Goal: Task Accomplishment & Management: Manage account settings

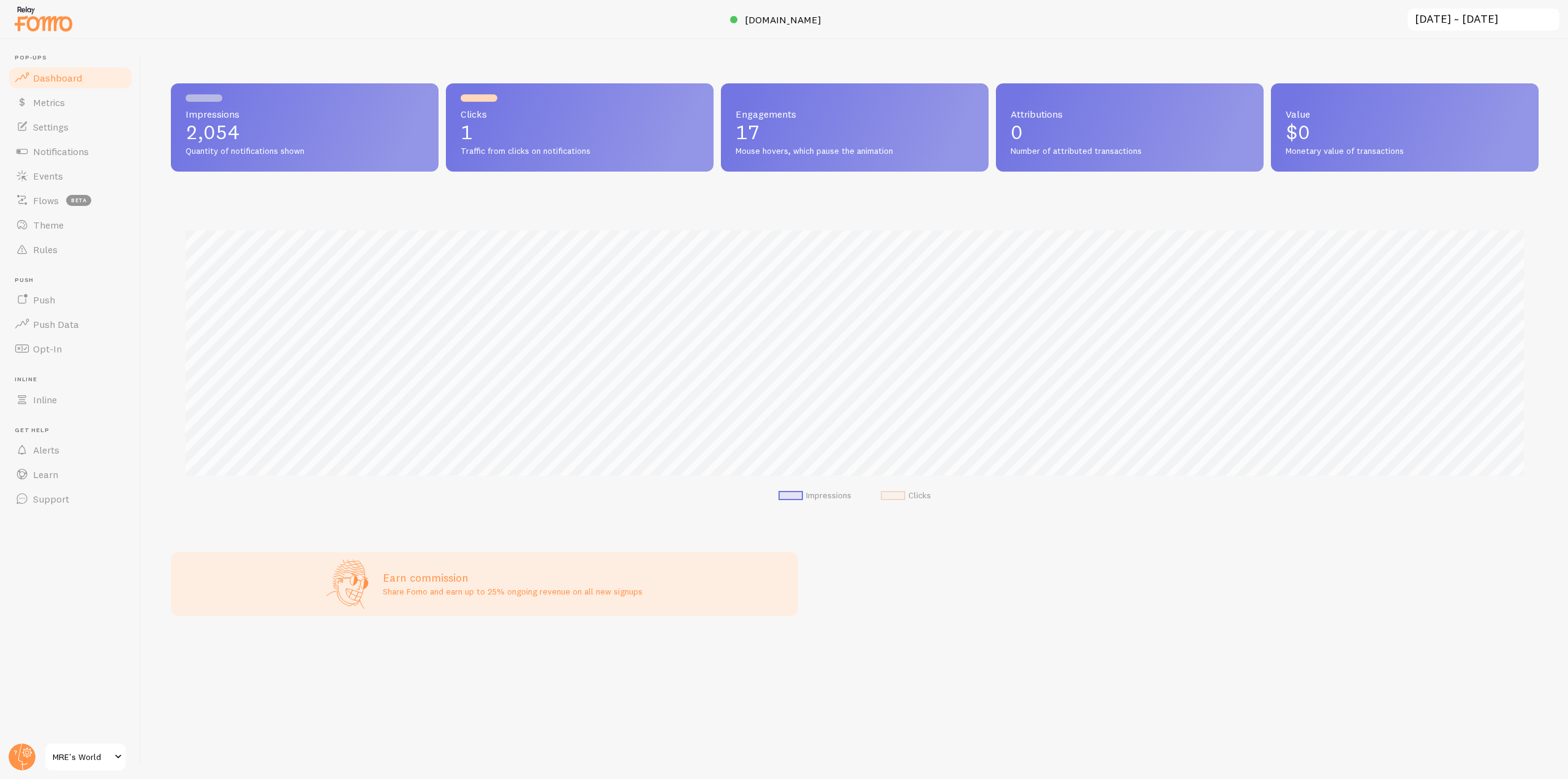
scroll to position [612328, 611157]
click at [78, 158] on link "Notifications" at bounding box center [70, 151] width 126 height 25
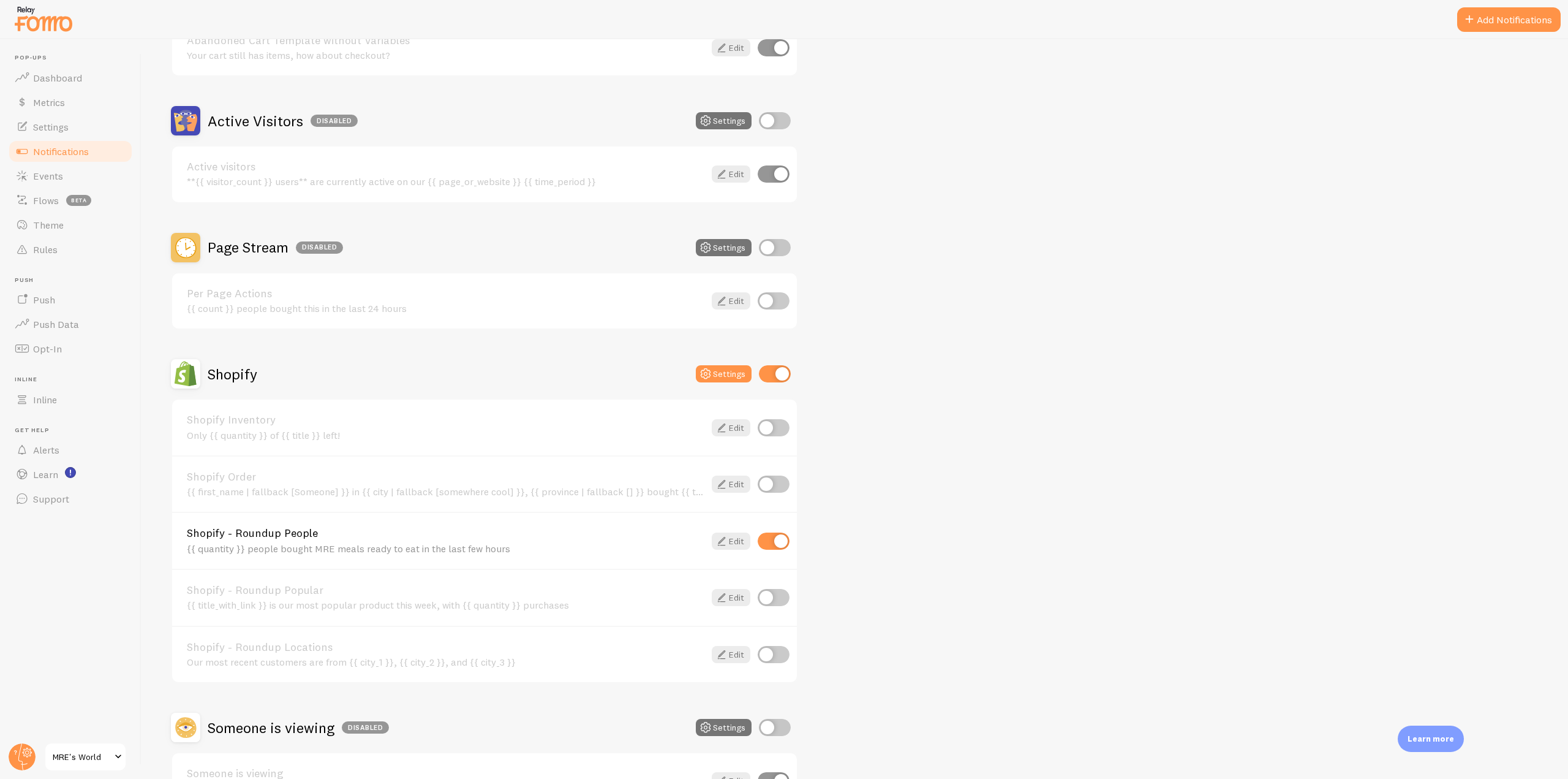
scroll to position [306, 0]
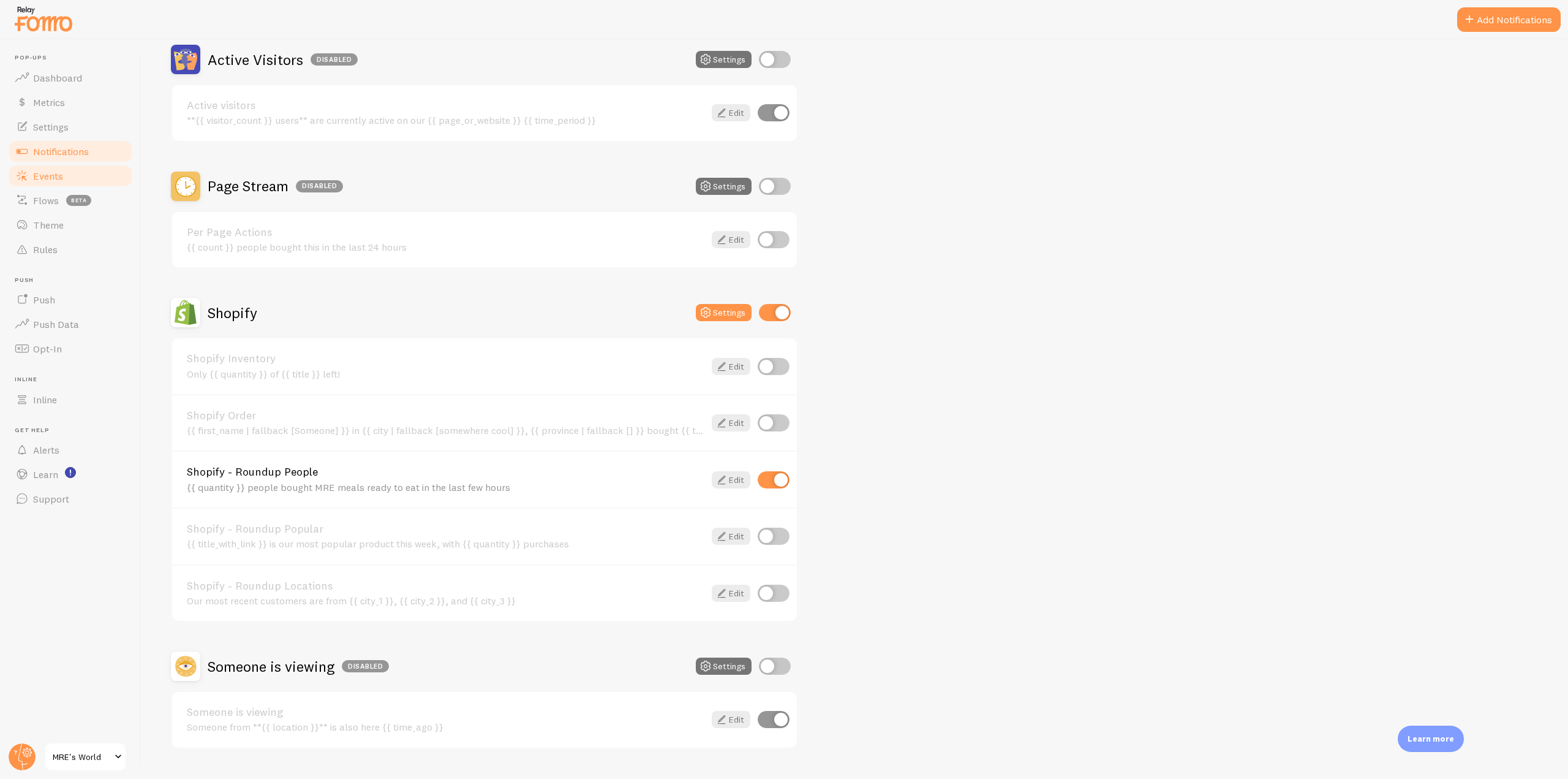
click at [35, 174] on span "Events" at bounding box center [48, 176] width 30 height 12
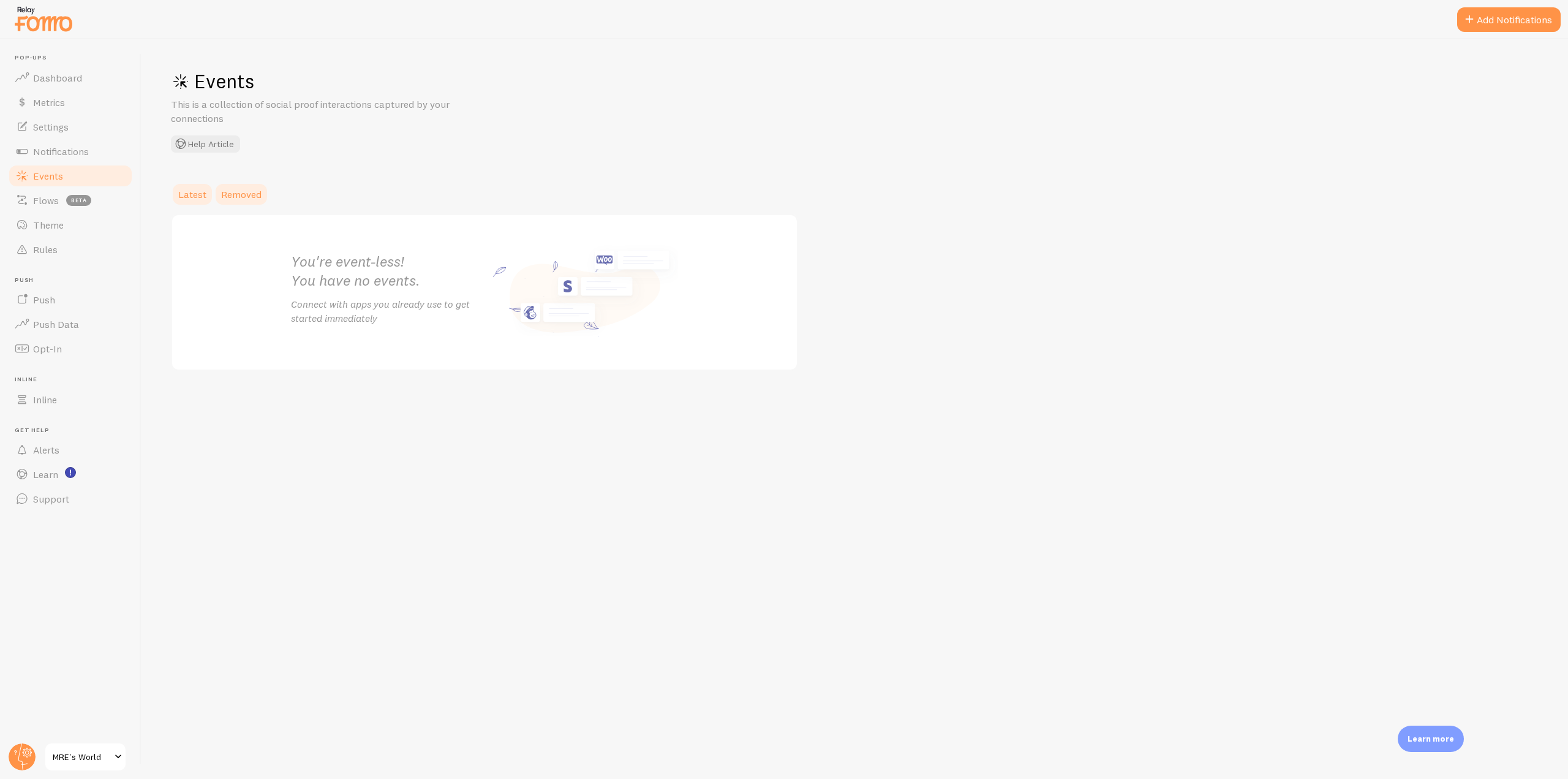
click at [242, 189] on span "Removed" at bounding box center [241, 194] width 41 height 12
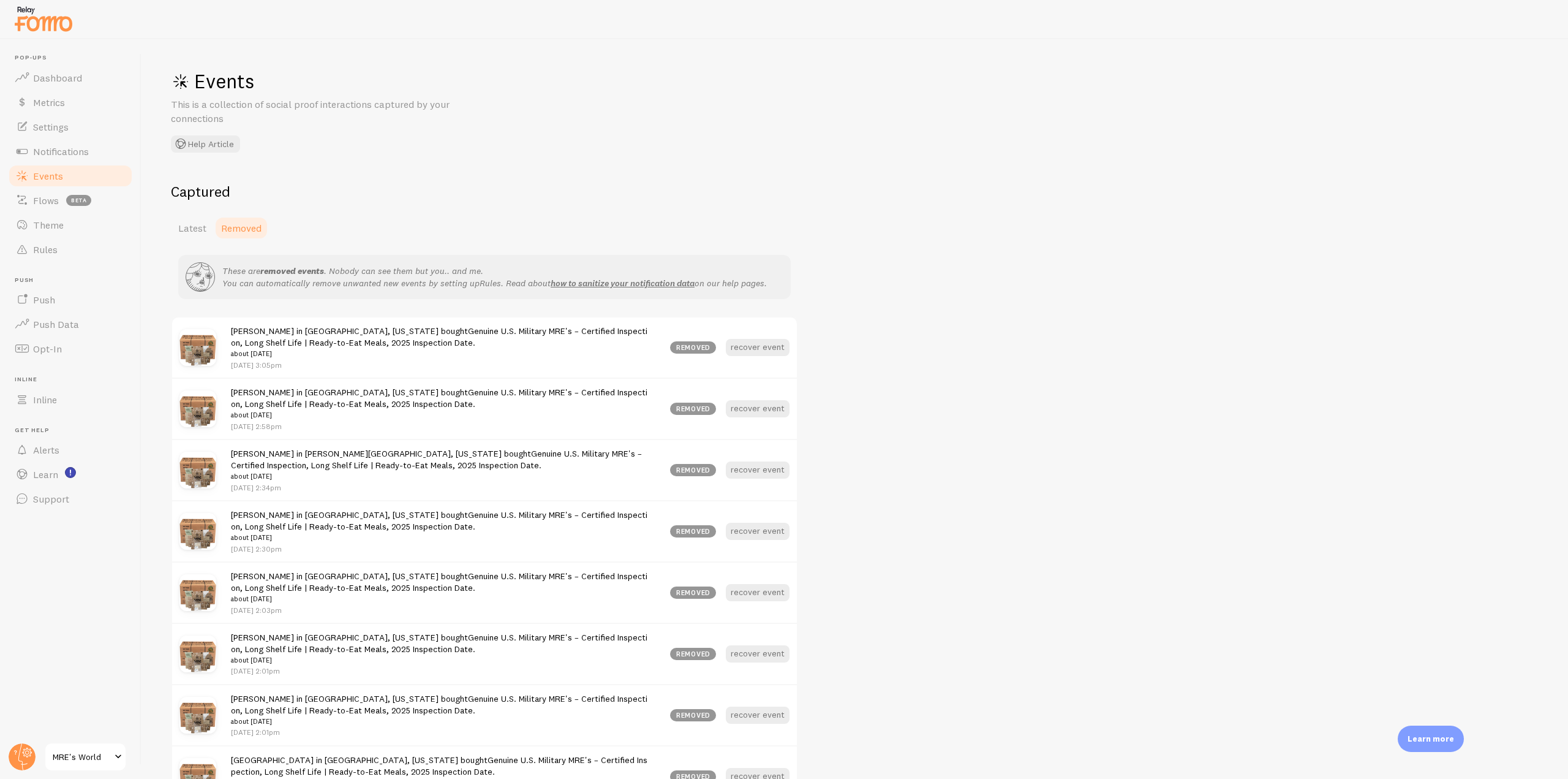
click at [201, 189] on h2 "Captured" at bounding box center [484, 191] width 627 height 19
click at [65, 180] on link "Events" at bounding box center [70, 176] width 126 height 25
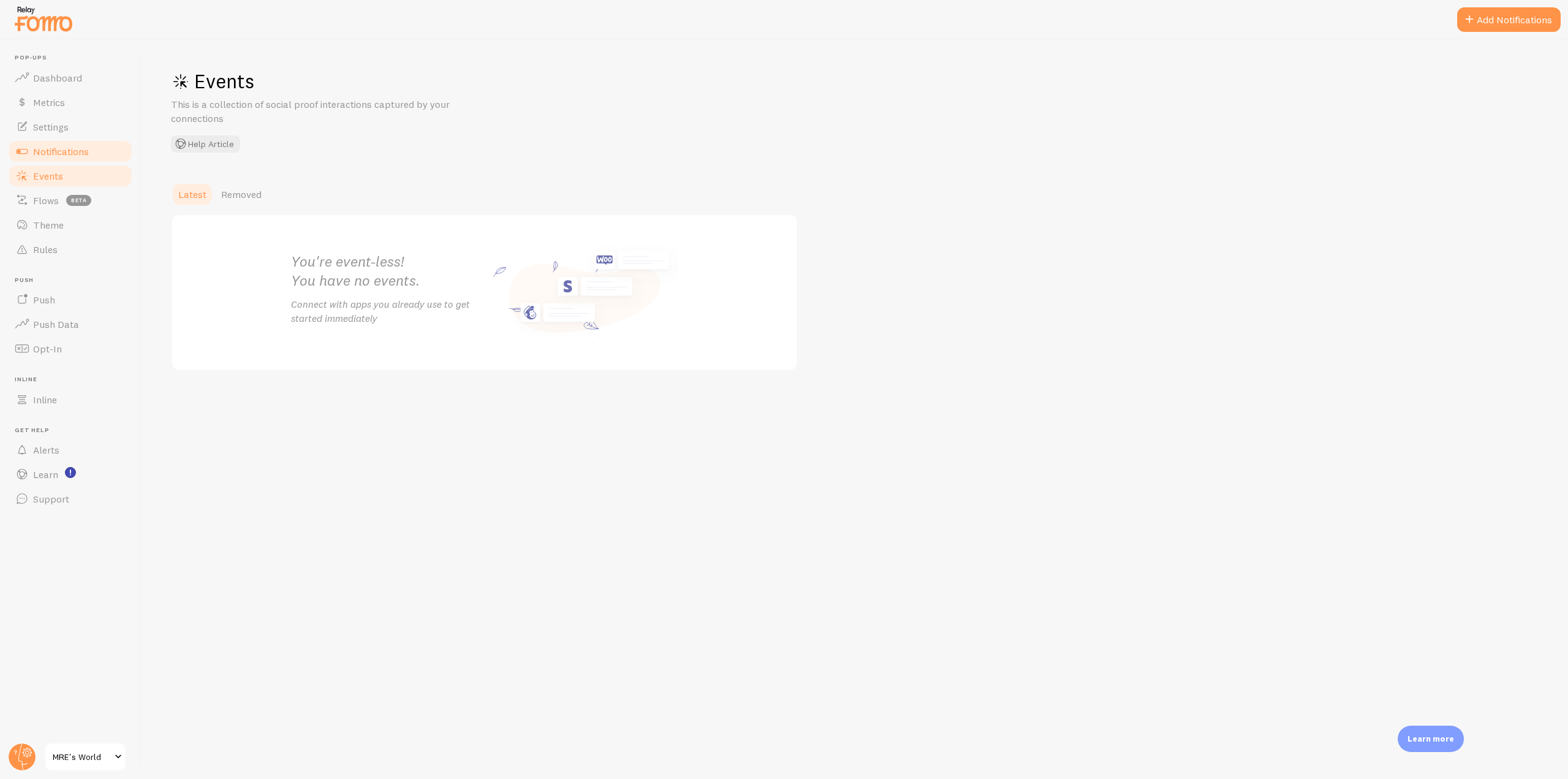
click at [114, 139] on link "Notifications" at bounding box center [70, 151] width 126 height 25
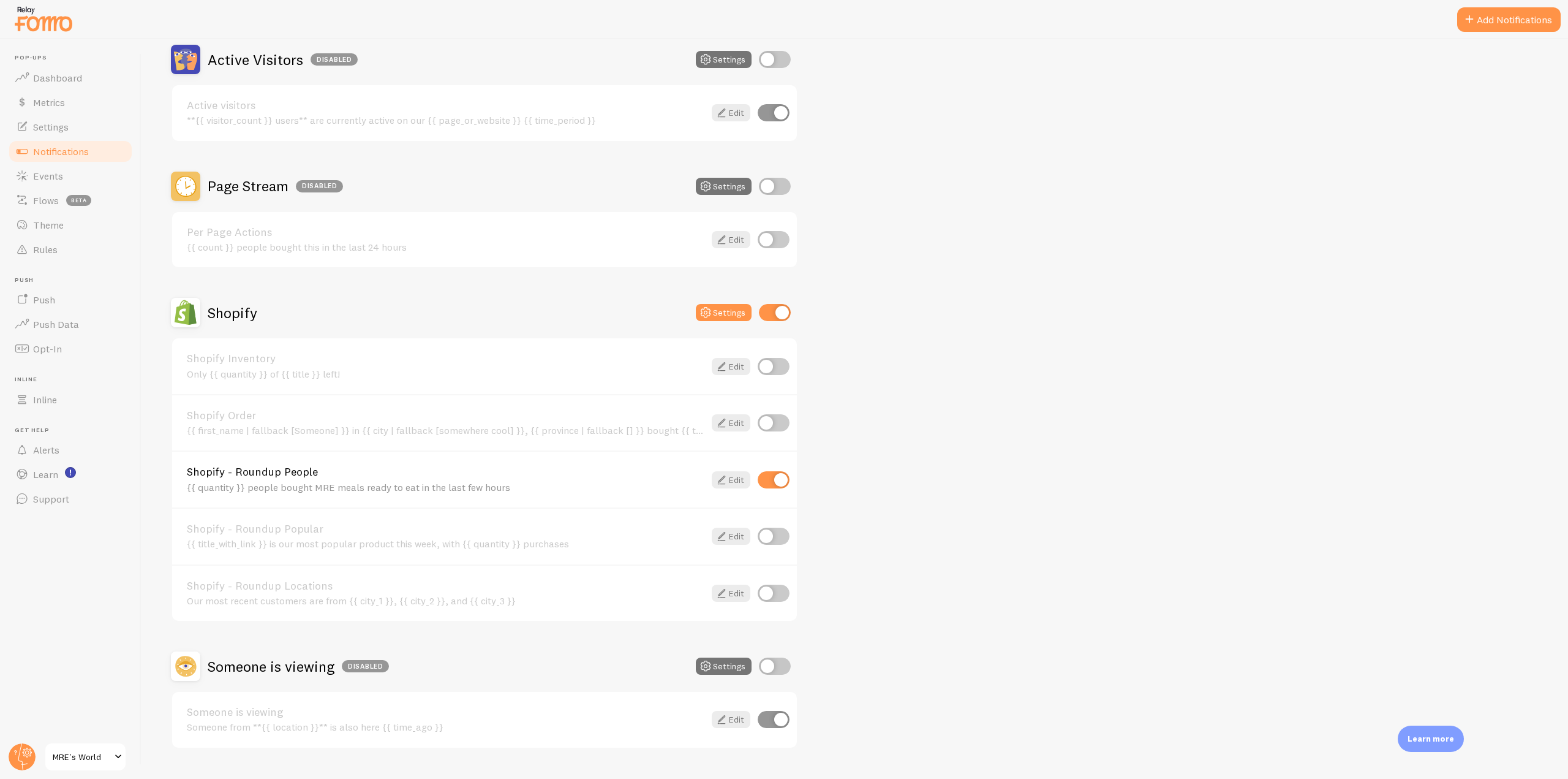
scroll to position [335, 0]
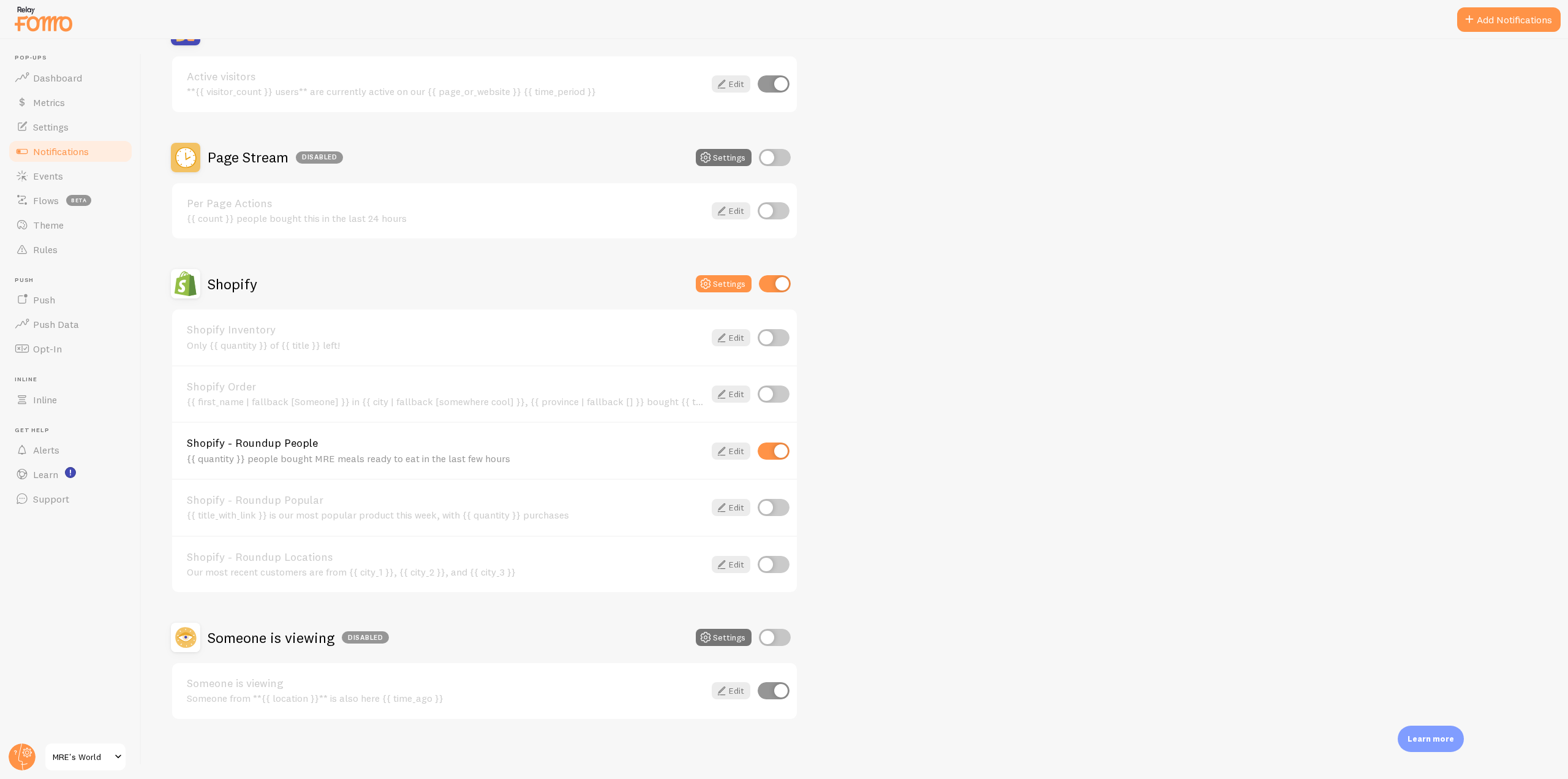
click at [76, 156] on span "Notifications" at bounding box center [61, 151] width 56 height 12
click at [58, 182] on span "Events" at bounding box center [48, 176] width 30 height 12
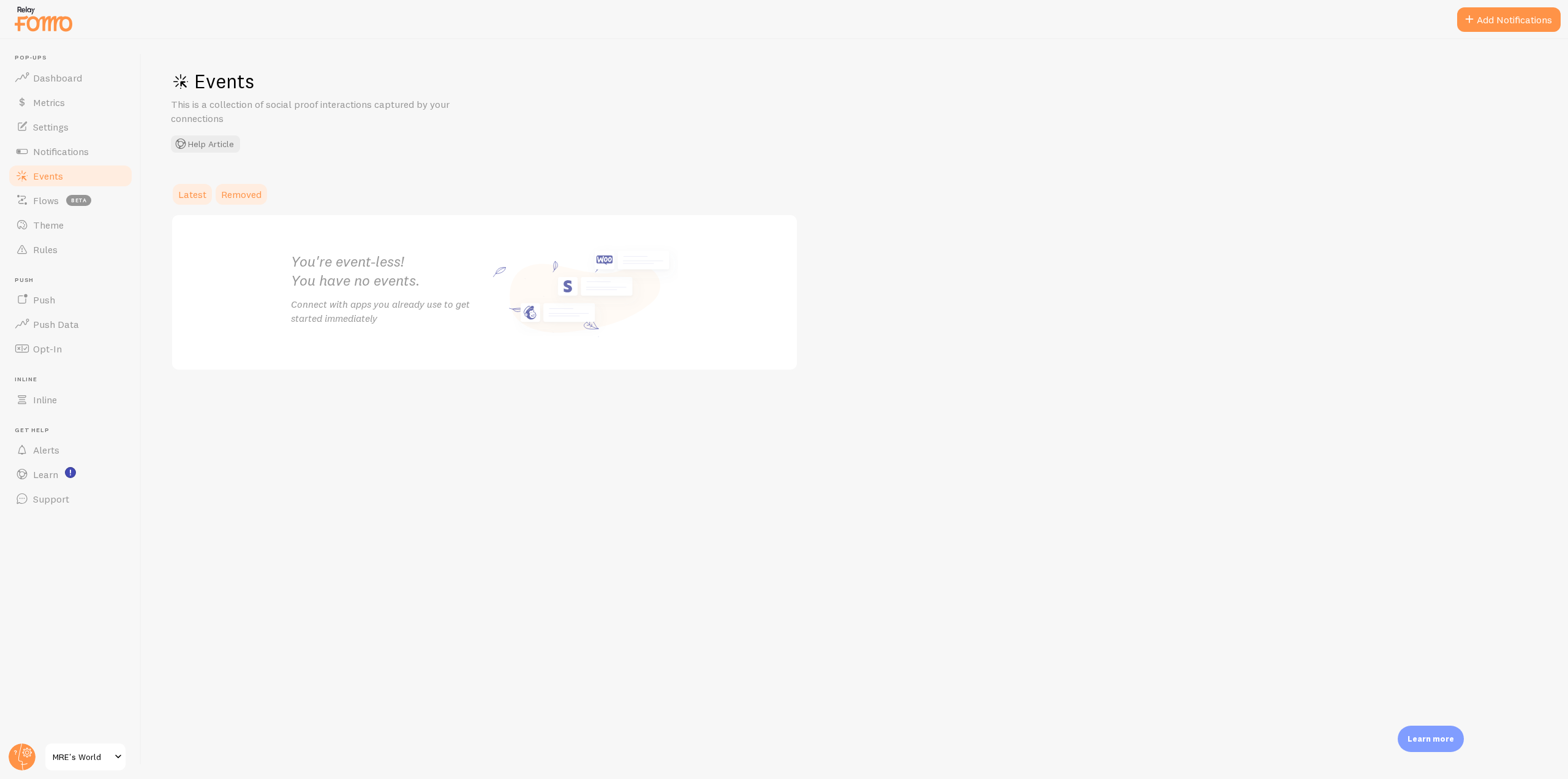
click at [234, 191] on span "Removed" at bounding box center [241, 194] width 41 height 12
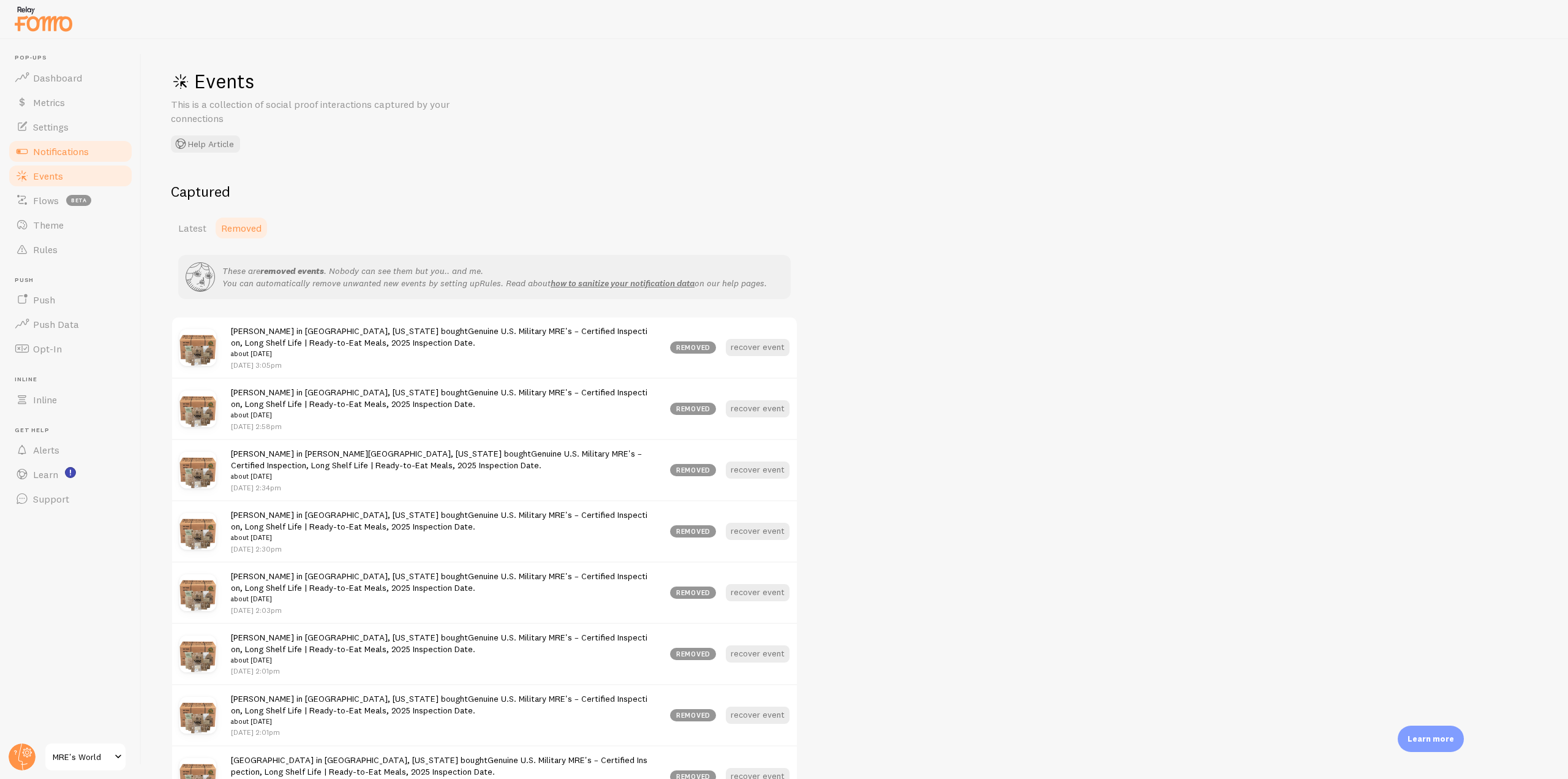
click at [79, 153] on span "Notifications" at bounding box center [61, 151] width 56 height 12
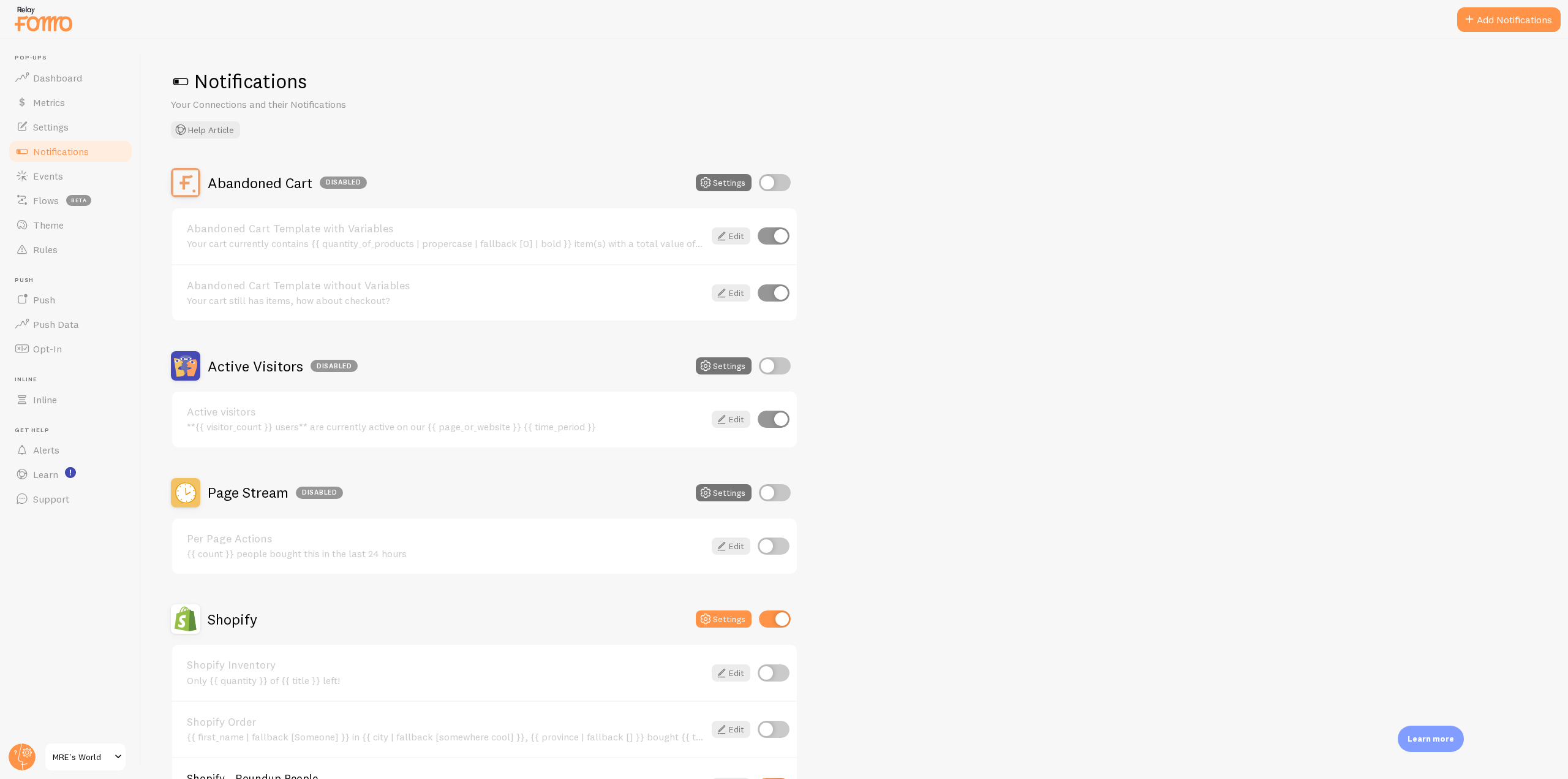
scroll to position [184, 0]
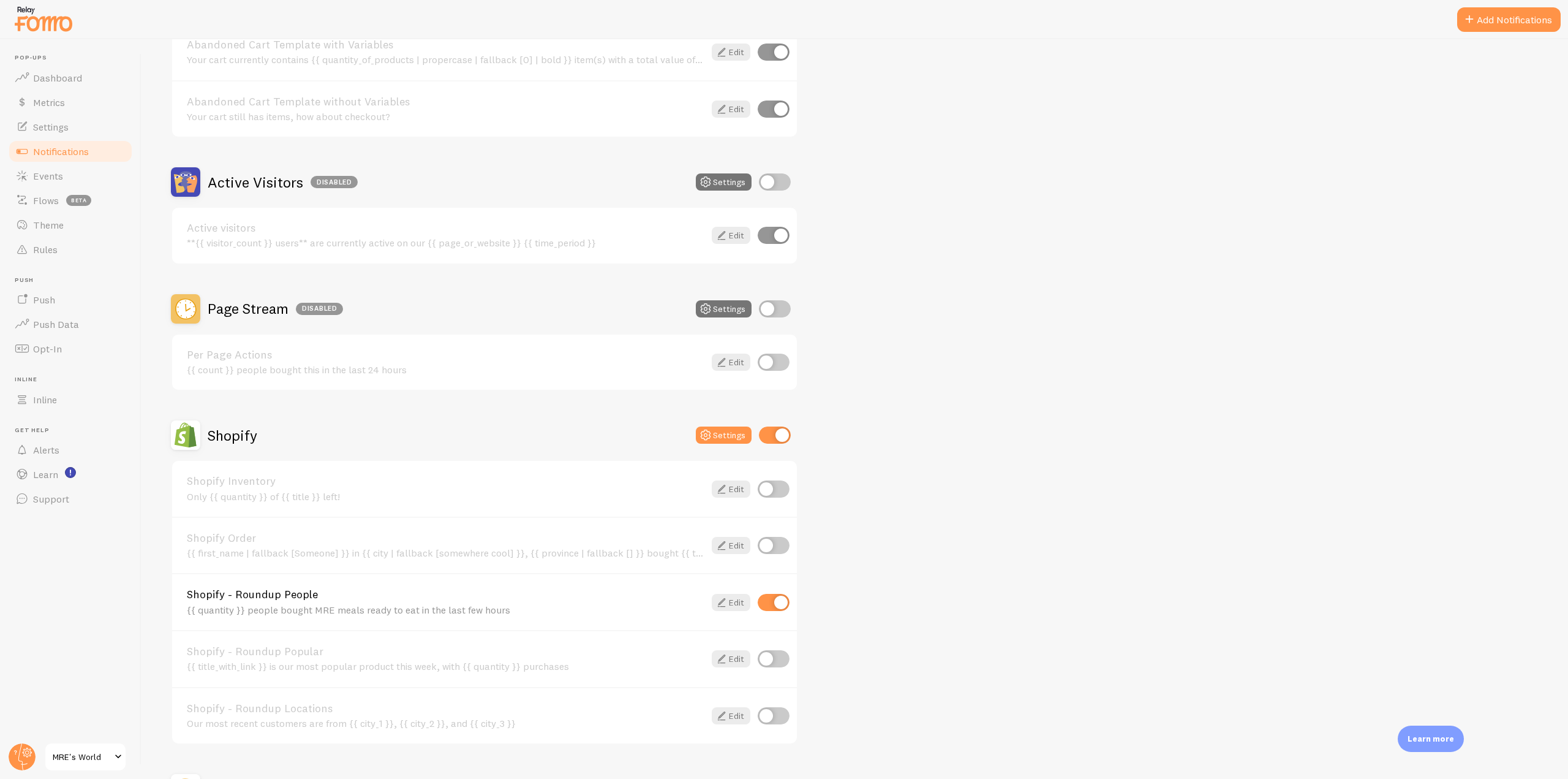
click at [283, 595] on link "Shopify - Roundup People" at bounding box center [446, 595] width 517 height 11
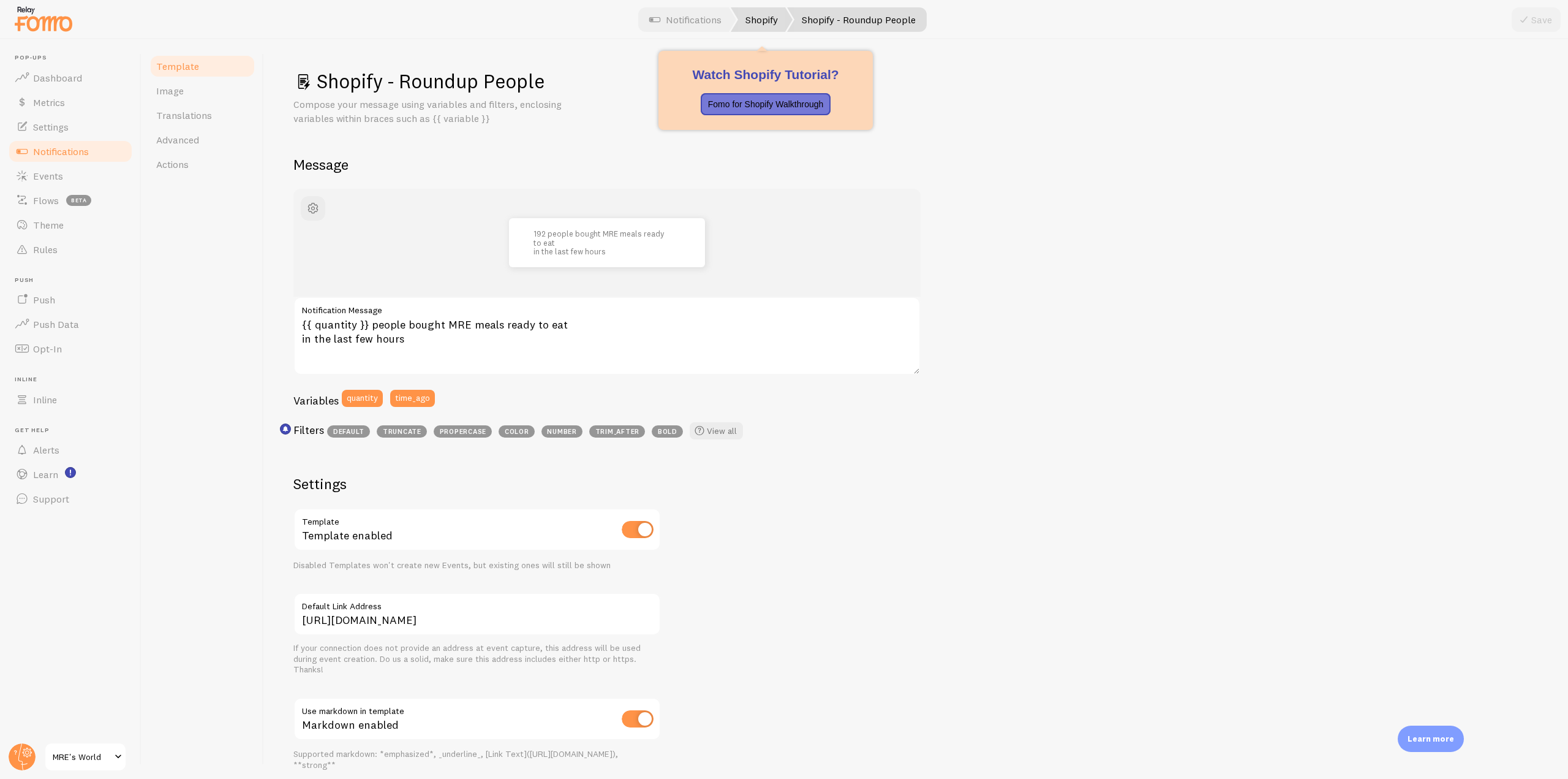
click at [764, 29] on link "Shopify" at bounding box center [762, 20] width 62 height 25
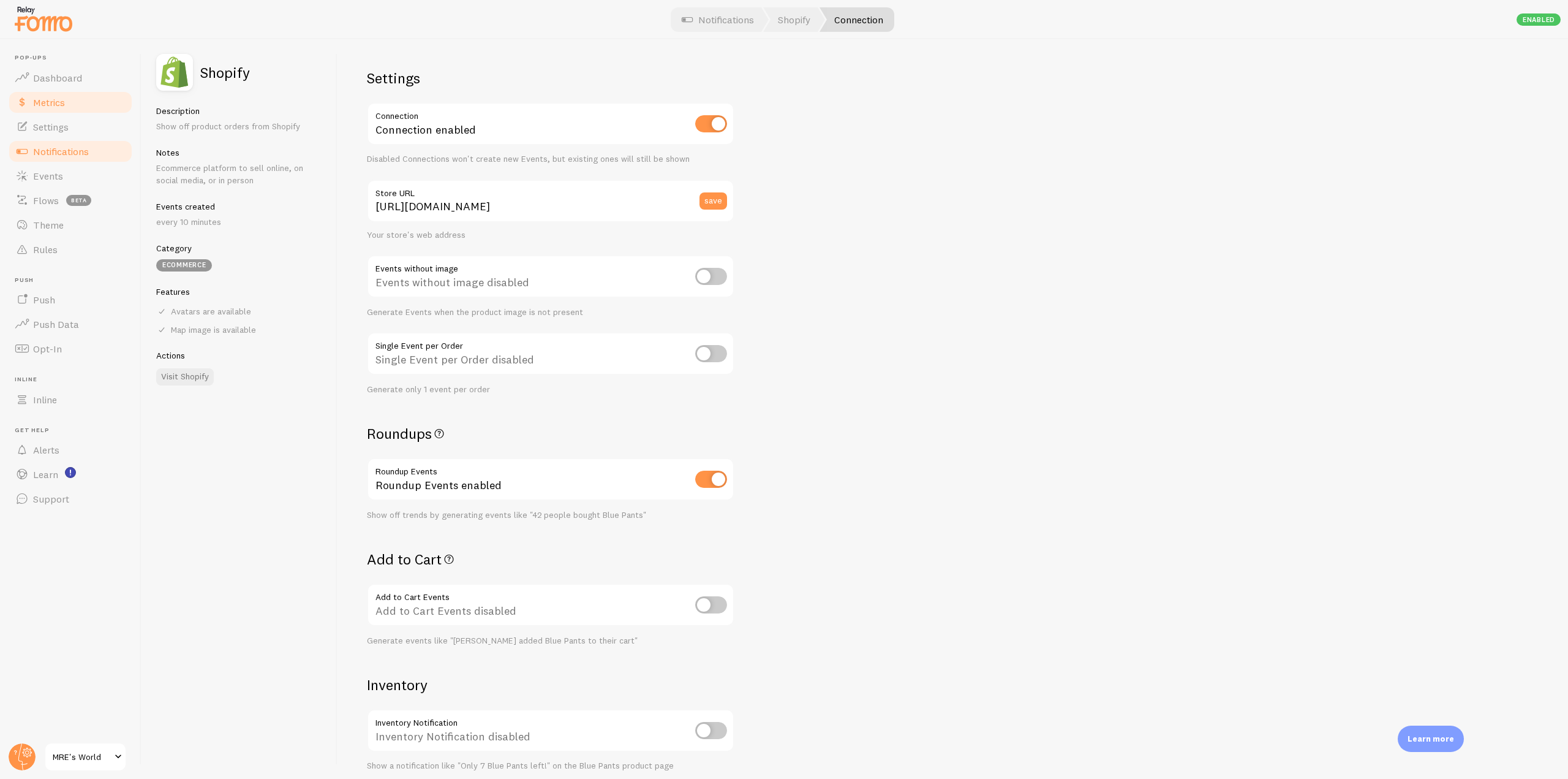
click at [78, 103] on link "Metrics" at bounding box center [70, 103] width 126 height 25
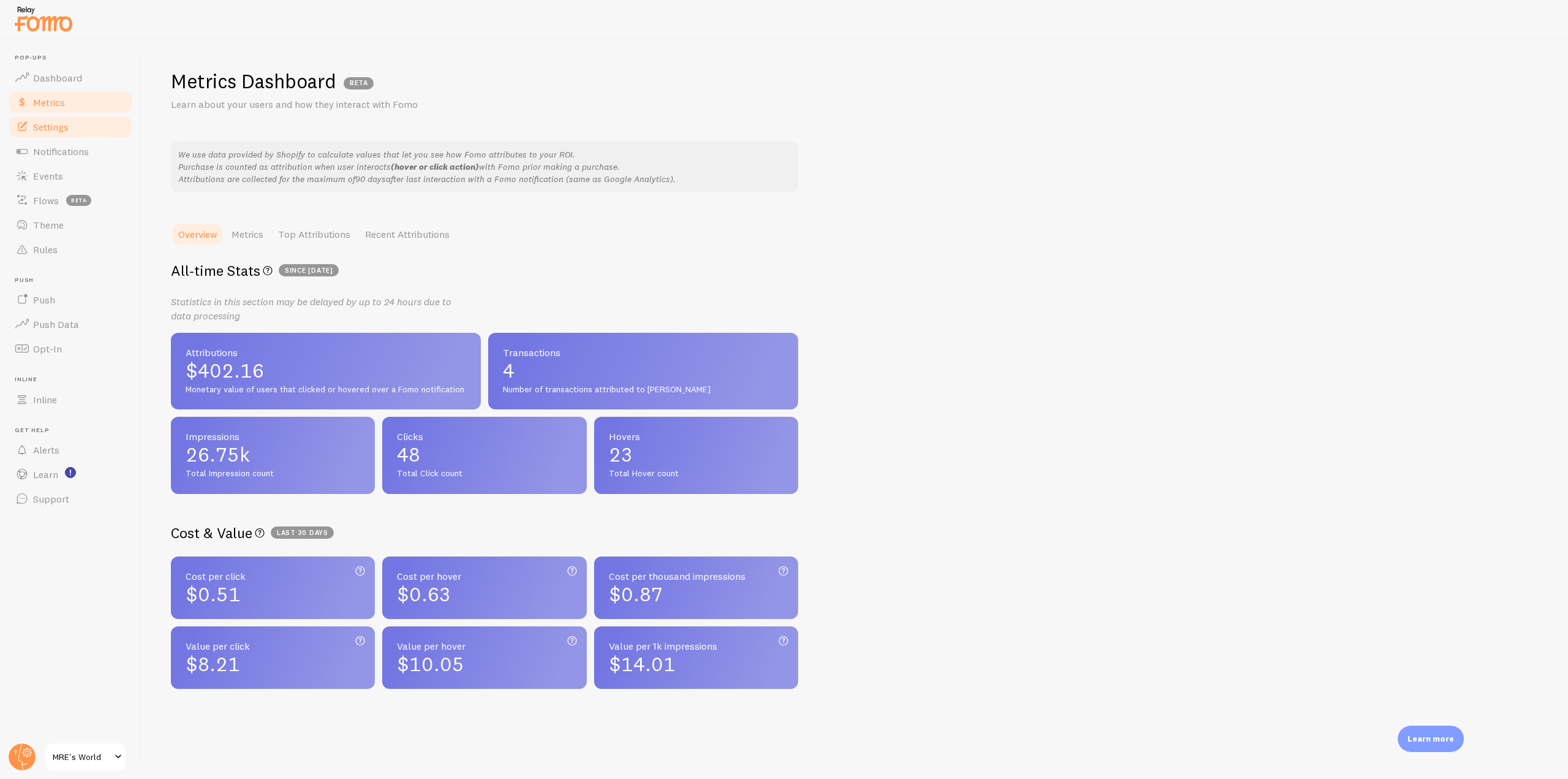
click at [81, 129] on link "Settings" at bounding box center [70, 127] width 126 height 25
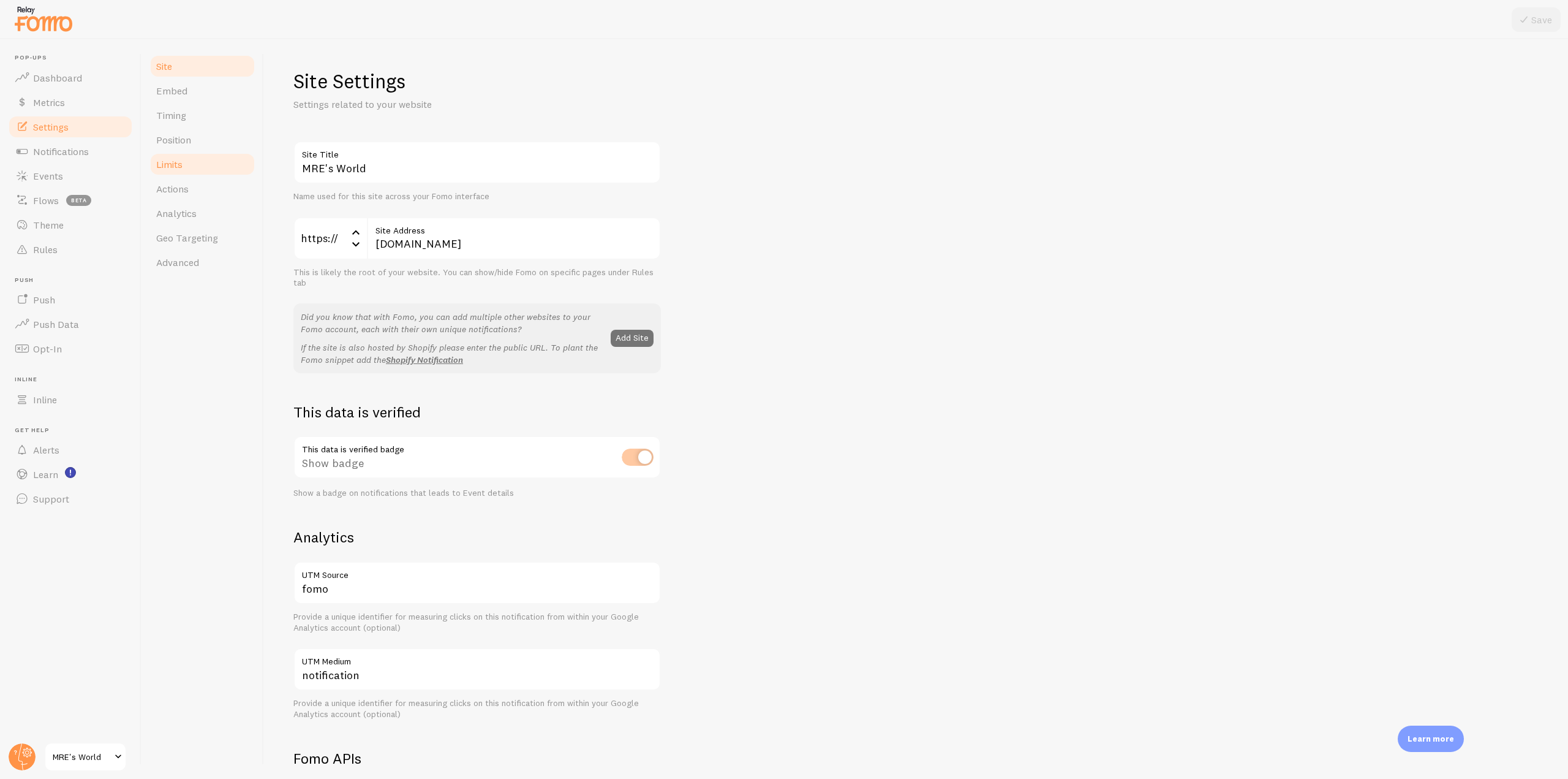
click at [187, 160] on link "Limits" at bounding box center [202, 164] width 107 height 25
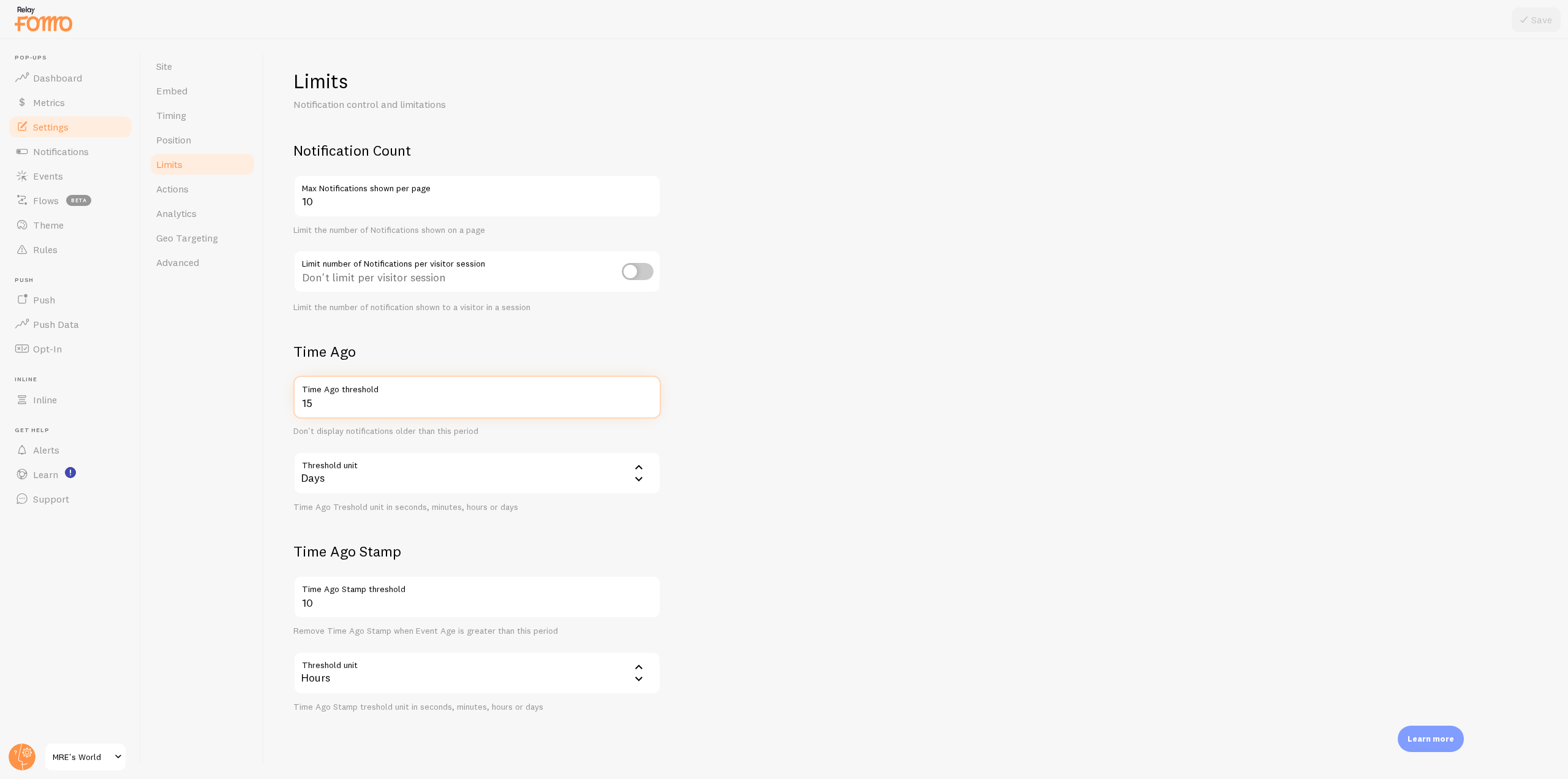
drag, startPoint x: 341, startPoint y: 401, endPoint x: 283, endPoint y: 407, distance: 58.3
click at [283, 407] on div "Limits Notification control and limitations Notification Count 10 Max Notificat…" at bounding box center [916, 409] width 1304 height 740
type input "45"
drag, startPoint x: 314, startPoint y: 403, endPoint x: 293, endPoint y: 403, distance: 21.0
click at [293, 403] on div "Limits Notification control and limitations Notification Count 10 Max Notificat…" at bounding box center [916, 409] width 1304 height 740
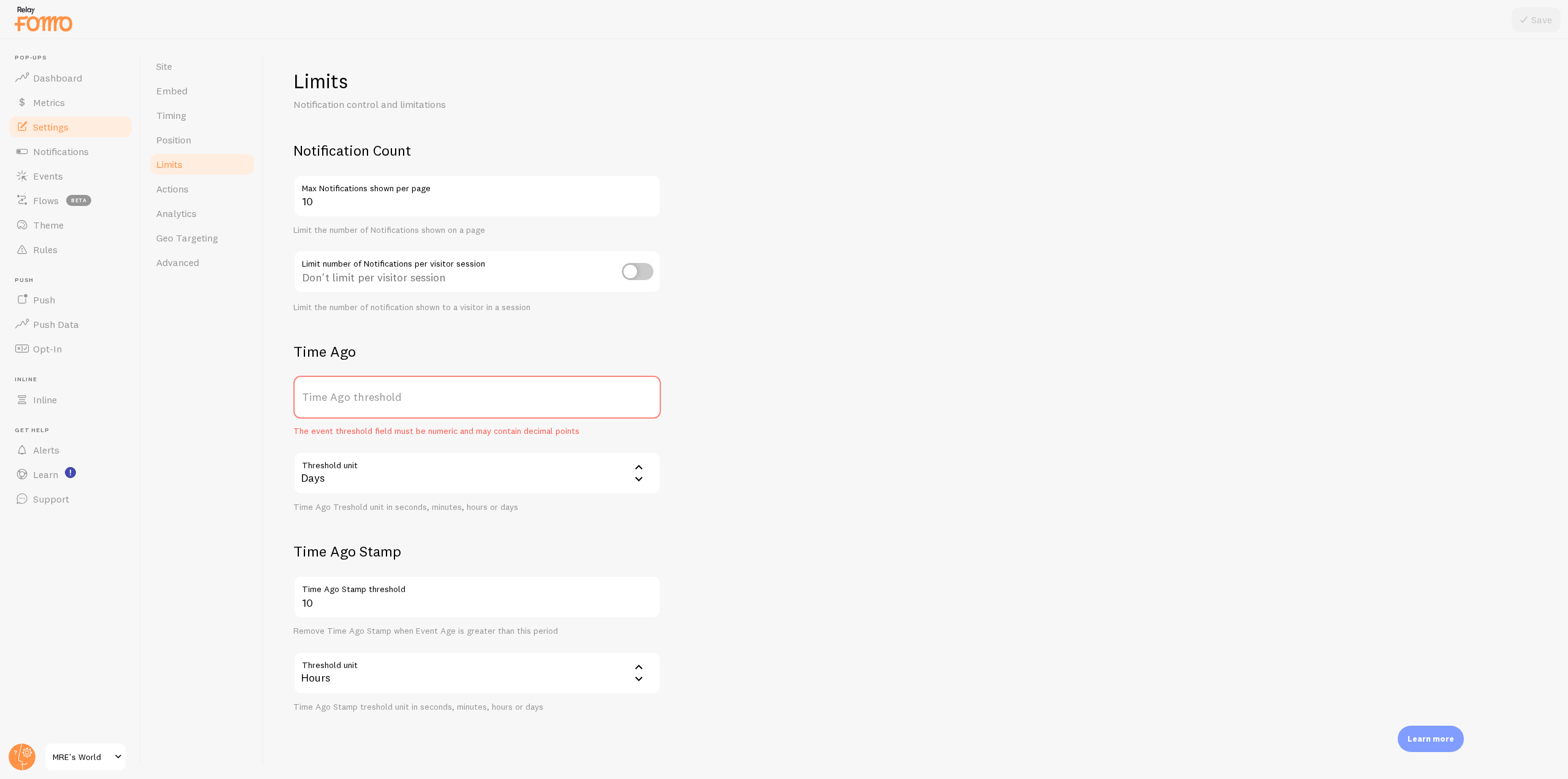
click at [74, 133] on link "Settings" at bounding box center [70, 127] width 126 height 25
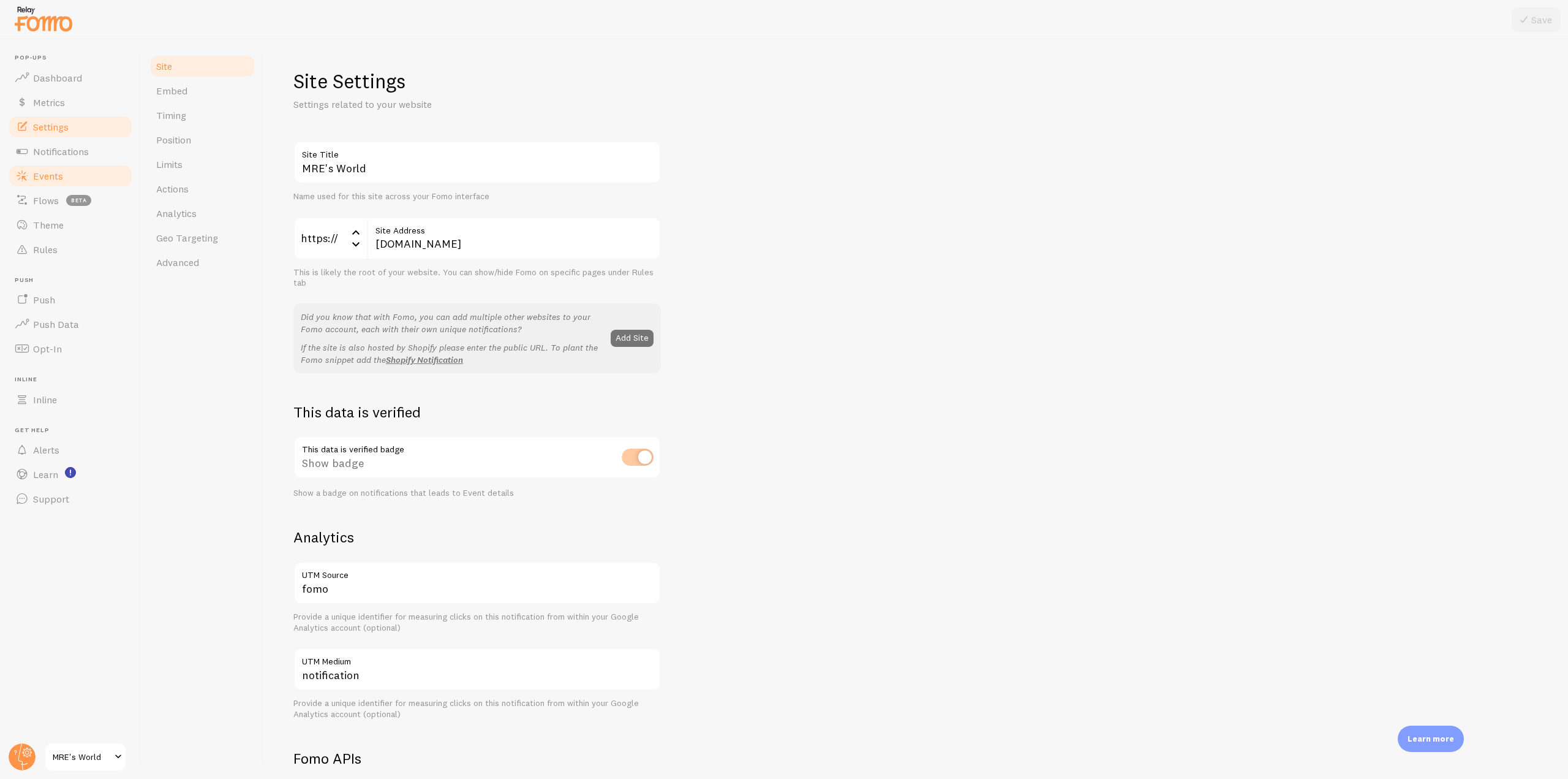
click at [74, 172] on link "Events" at bounding box center [70, 176] width 126 height 25
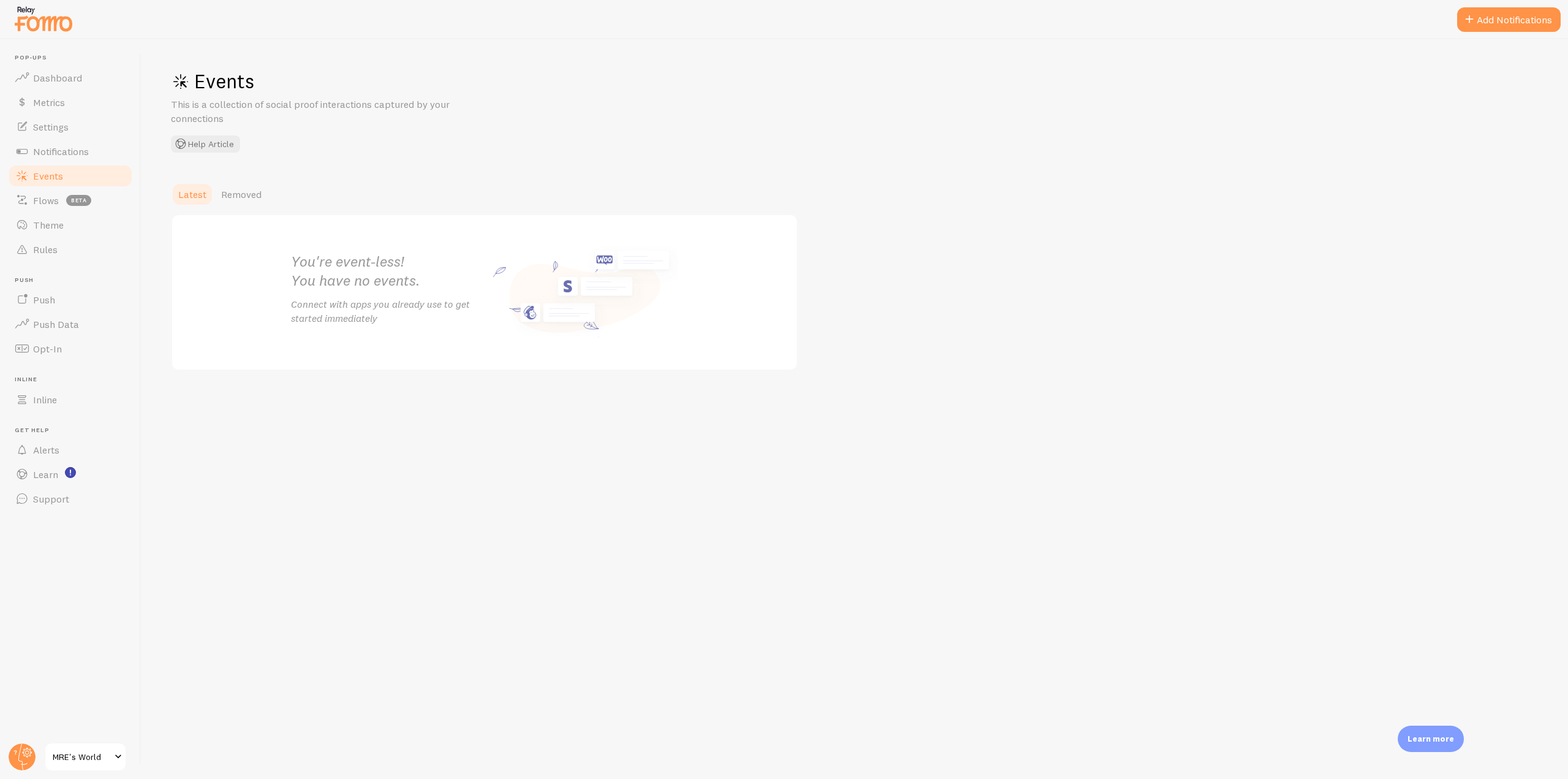
click at [72, 169] on link "Events" at bounding box center [70, 176] width 126 height 25
click at [243, 179] on div "Events This is a collection of social proof interactions captured by your conne…" at bounding box center [855, 409] width 1426 height 740
click at [242, 194] on span "Removed" at bounding box center [241, 194] width 41 height 12
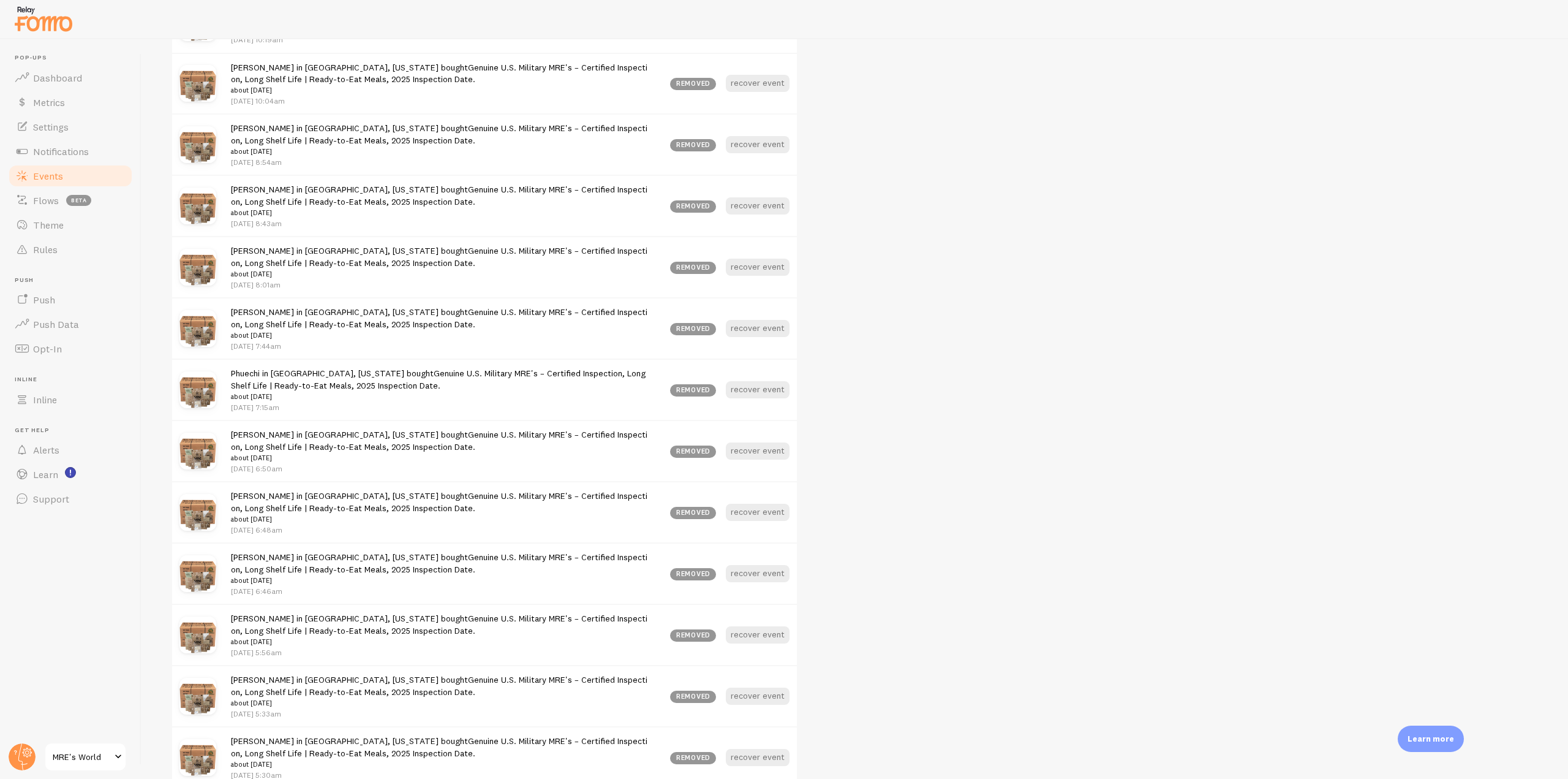
scroll to position [754, 0]
click at [93, 159] on link "Notifications" at bounding box center [70, 151] width 126 height 25
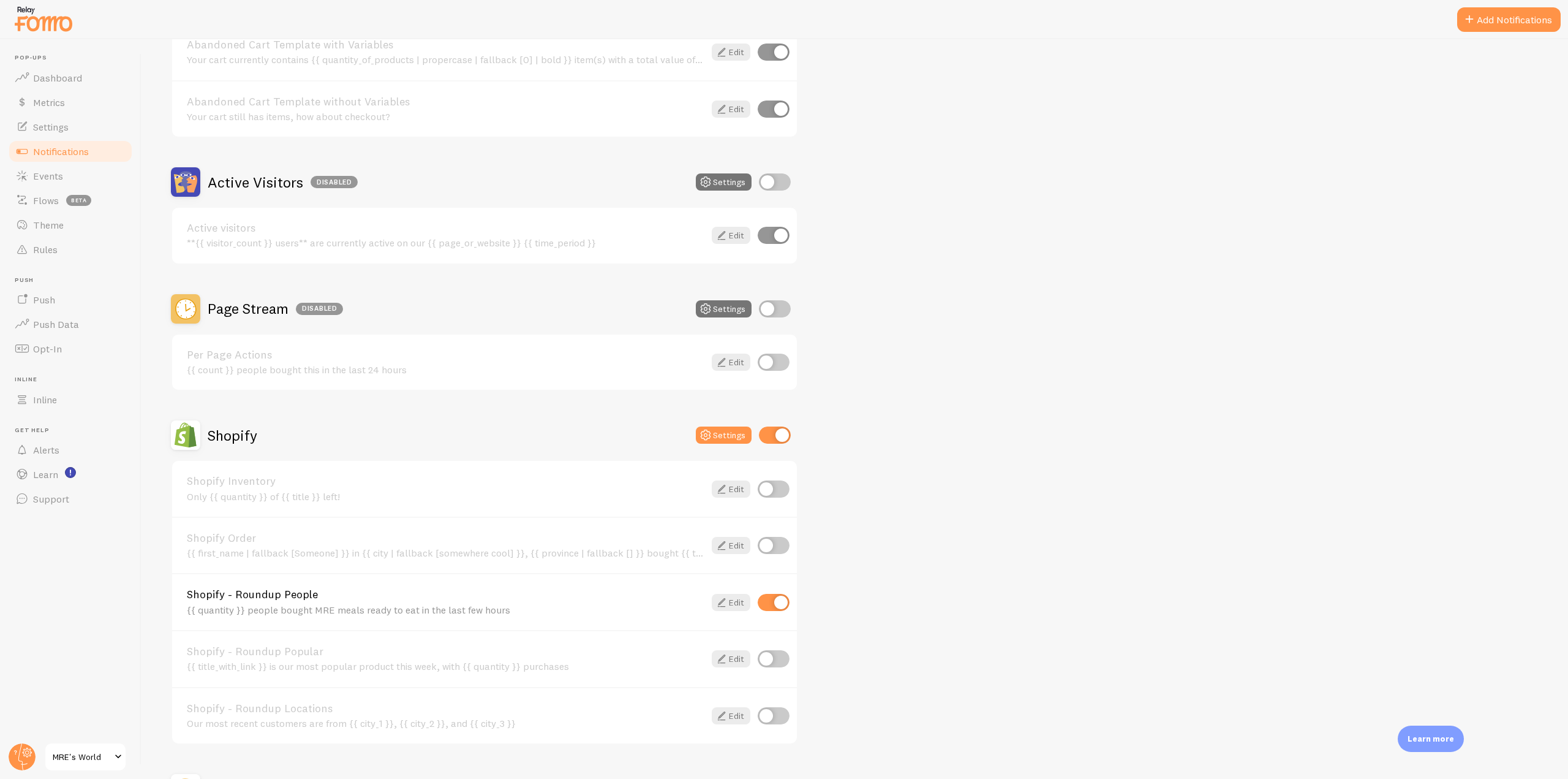
scroll to position [245, 0]
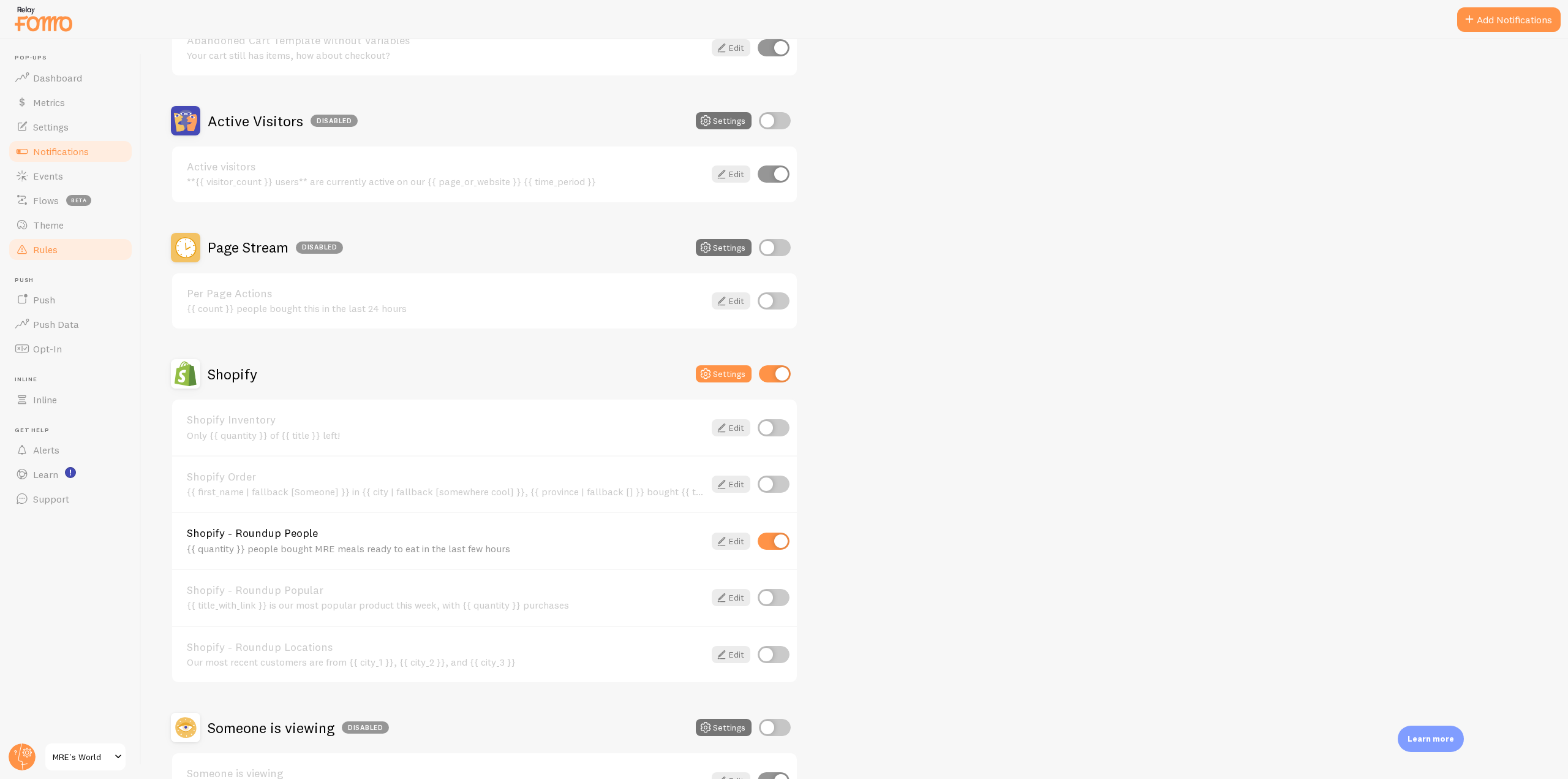
click at [69, 242] on link "Rules" at bounding box center [70, 250] width 126 height 25
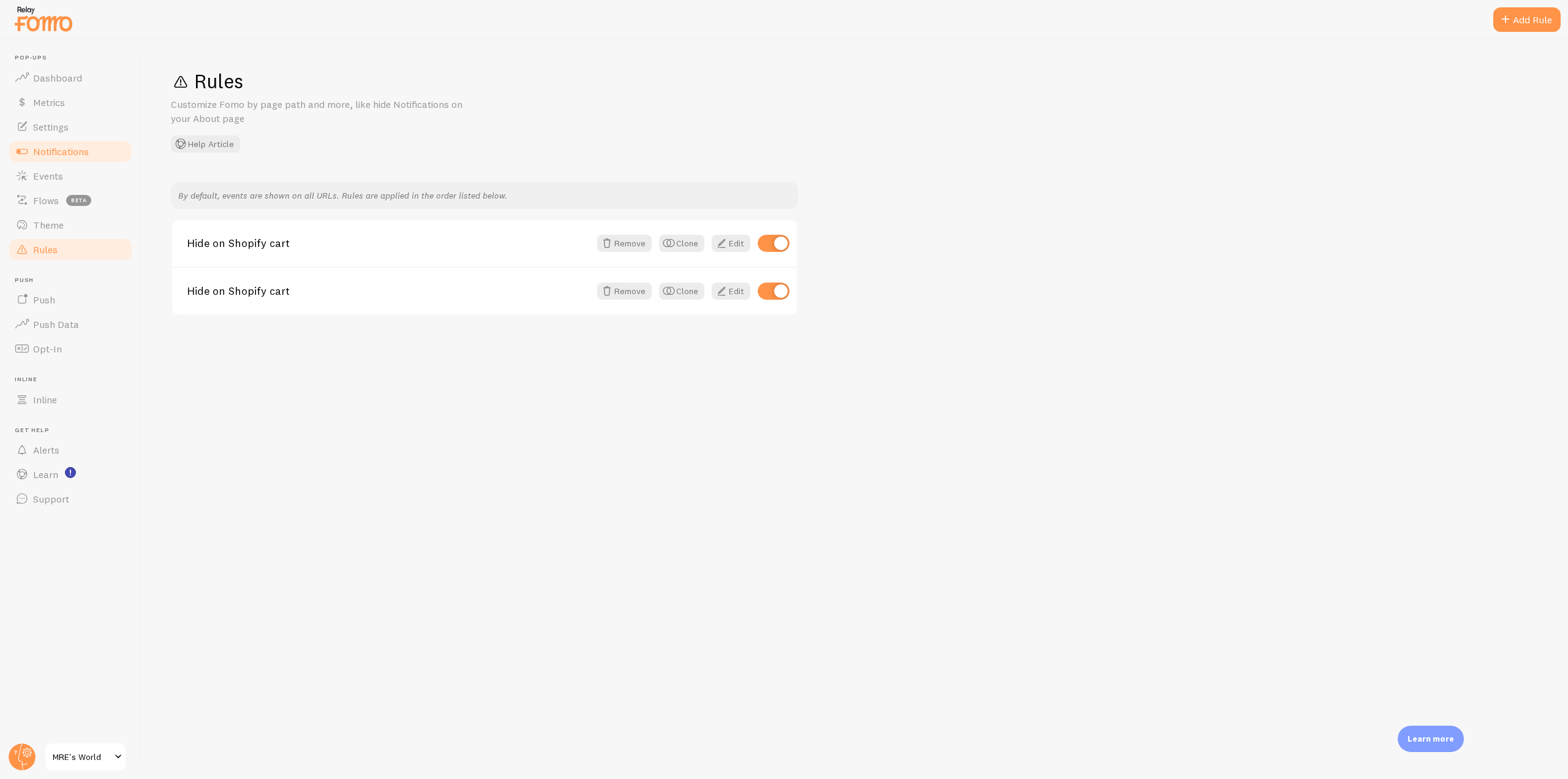
click at [78, 160] on link "Notifications" at bounding box center [70, 151] width 126 height 25
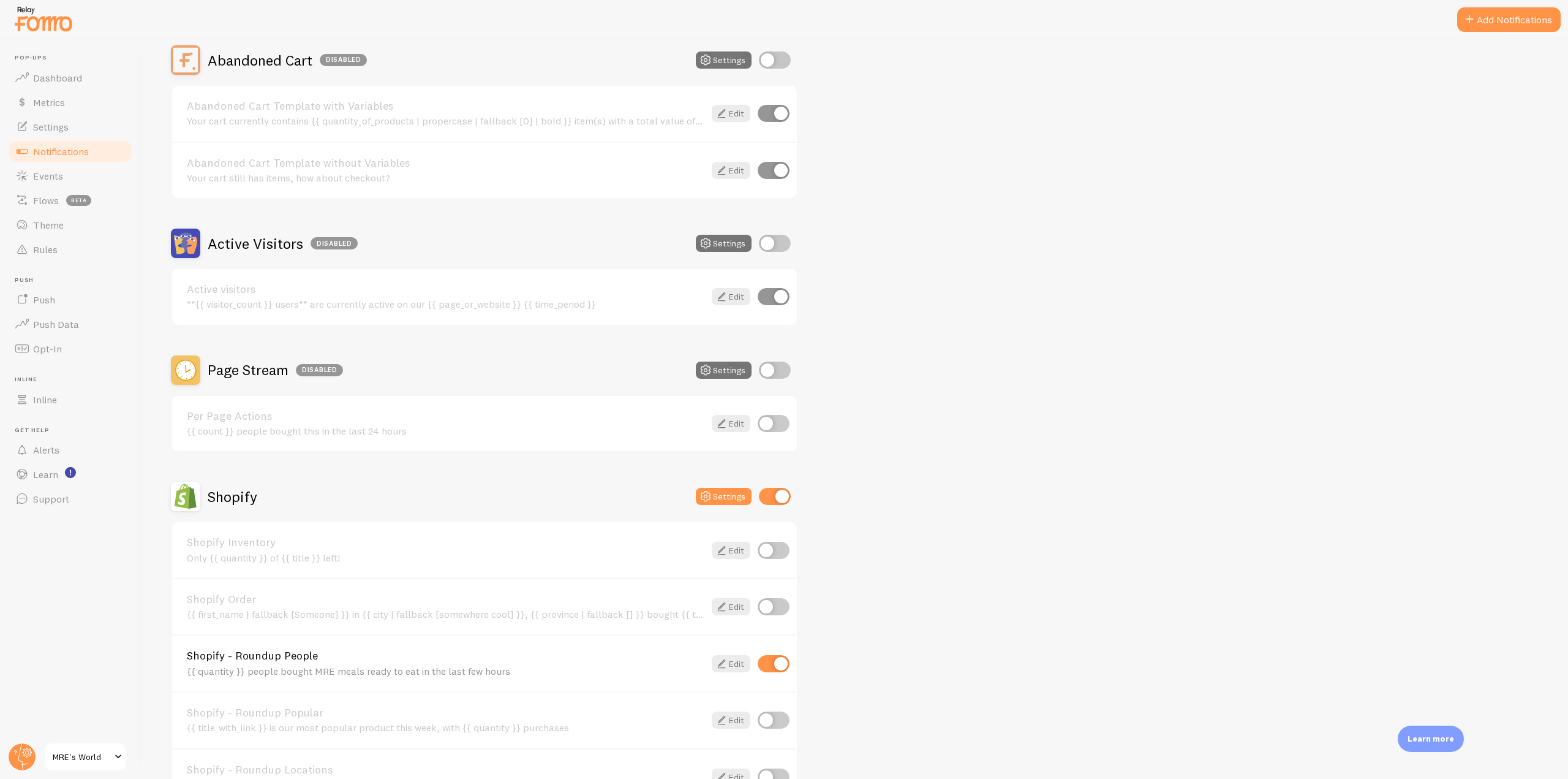
scroll to position [245, 0]
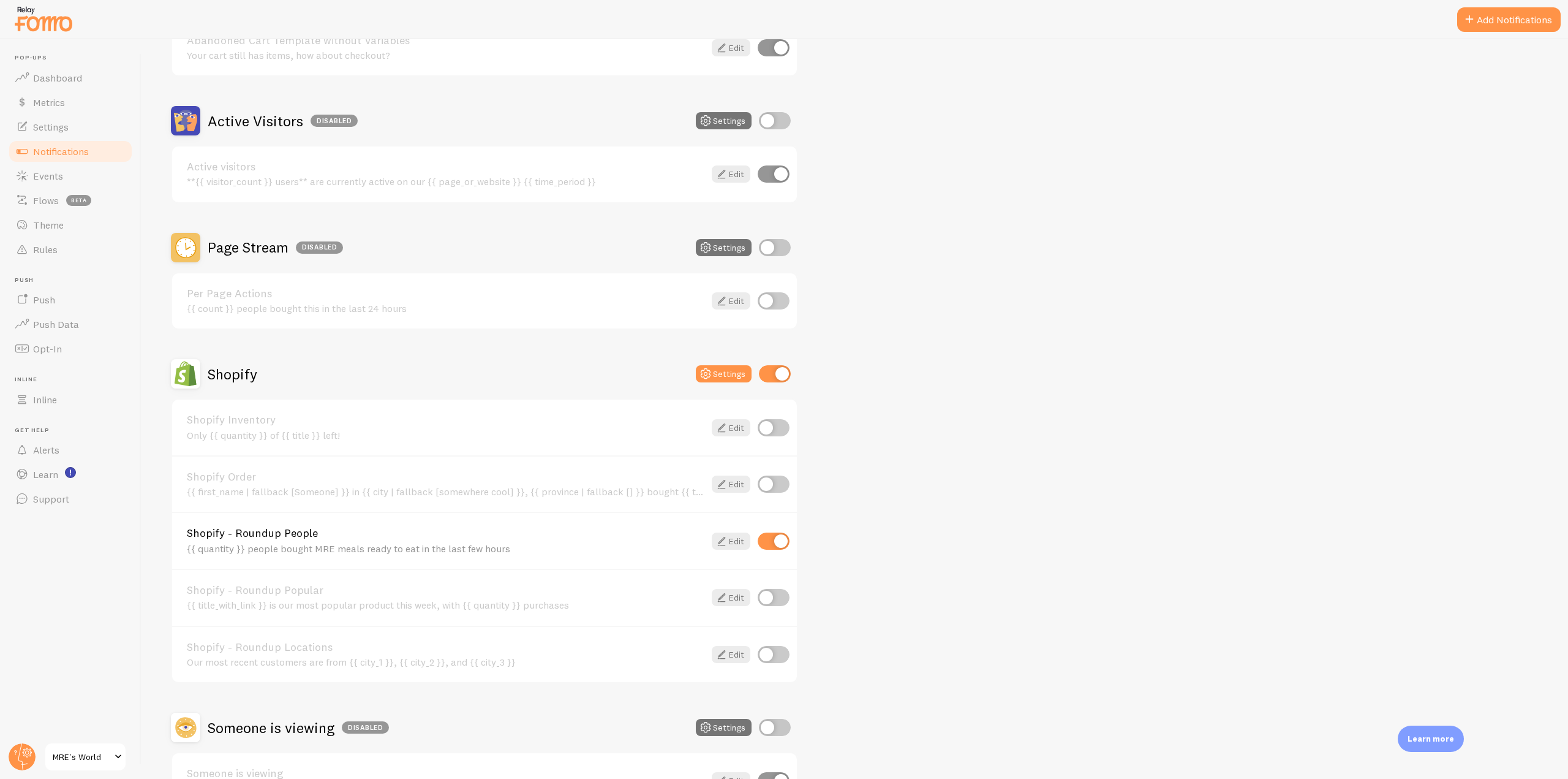
click at [21, 20] on img at bounding box center [43, 18] width 61 height 31
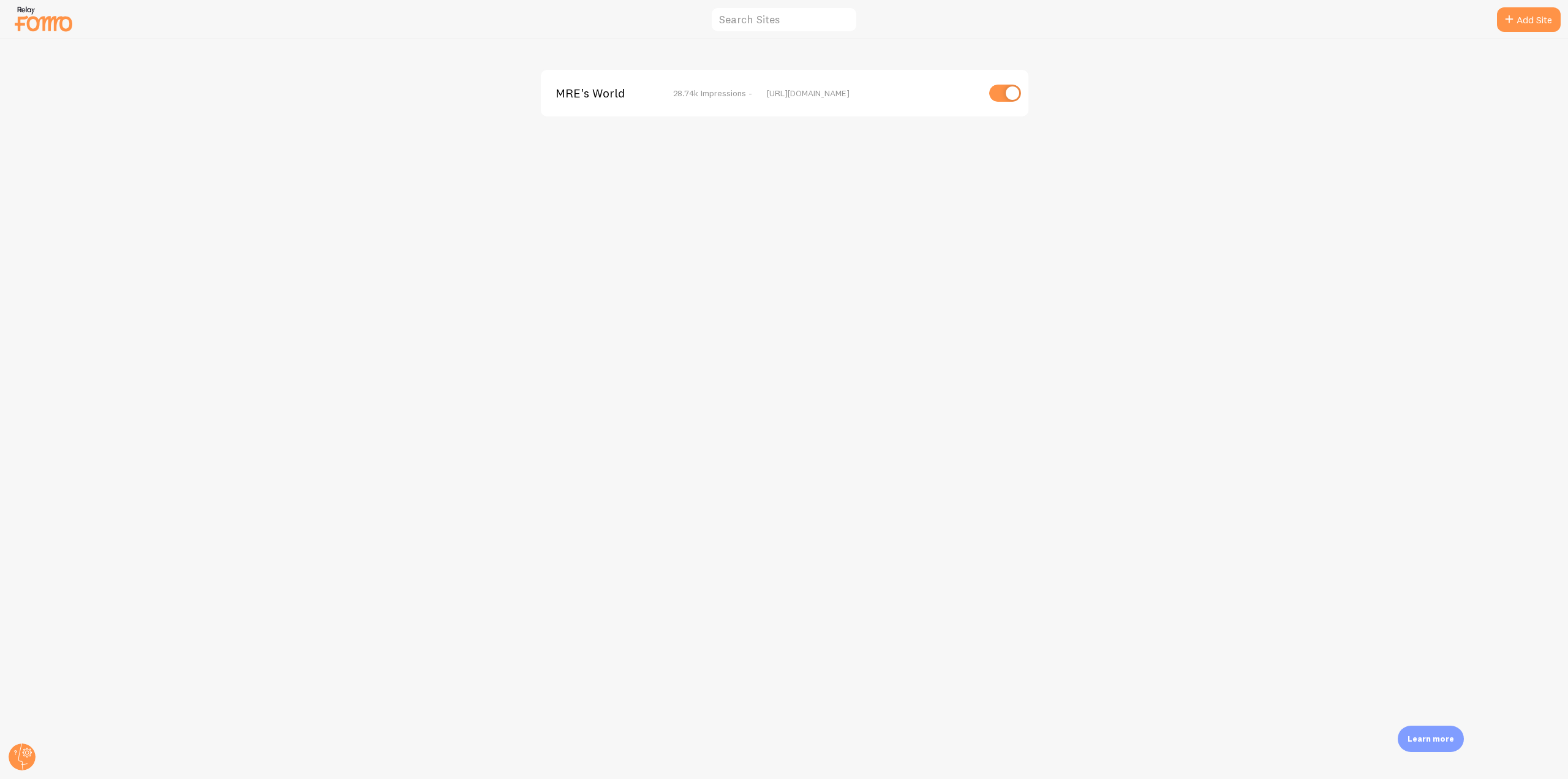
click at [587, 96] on span "MRE's World" at bounding box center [604, 93] width 98 height 11
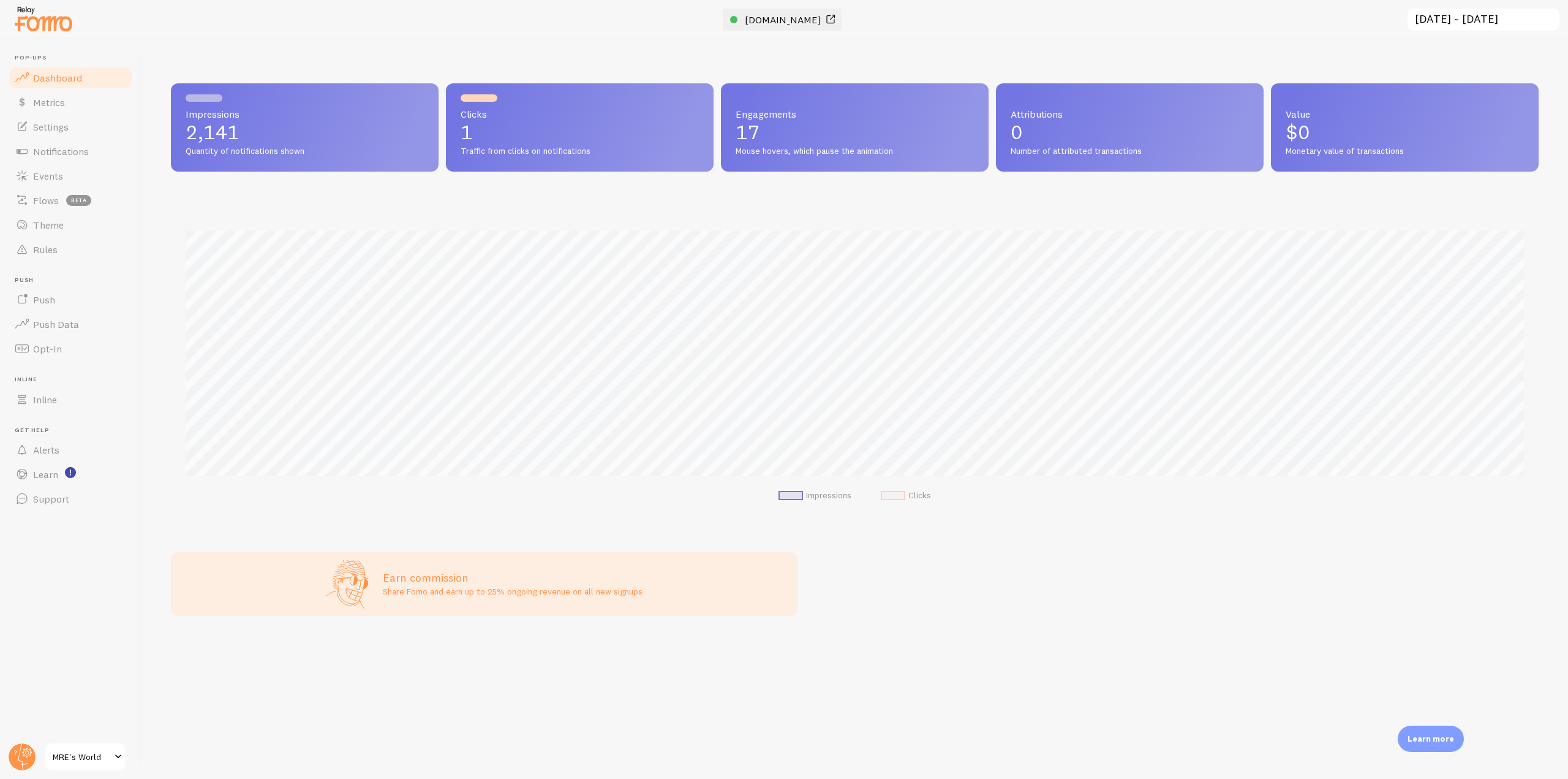
scroll to position [321, 1368]
click at [765, 19] on span "[DOMAIN_NAME]" at bounding box center [783, 20] width 76 height 12
click at [785, 17] on span "[DOMAIN_NAME]" at bounding box center [783, 20] width 76 height 12
click at [81, 170] on link "Events" at bounding box center [70, 176] width 126 height 25
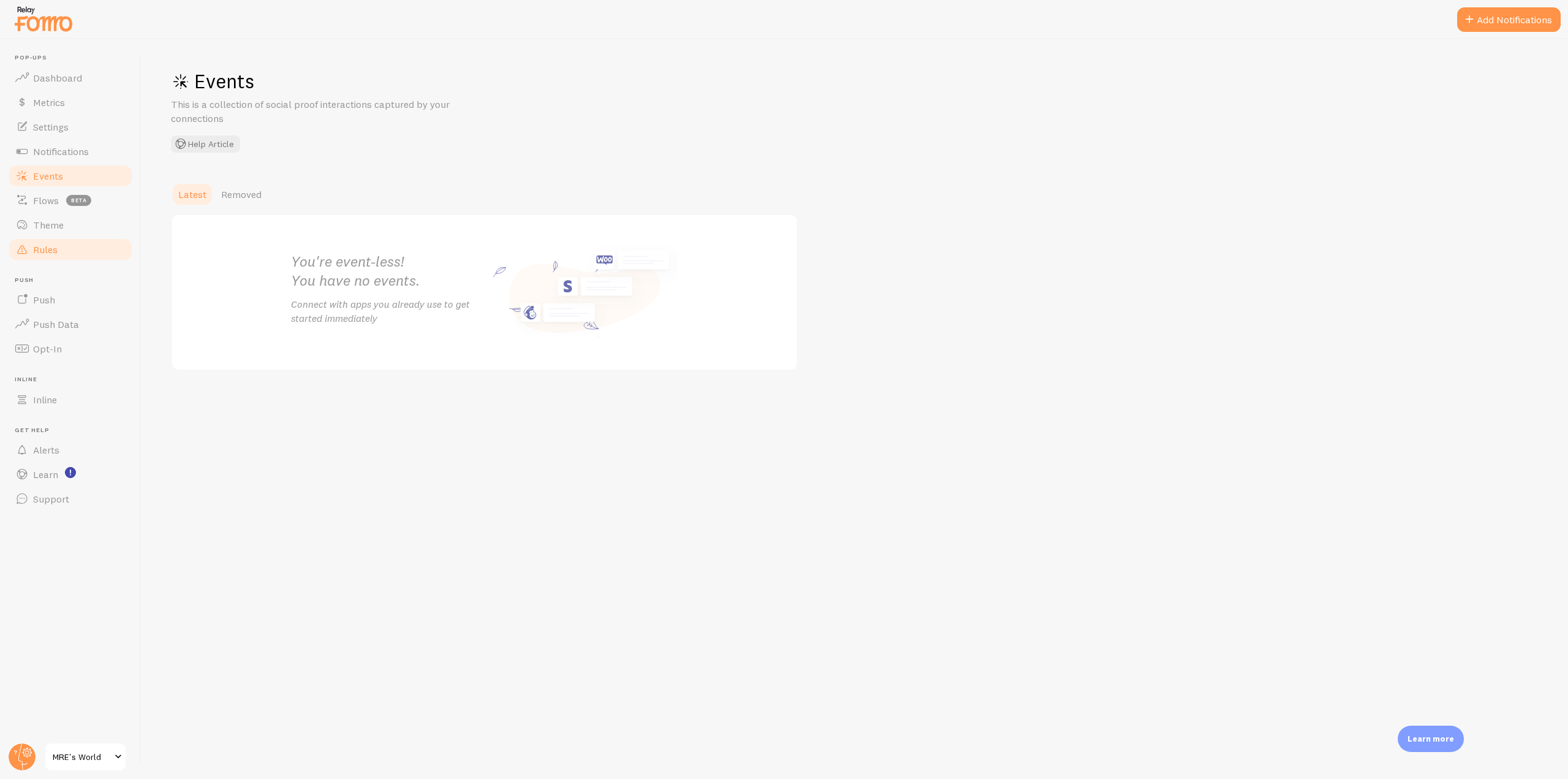
click at [78, 249] on link "Rules" at bounding box center [70, 250] width 126 height 25
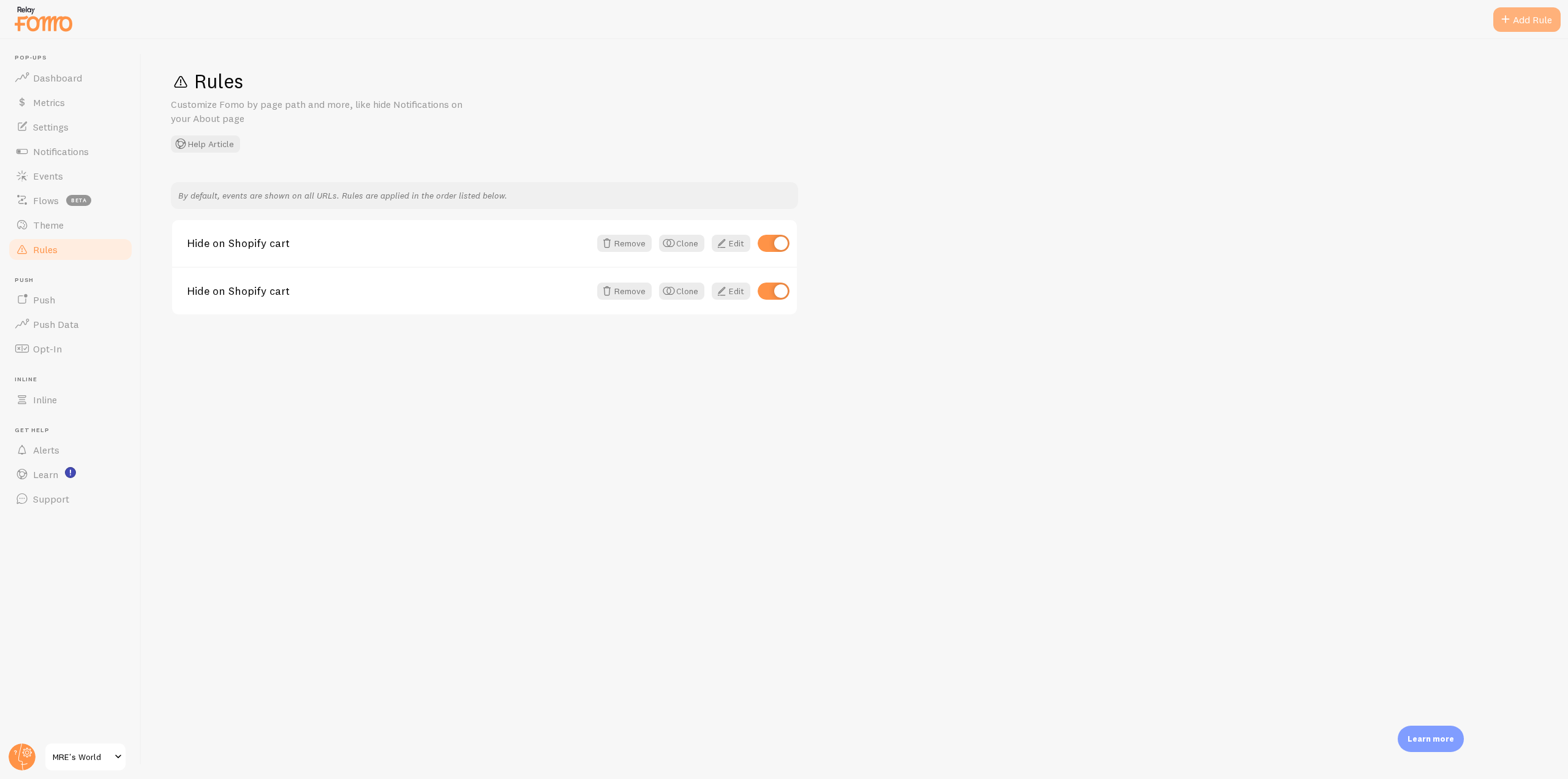
click at [1516, 19] on div "Add Rule" at bounding box center [1527, 20] width 67 height 25
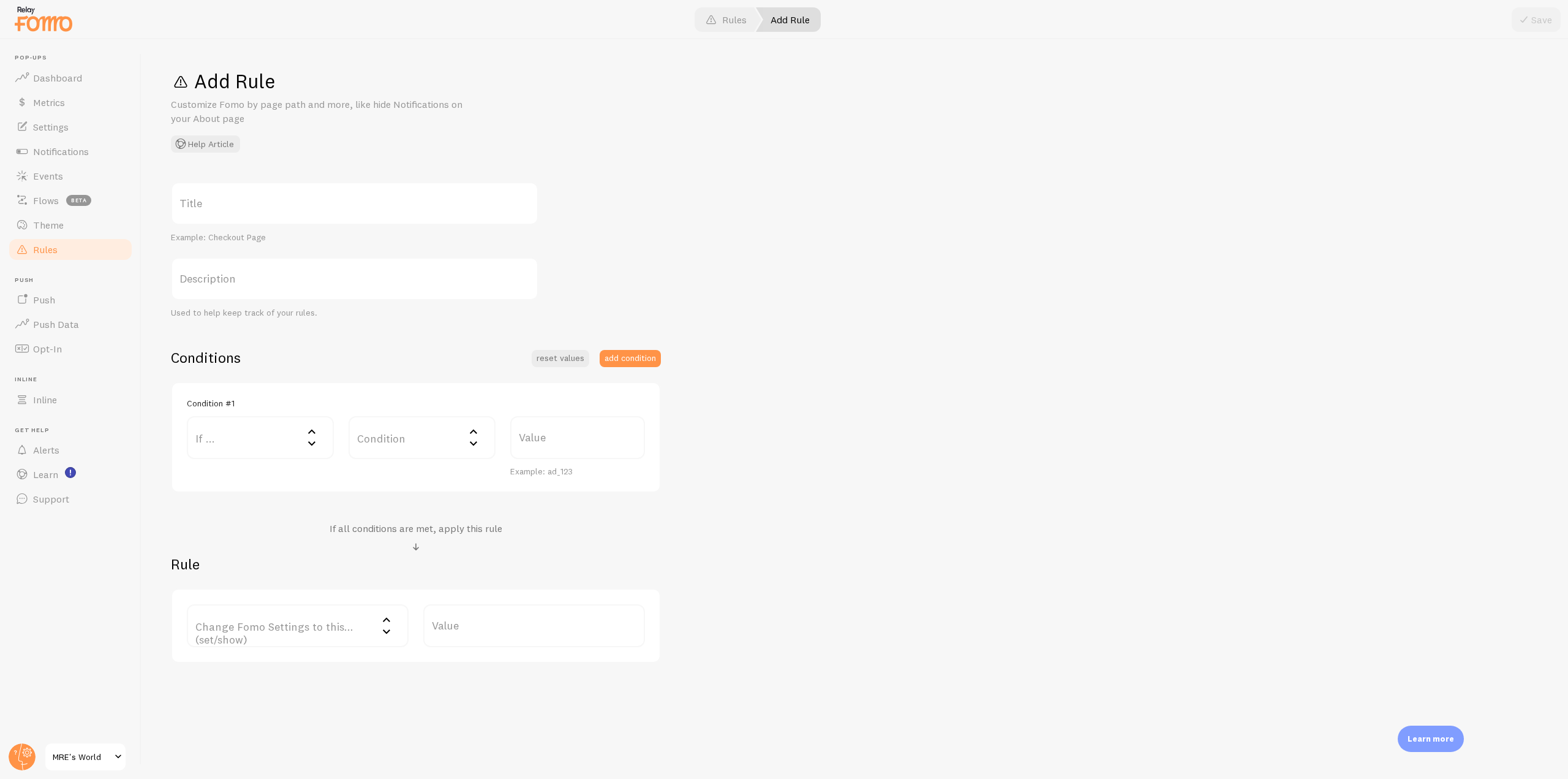
click at [252, 191] on label "Title" at bounding box center [354, 203] width 367 height 43
click at [252, 191] on input "Title" at bounding box center [354, 203] width 367 height 43
type input "Hide Shopify Order Notifications"
click at [307, 435] on icon at bounding box center [311, 431] width 14 height 14
click at [265, 554] on li "URL Host" at bounding box center [260, 561] width 144 height 21
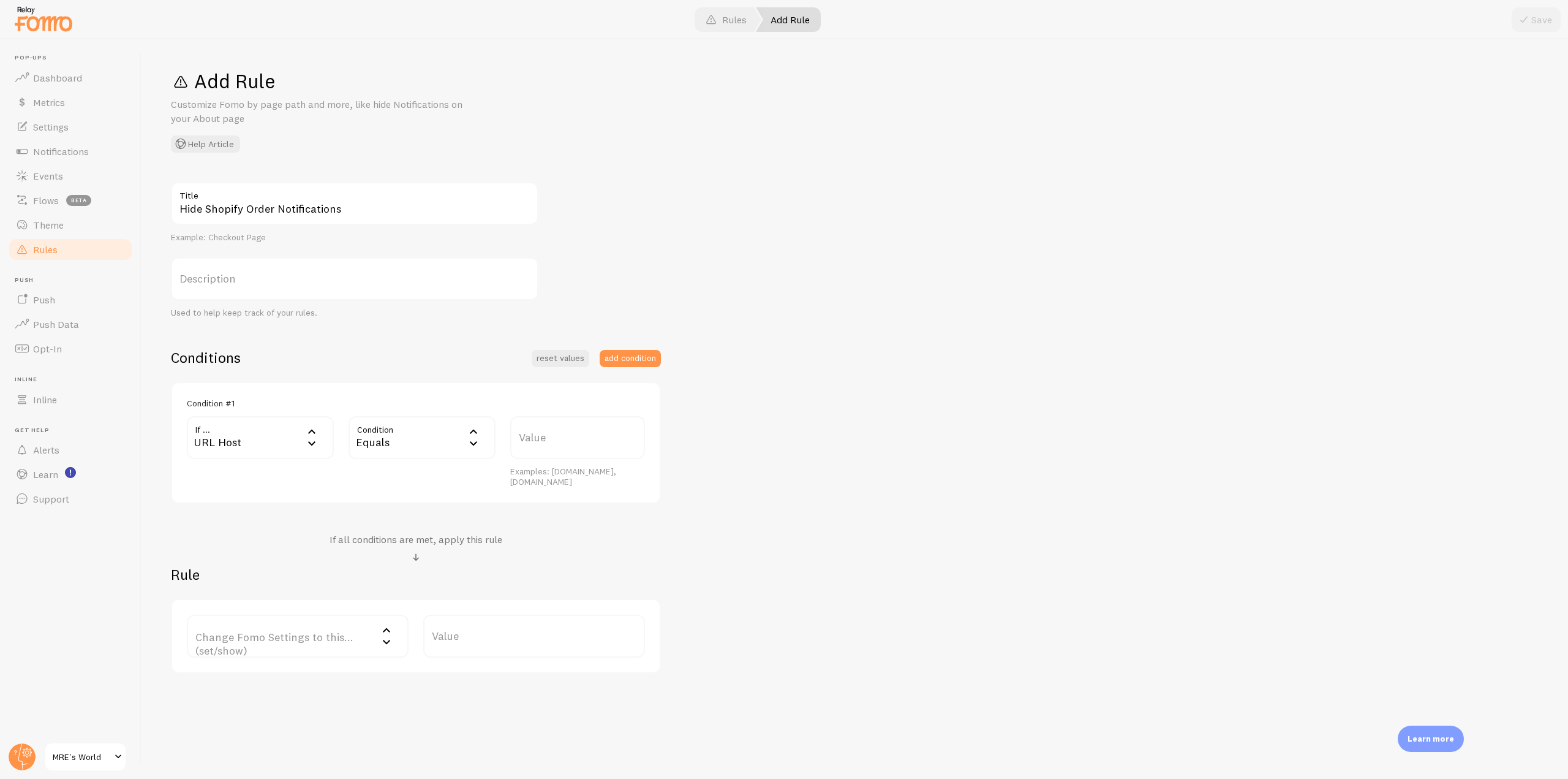
click at [414, 438] on div "Equals" at bounding box center [422, 437] width 147 height 43
click at [409, 535] on li "Contains" at bounding box center [422, 540] width 144 height 21
click at [550, 427] on label "Value" at bounding box center [578, 437] width 135 height 43
click at [550, 427] on input "Value" at bounding box center [578, 437] width 135 height 43
paste input "mresworld"
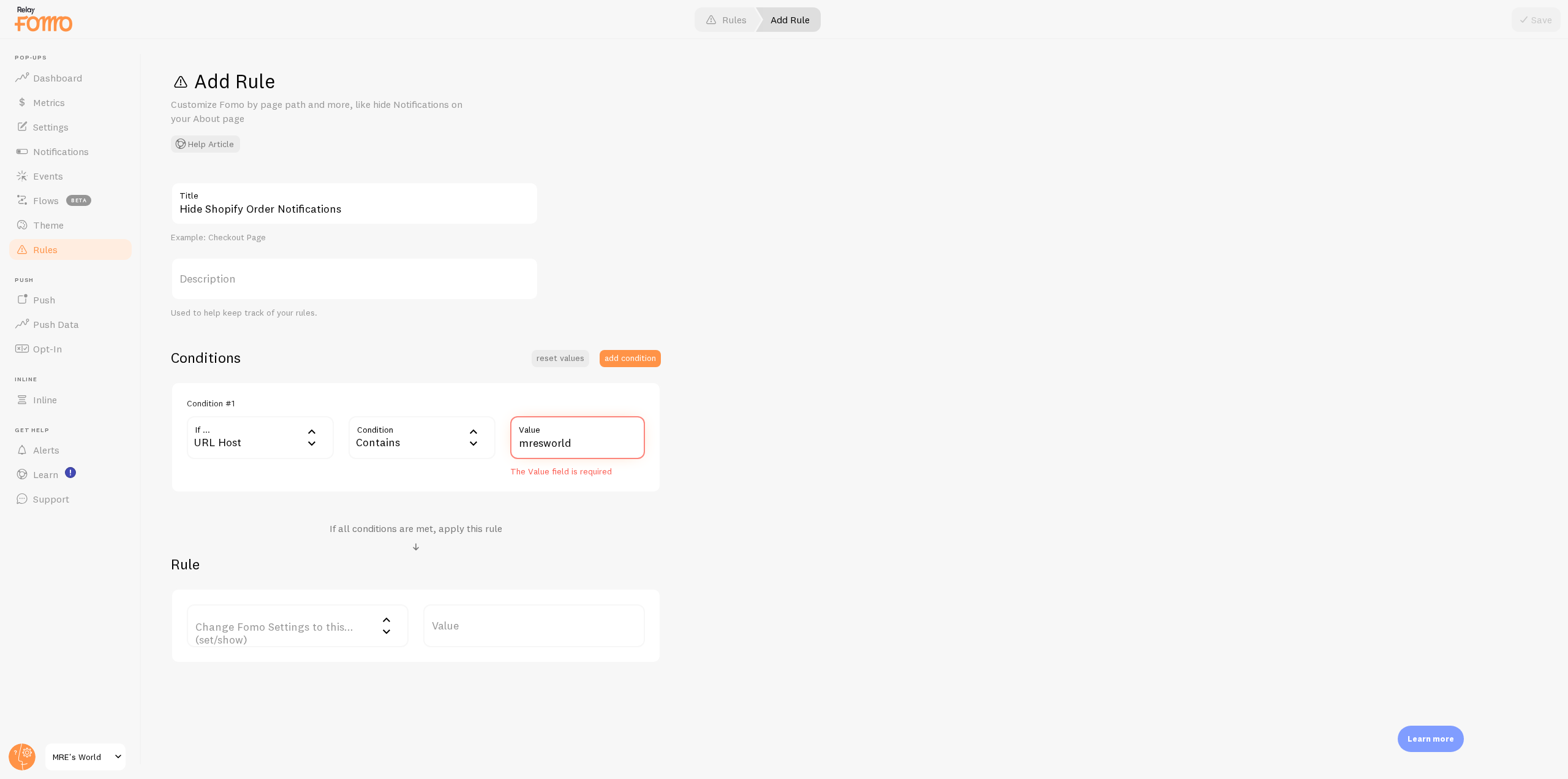
type input "mresworld"
click at [332, 628] on label "Change Fomo Settings to this... (set/show)" at bounding box center [298, 626] width 222 height 43
click at [298, 698] on li "Do Not Show Template" at bounding box center [297, 696] width 219 height 21
click at [527, 619] on label "Template" at bounding box center [534, 636] width 222 height 43
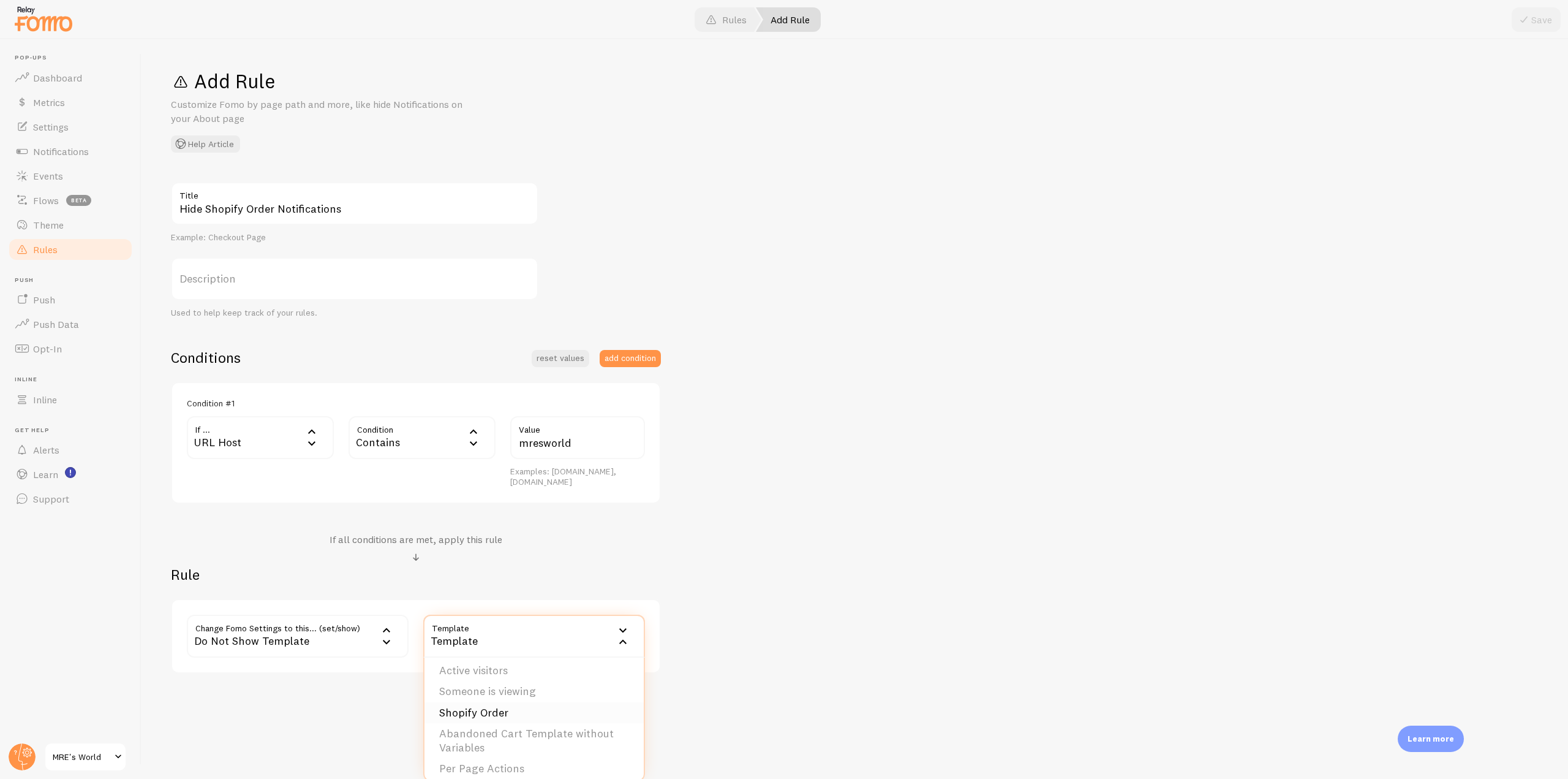
click at [519, 706] on li "Shopify Order" at bounding box center [534, 712] width 219 height 21
click at [1536, 26] on button "Save" at bounding box center [1536, 20] width 49 height 25
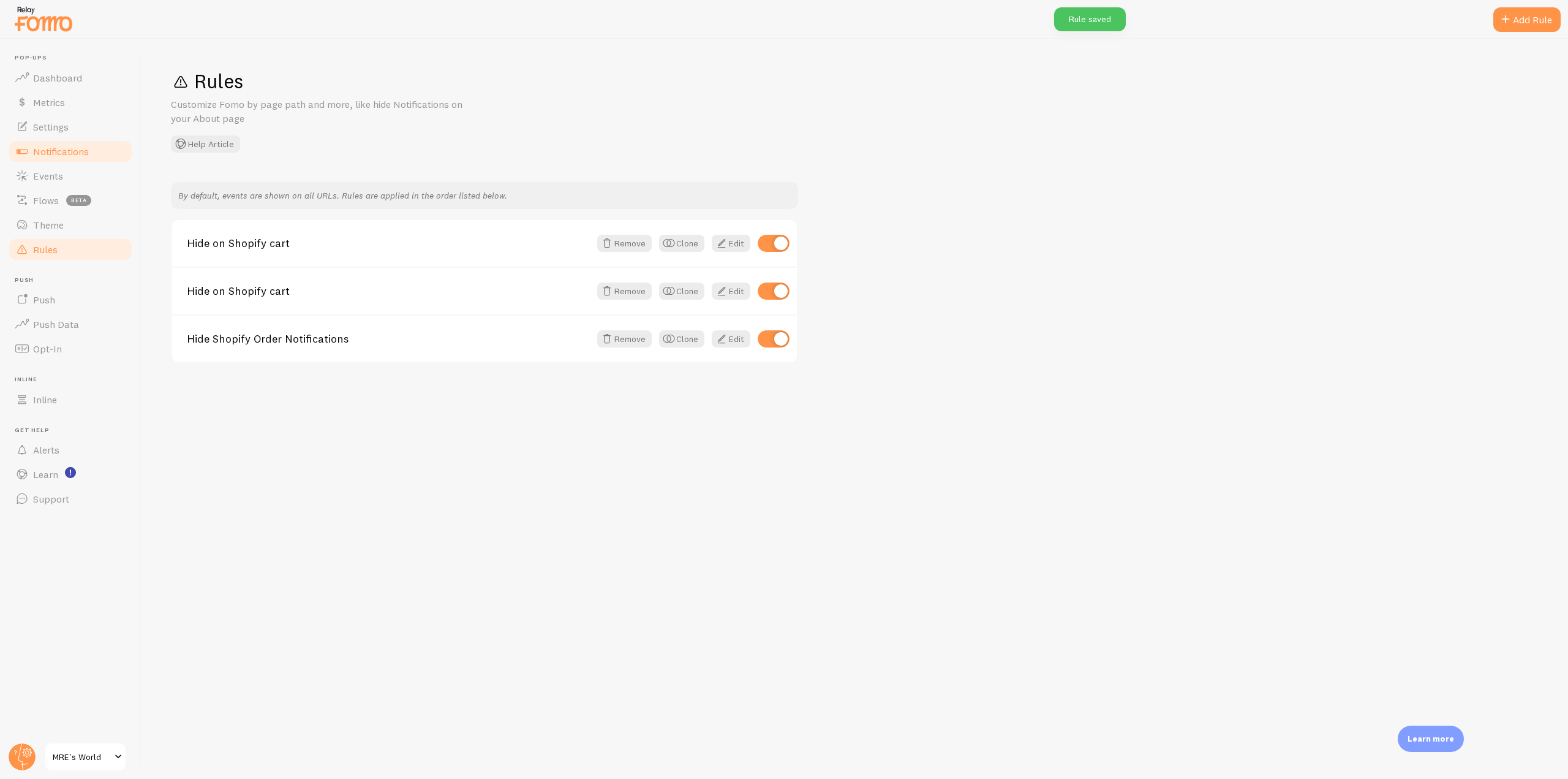
click at [105, 160] on link "Notifications" at bounding box center [70, 151] width 126 height 25
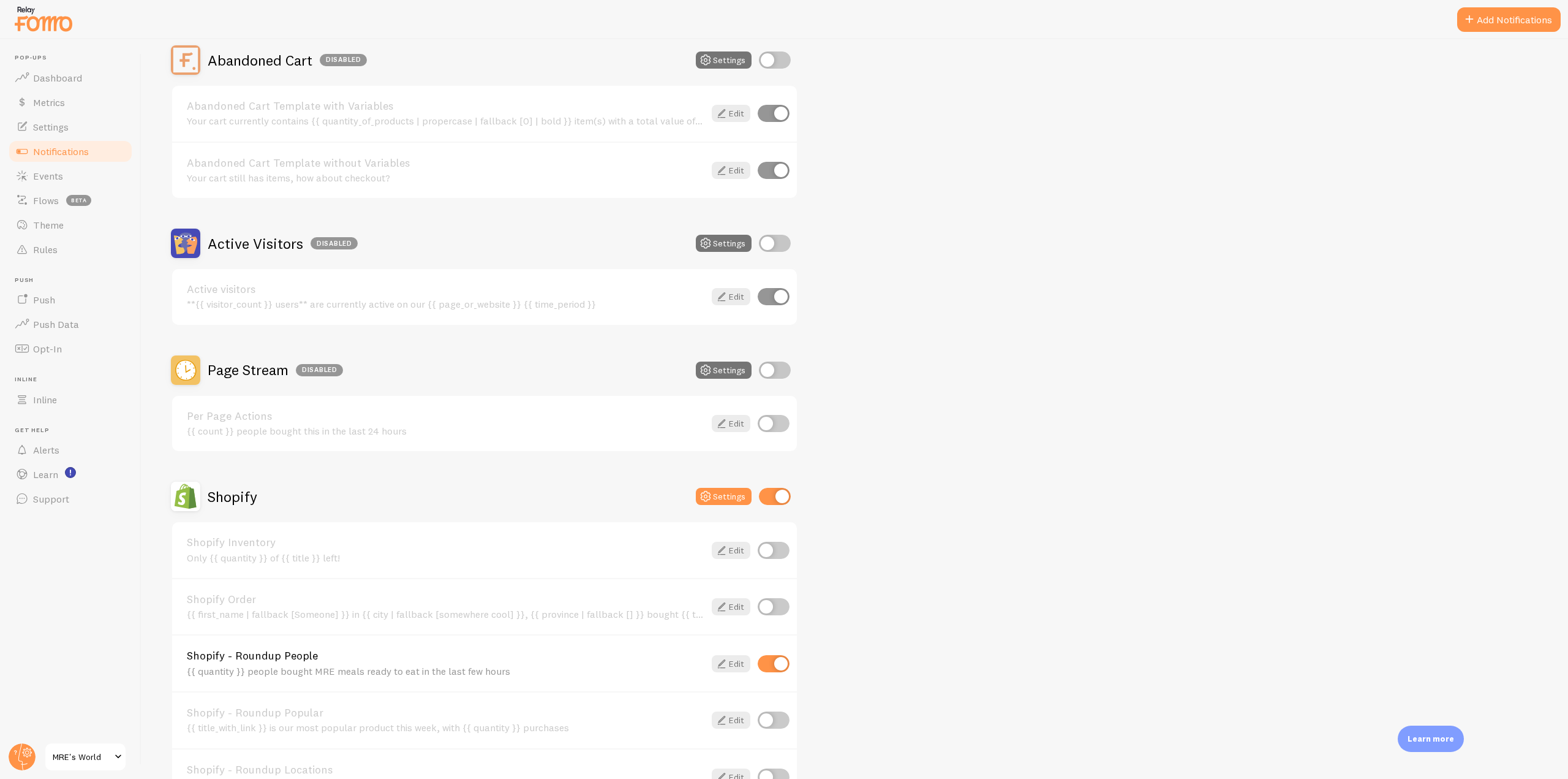
scroll to position [184, 0]
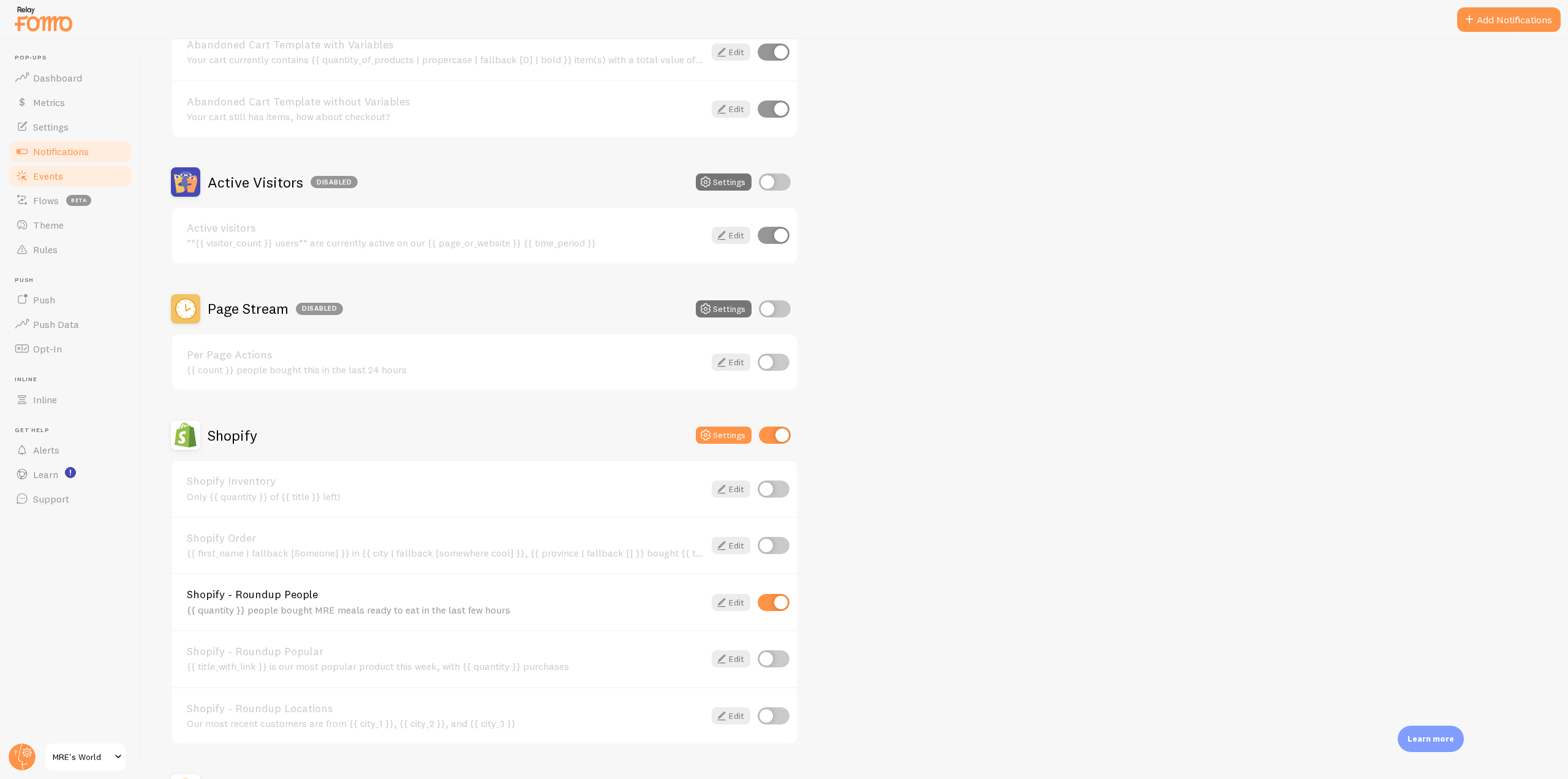
click at [49, 178] on span "Events" at bounding box center [48, 176] width 30 height 12
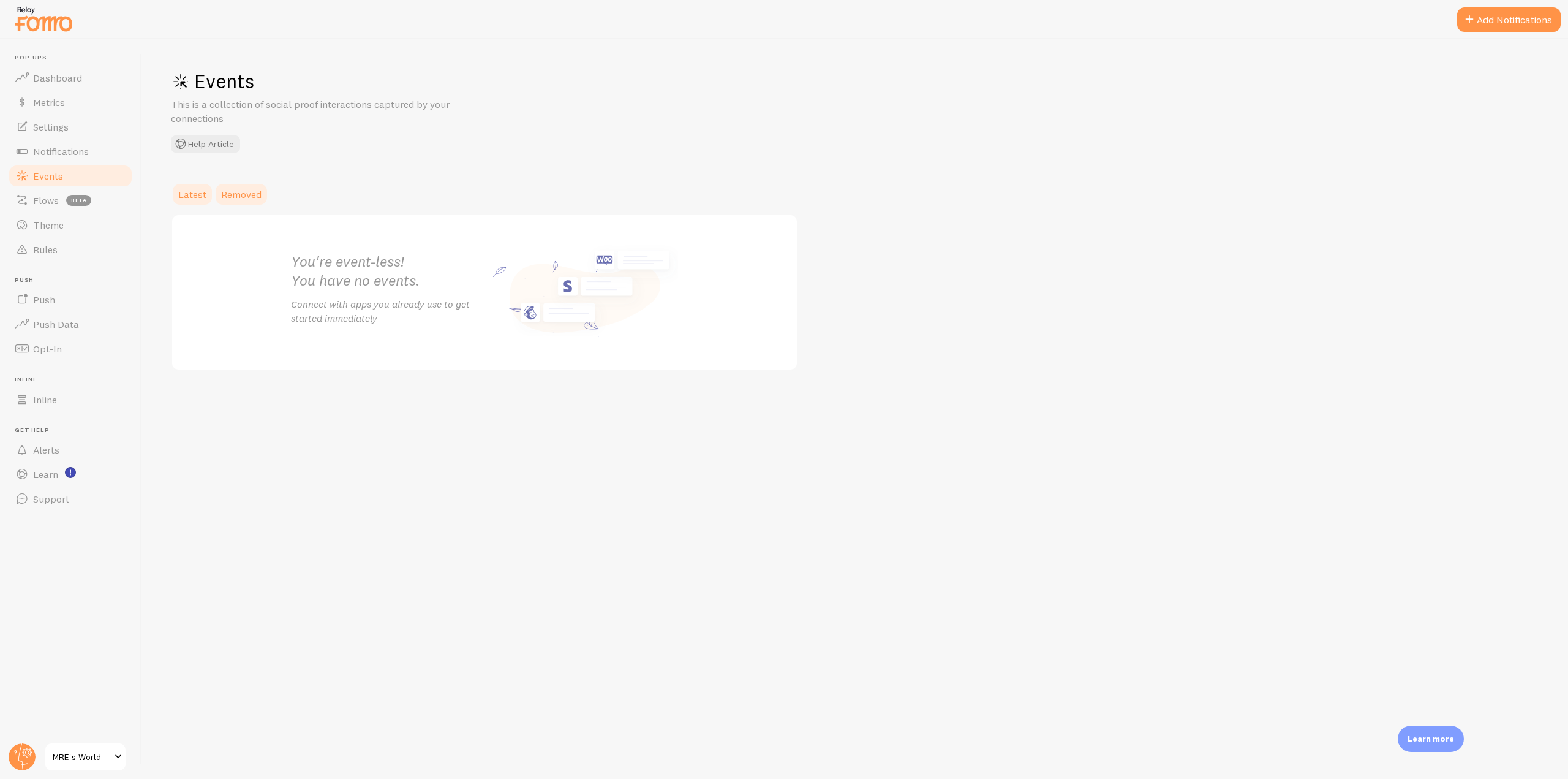
click at [254, 198] on span "Removed" at bounding box center [241, 194] width 41 height 12
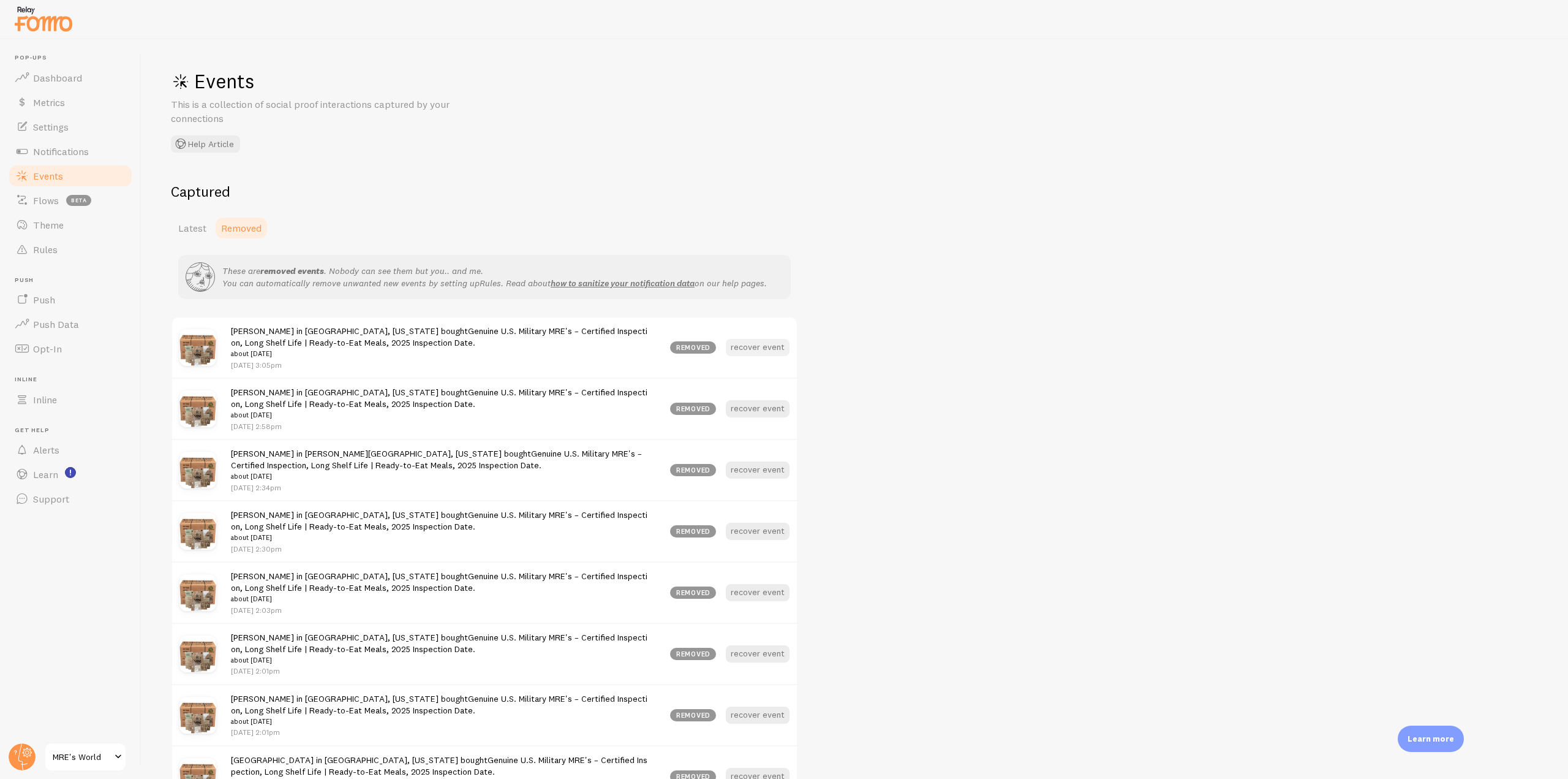
click at [752, 349] on button "recover event" at bounding box center [758, 347] width 64 height 17
click at [62, 181] on span "Events" at bounding box center [48, 176] width 30 height 12
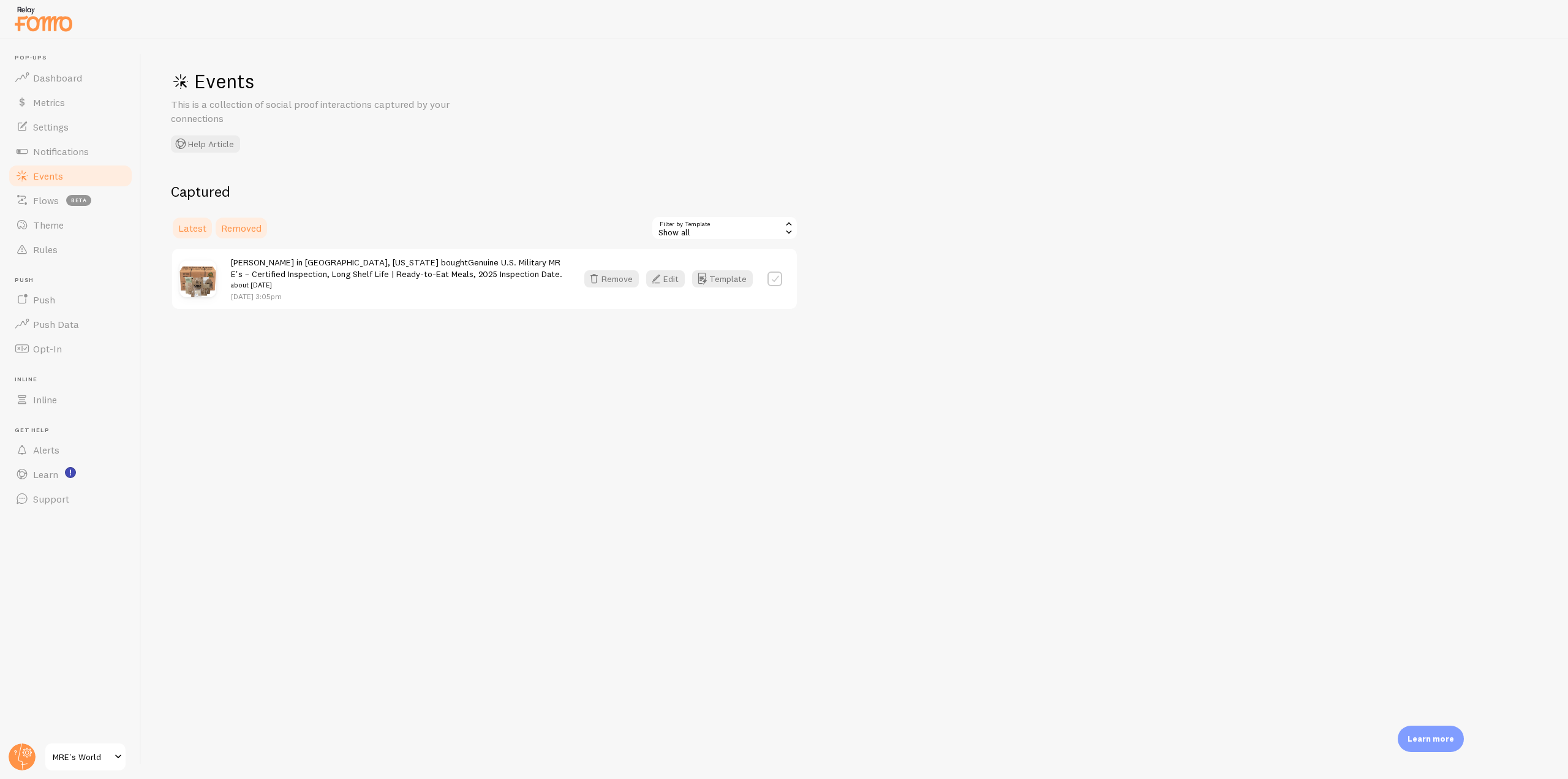
click at [243, 228] on span "Removed" at bounding box center [241, 228] width 41 height 12
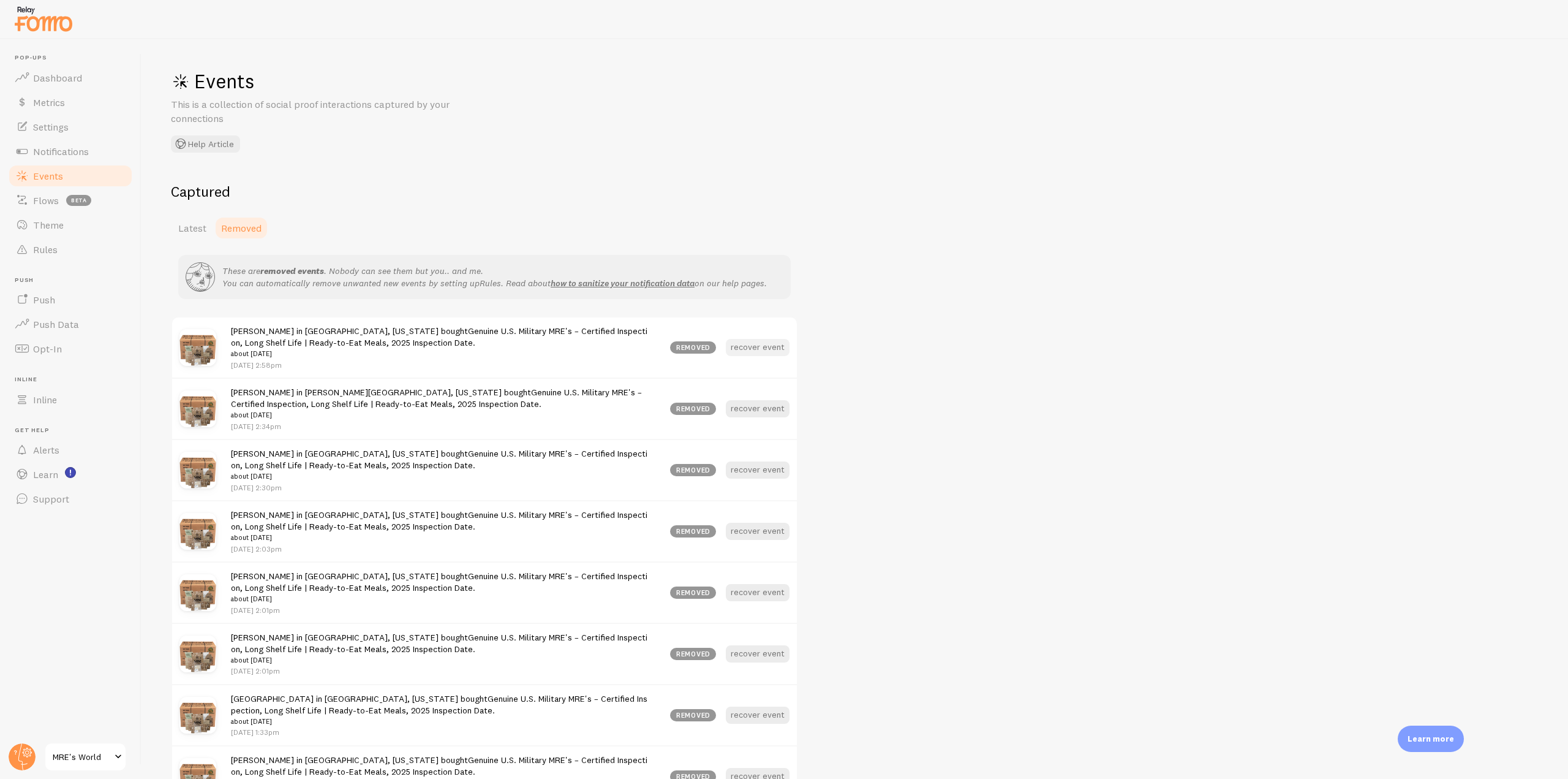
click at [747, 348] on button "recover event" at bounding box center [758, 347] width 64 height 17
click at [103, 158] on link "Notifications" at bounding box center [70, 151] width 126 height 25
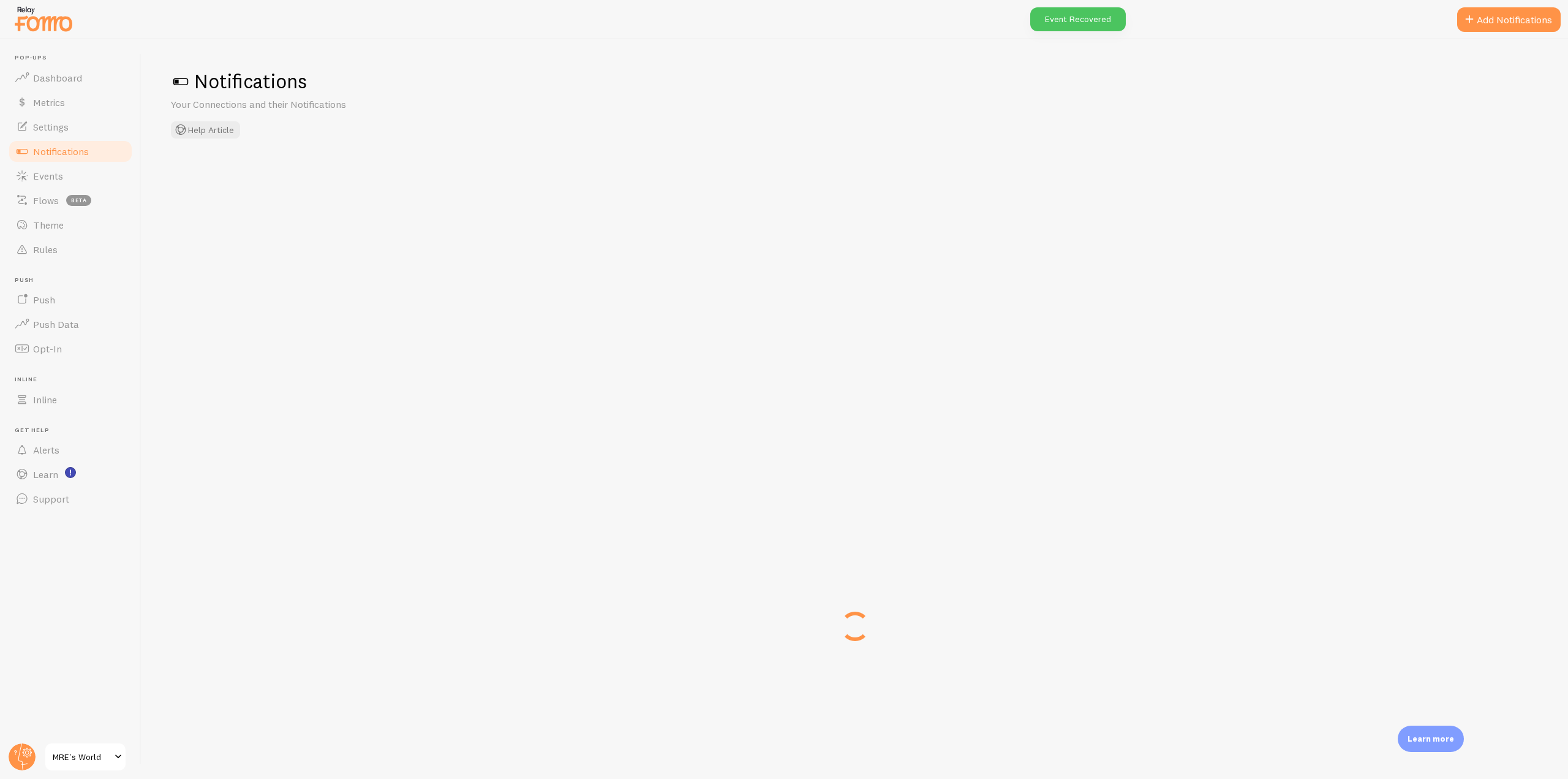
checkbox input "true"
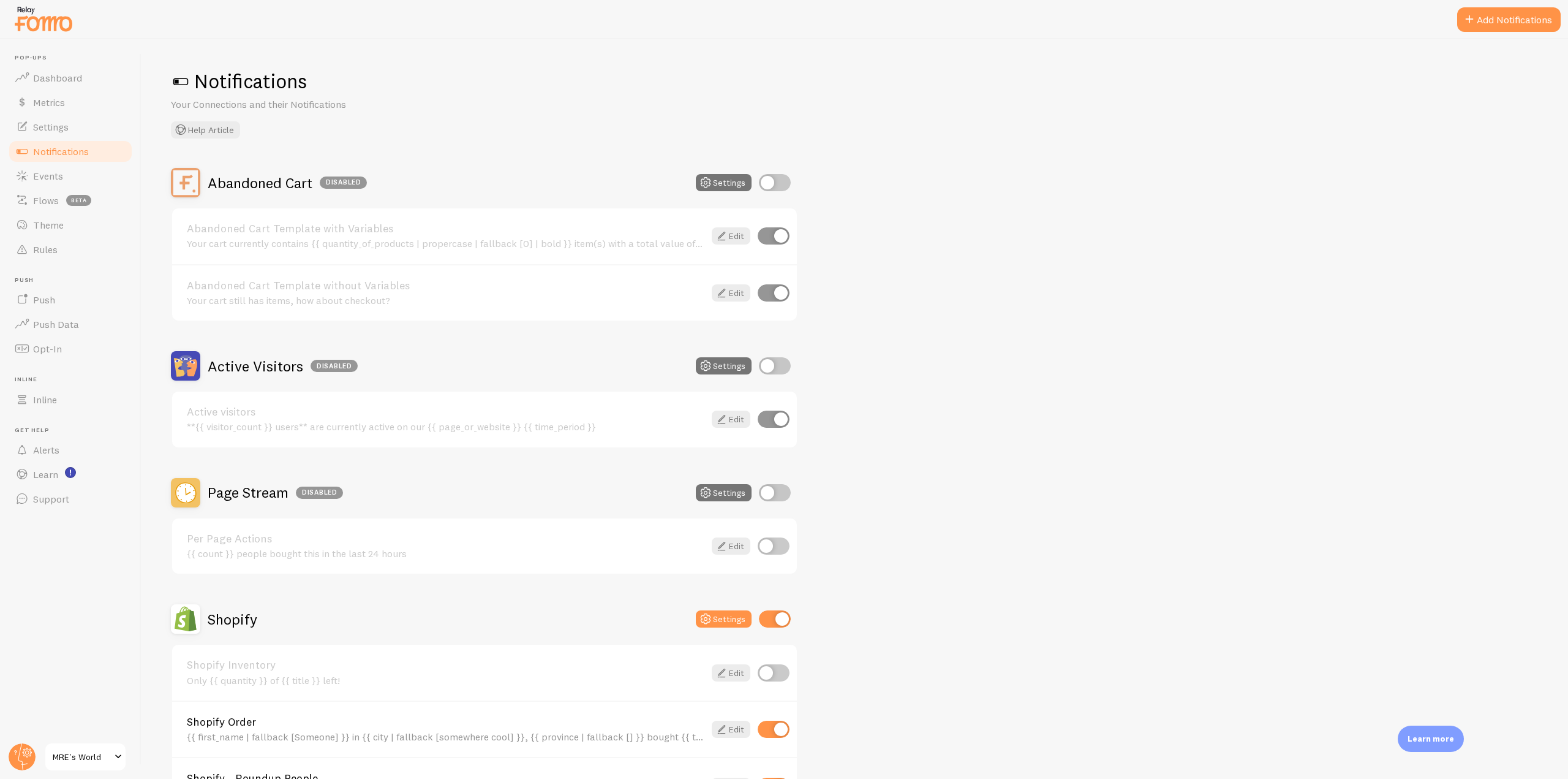
scroll to position [335, 0]
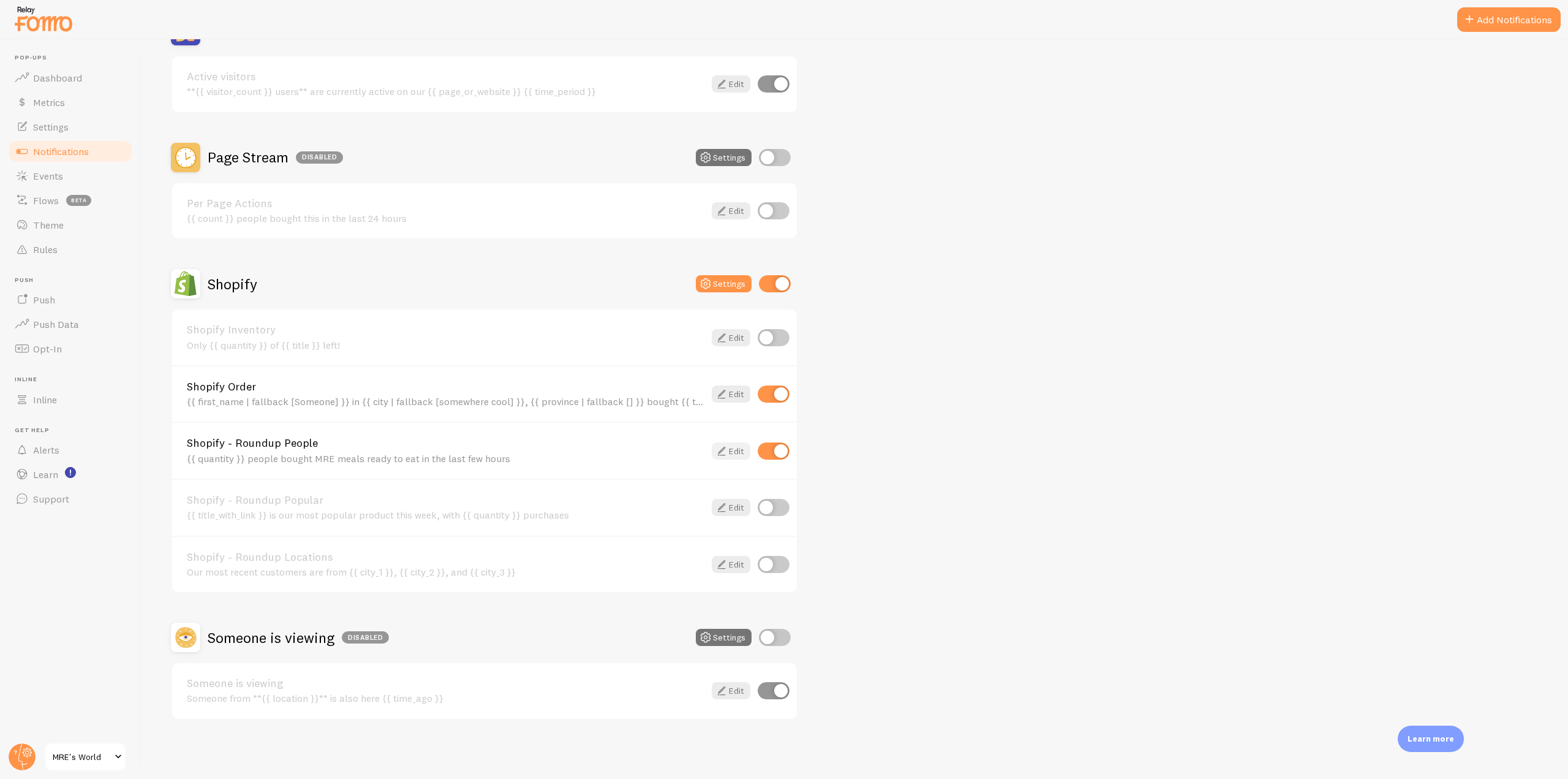
click at [723, 442] on link "Edit" at bounding box center [731, 451] width 39 height 17
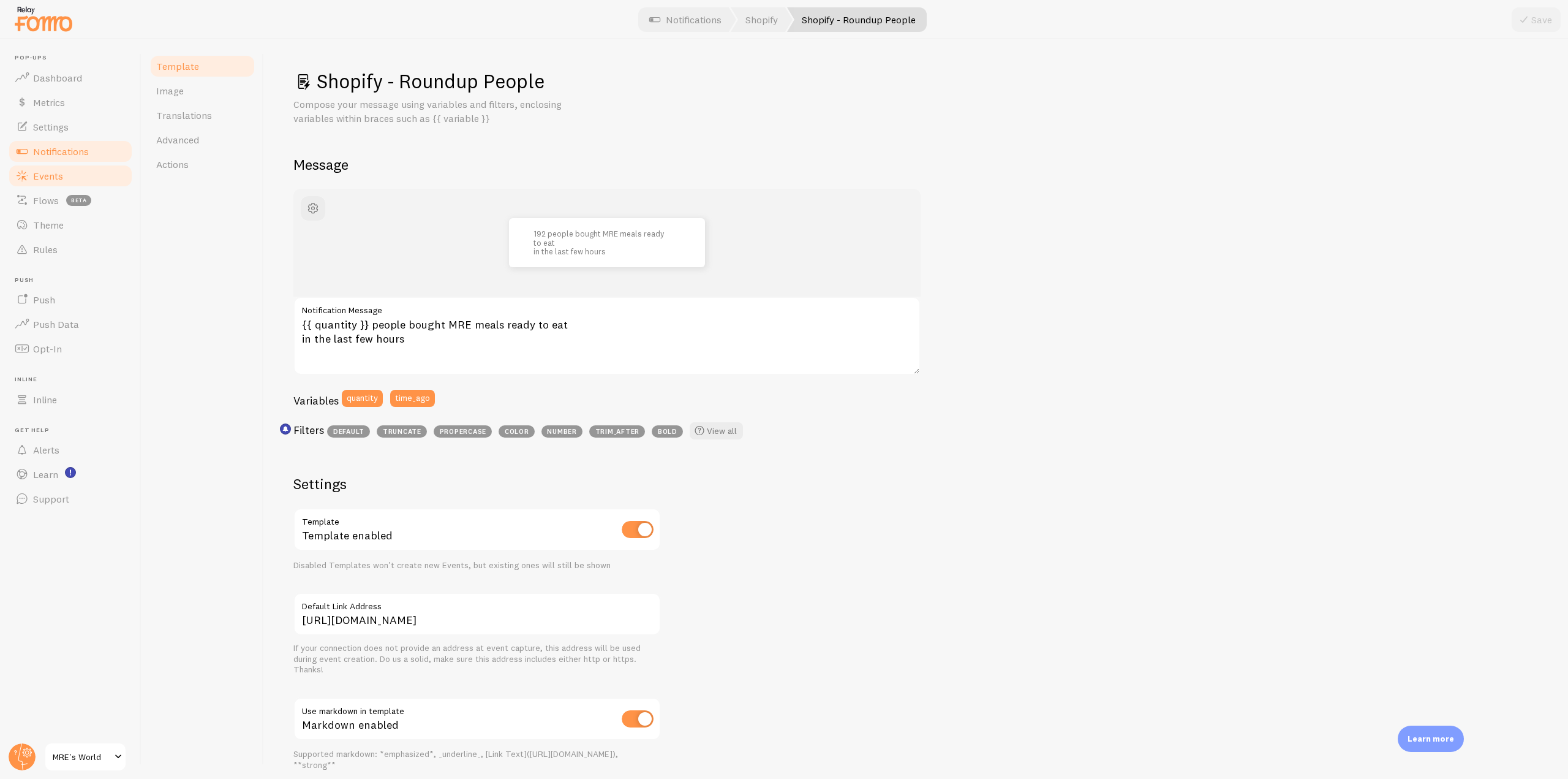
click at [50, 173] on span "Events" at bounding box center [48, 176] width 30 height 12
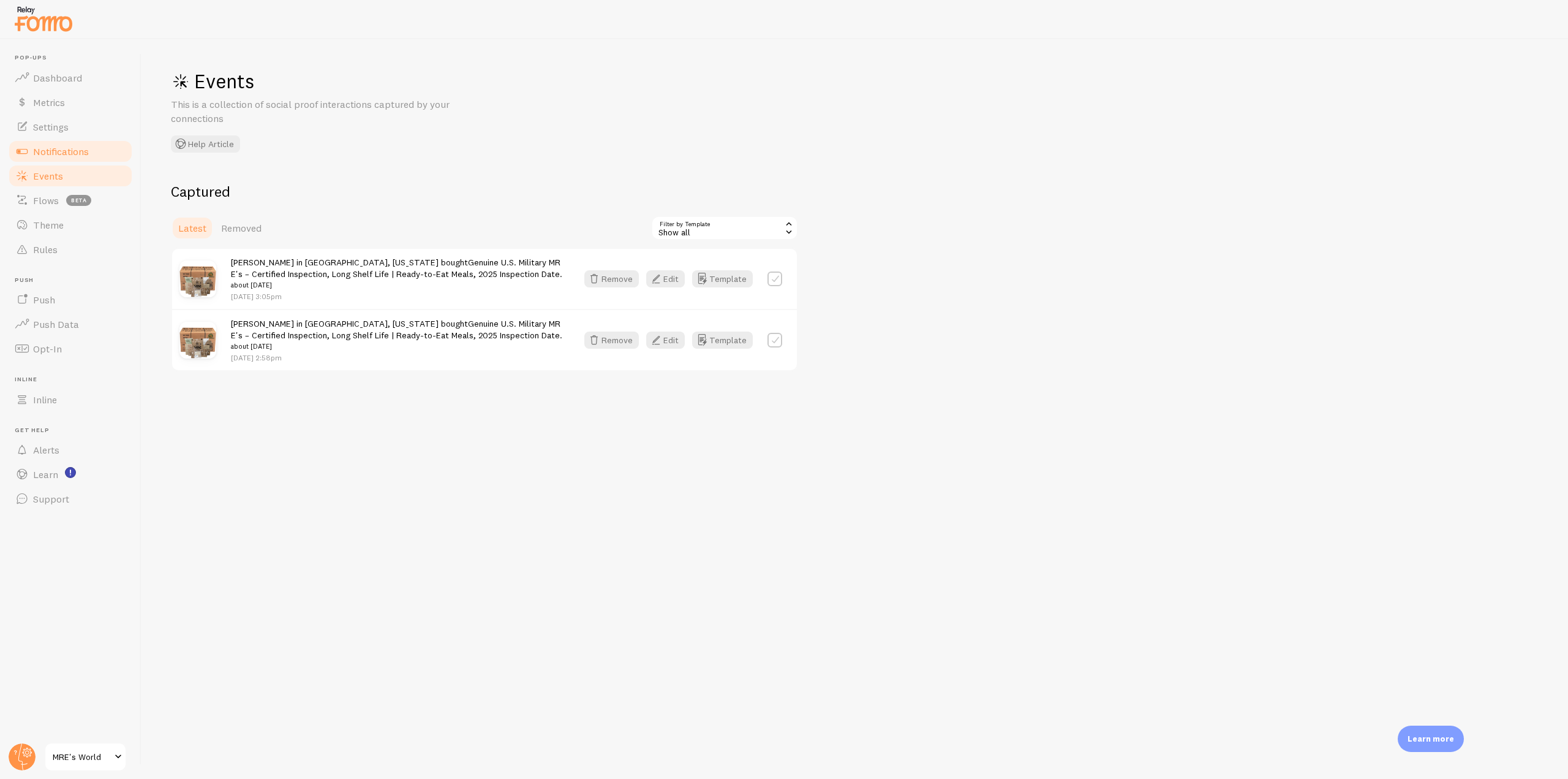
click at [98, 154] on link "Notifications" at bounding box center [70, 151] width 126 height 25
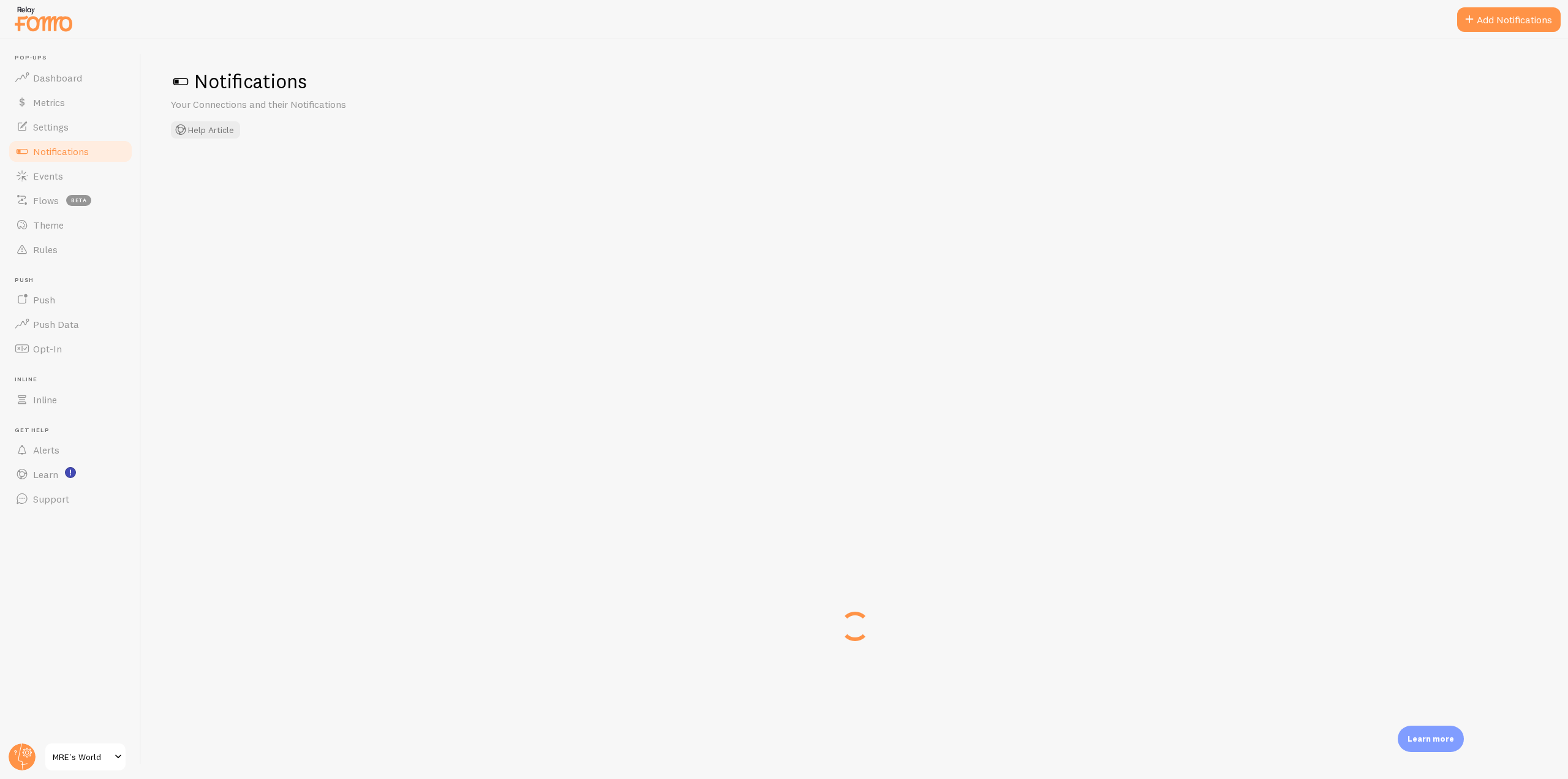
checkbox input "false"
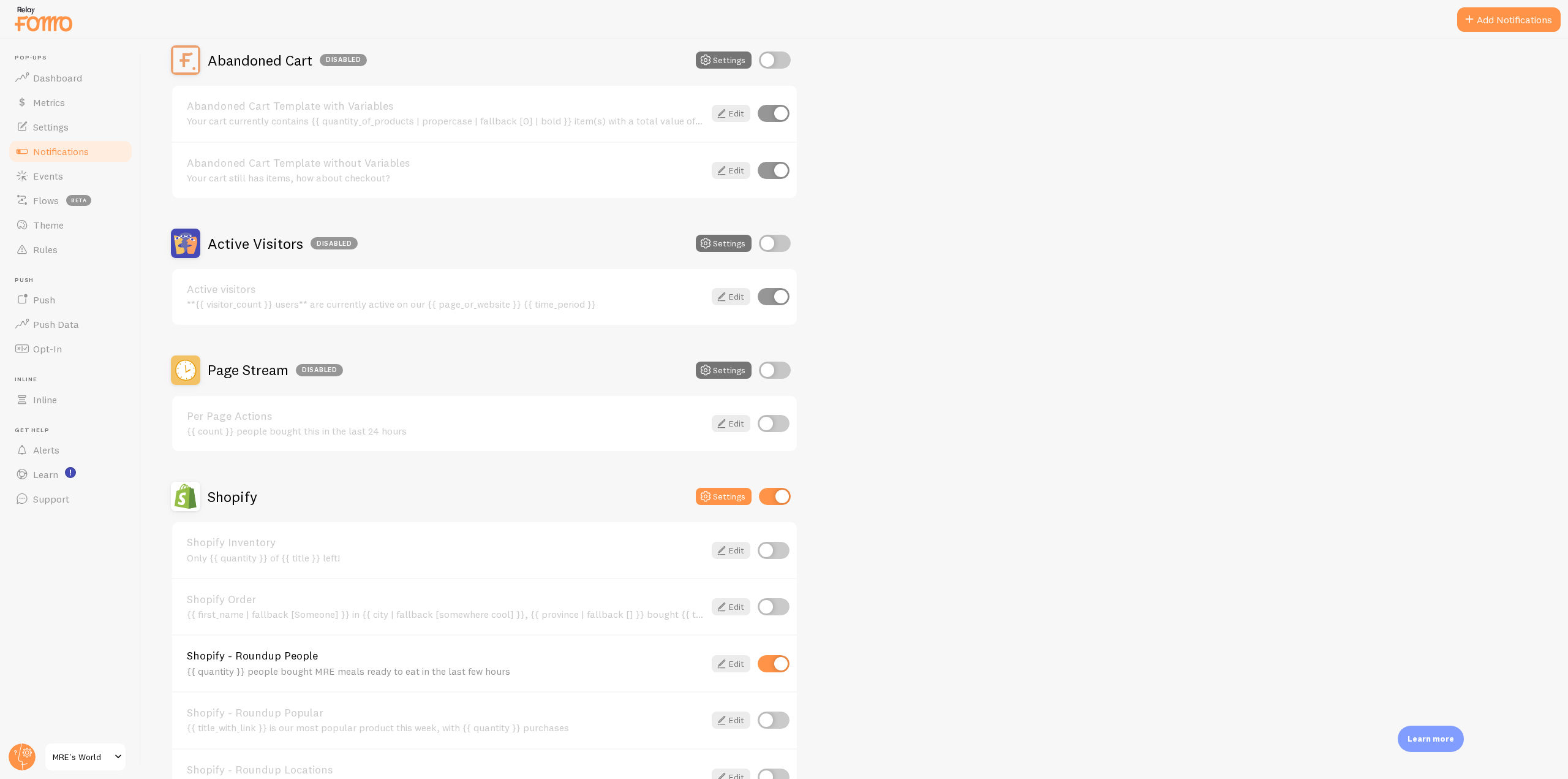
scroll to position [245, 0]
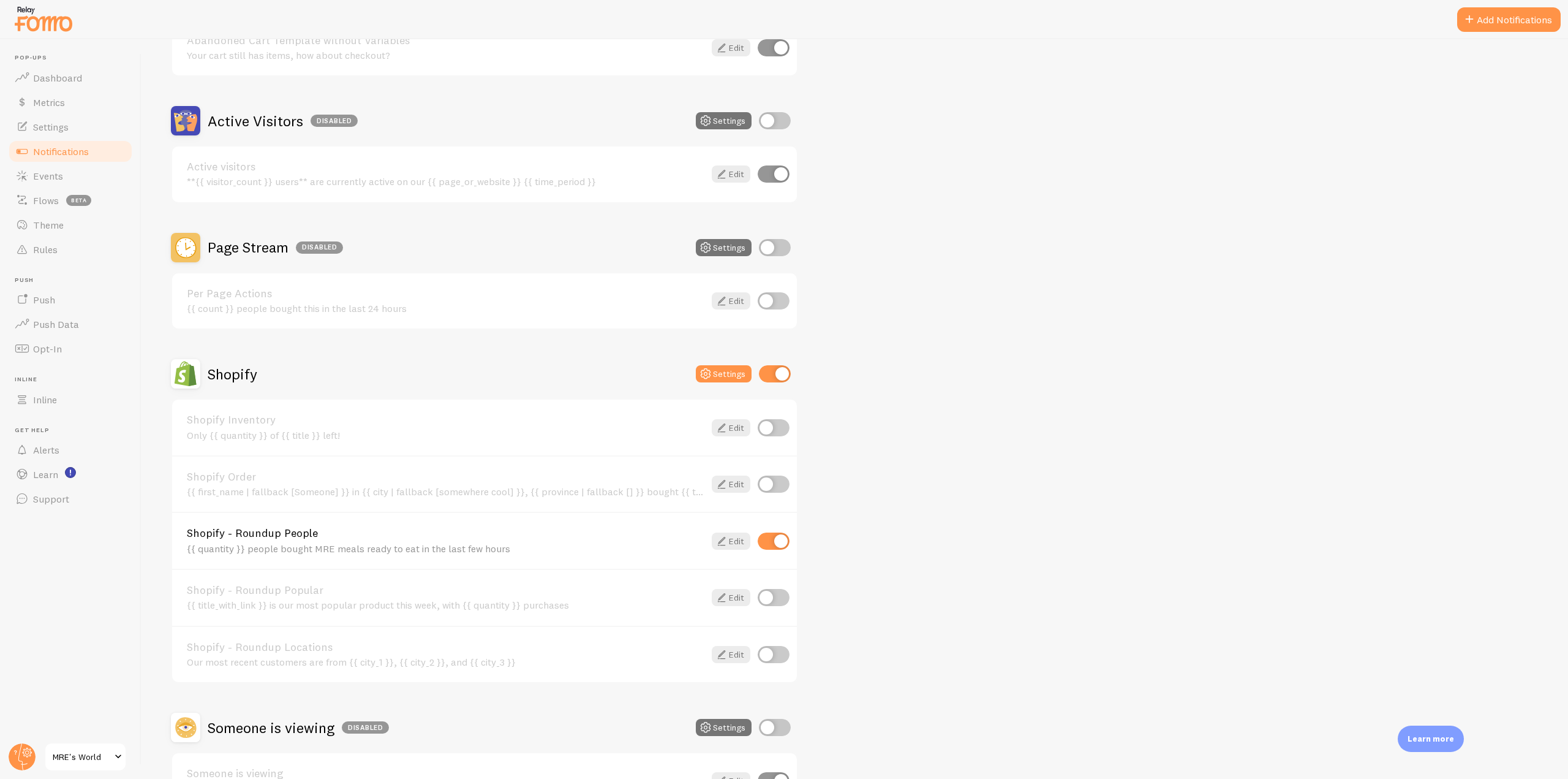
click at [49, 19] on img at bounding box center [43, 18] width 61 height 31
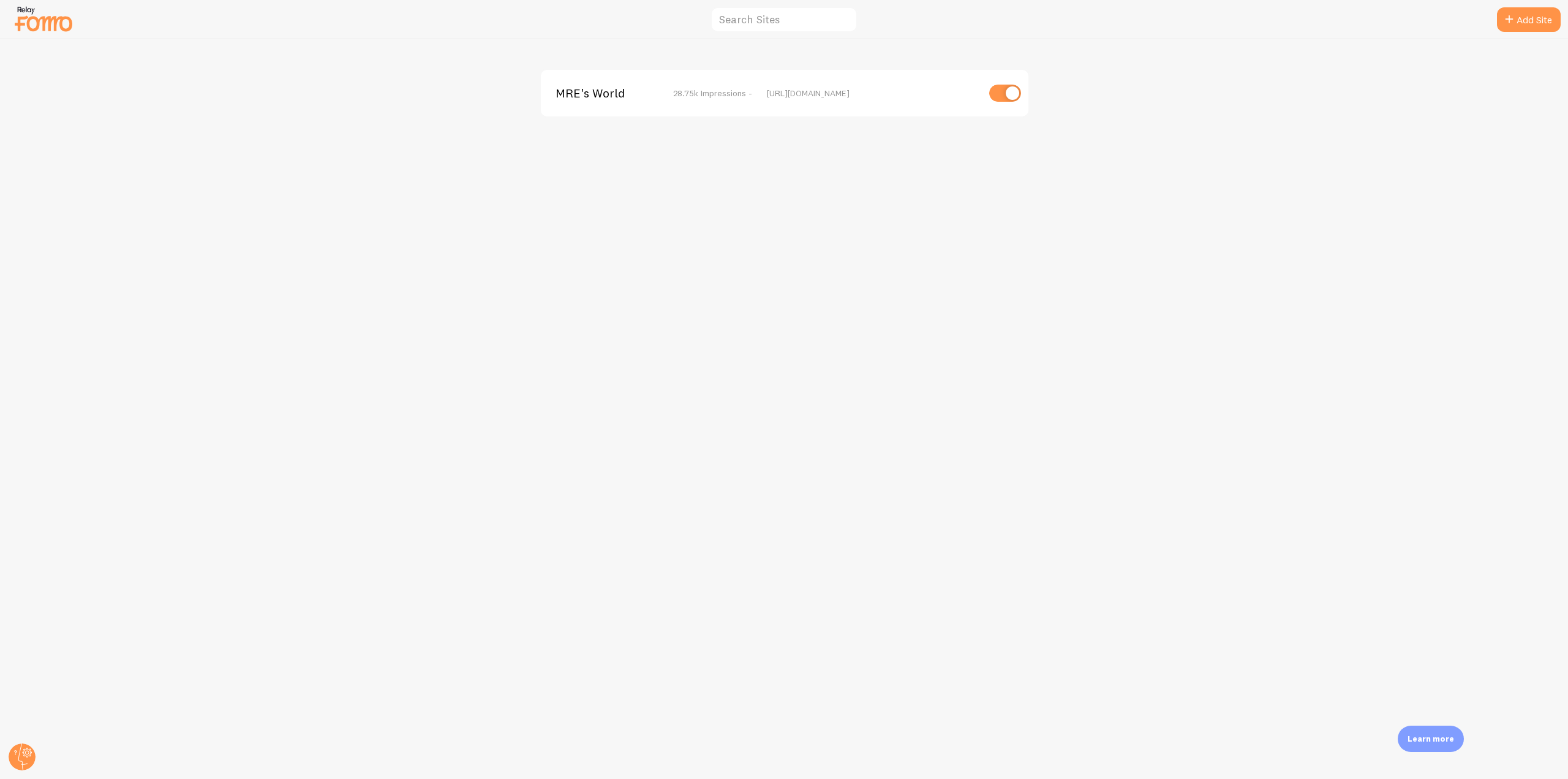
click at [612, 103] on div "MRE's World 28.75k Impressions - https://mresworld.com" at bounding box center [784, 93] width 488 height 47
drag, startPoint x: 566, startPoint y: 87, endPoint x: 574, endPoint y: 87, distance: 8.0
click at [574, 87] on span "MRE's World" at bounding box center [604, 93] width 98 height 11
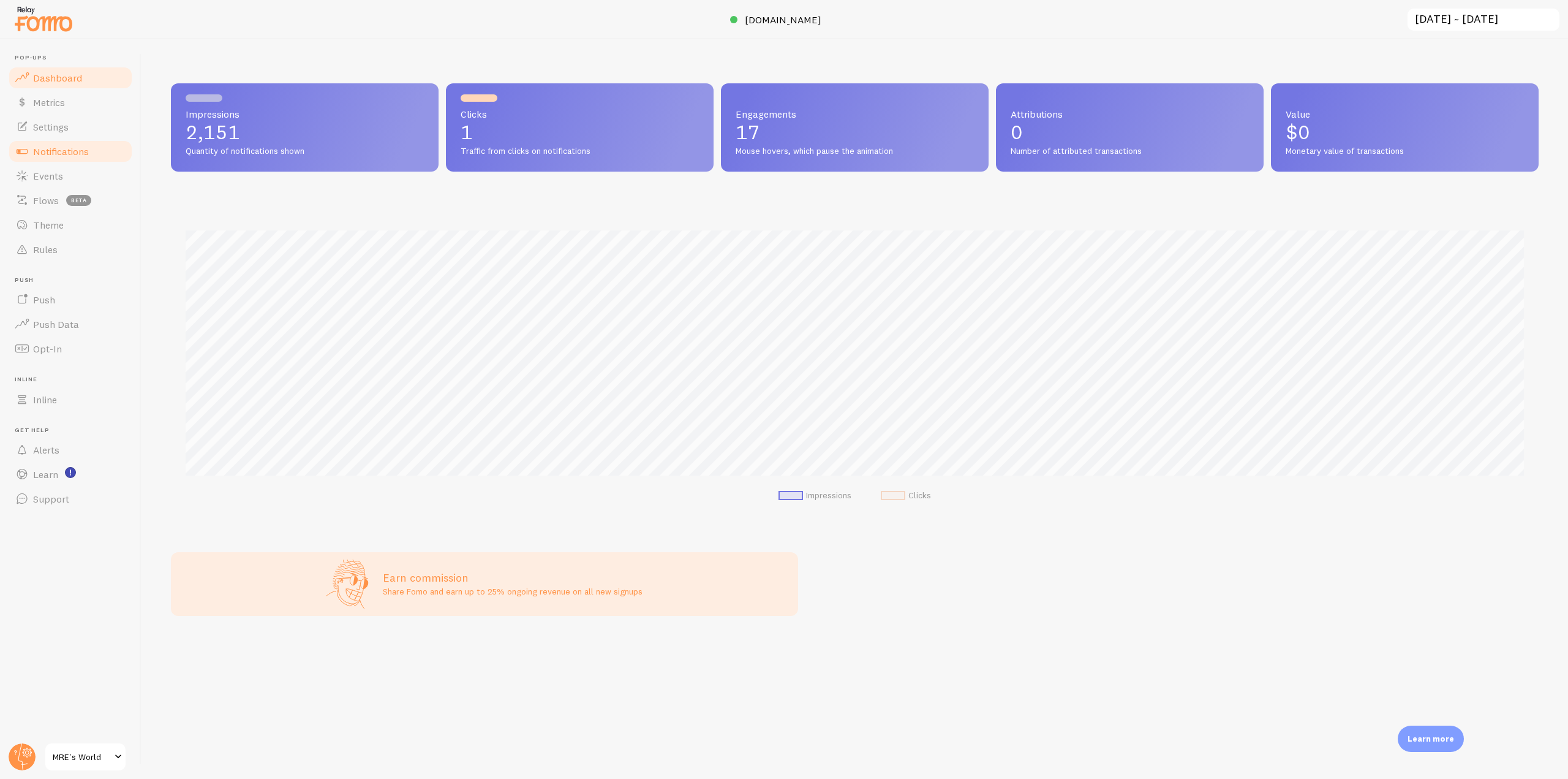
scroll to position [321, 1368]
click at [62, 156] on span "Notifications" at bounding box center [61, 151] width 56 height 12
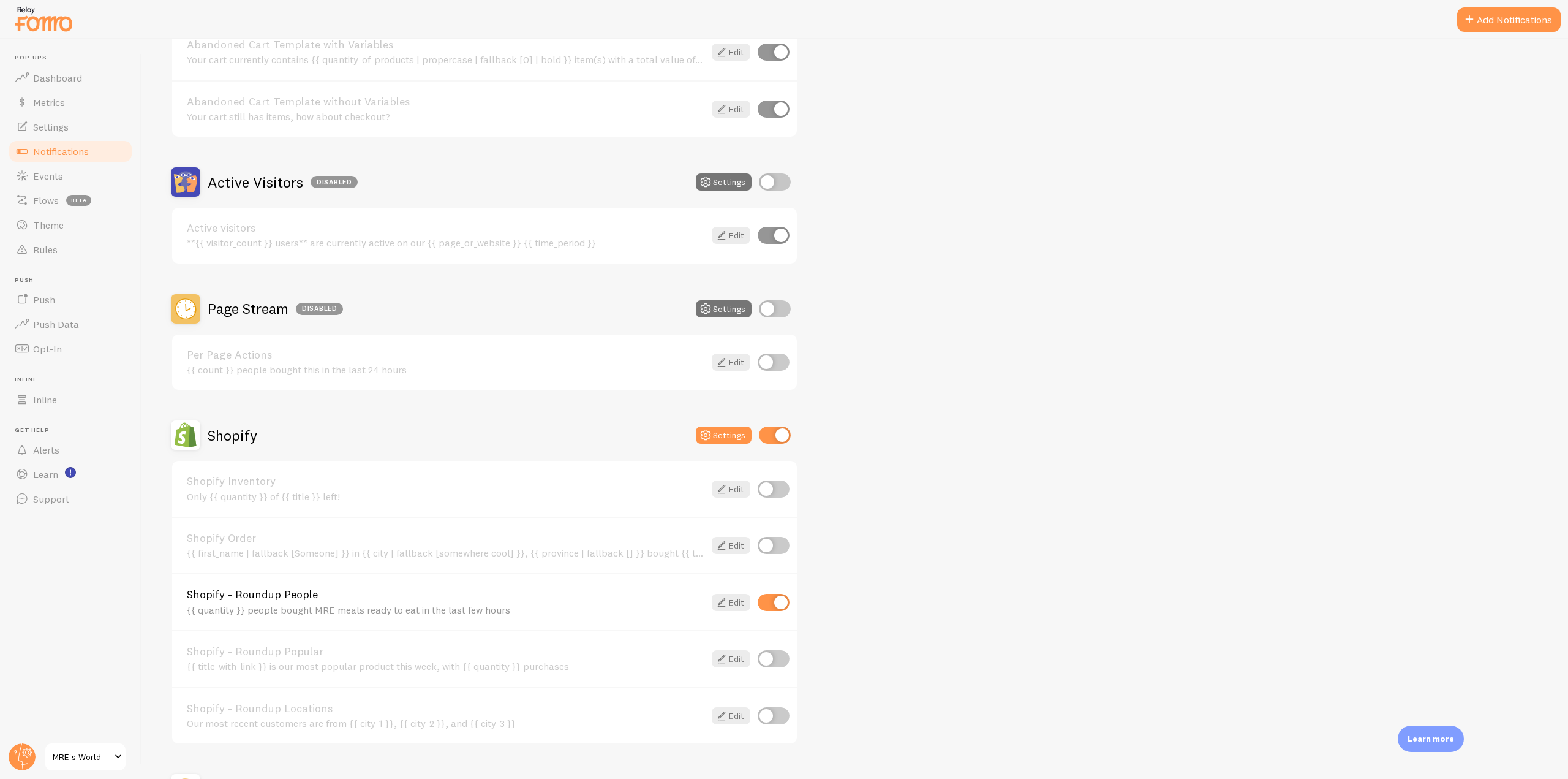
scroll to position [306, 0]
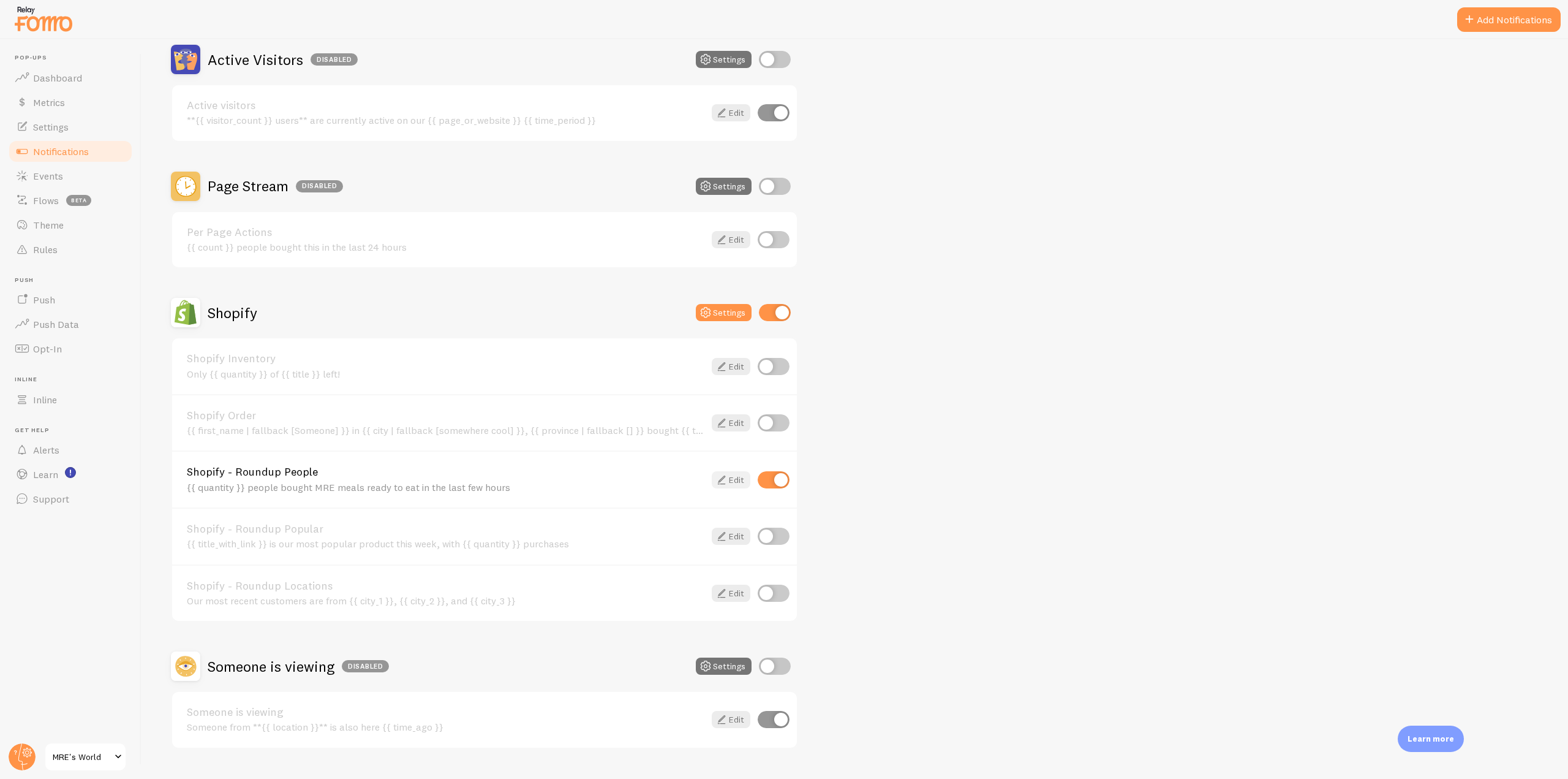
click at [727, 478] on icon at bounding box center [721, 479] width 14 height 14
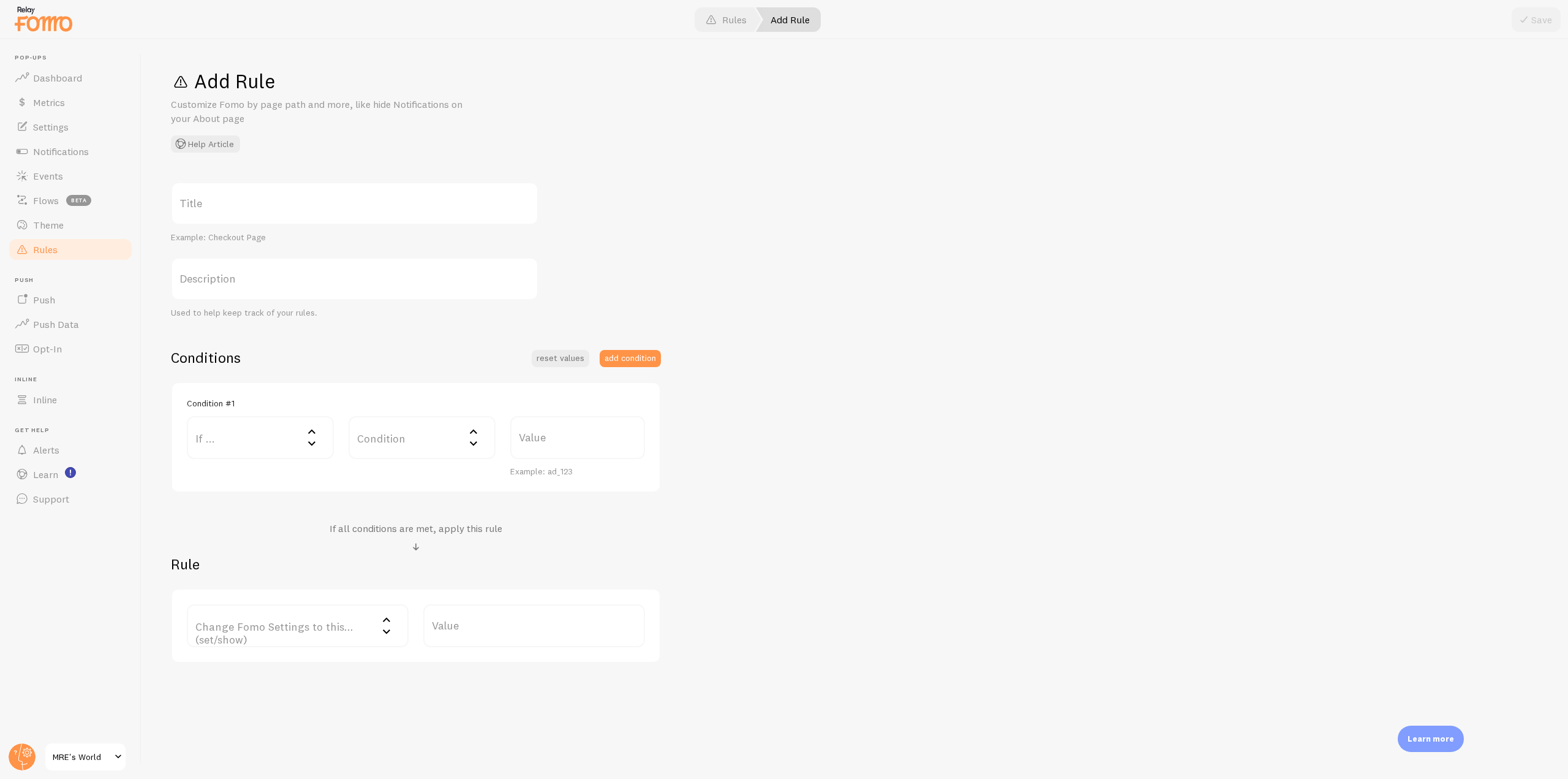
click at [57, 37] on div at bounding box center [784, 19] width 1568 height 39
click at [45, 20] on img at bounding box center [43, 18] width 61 height 31
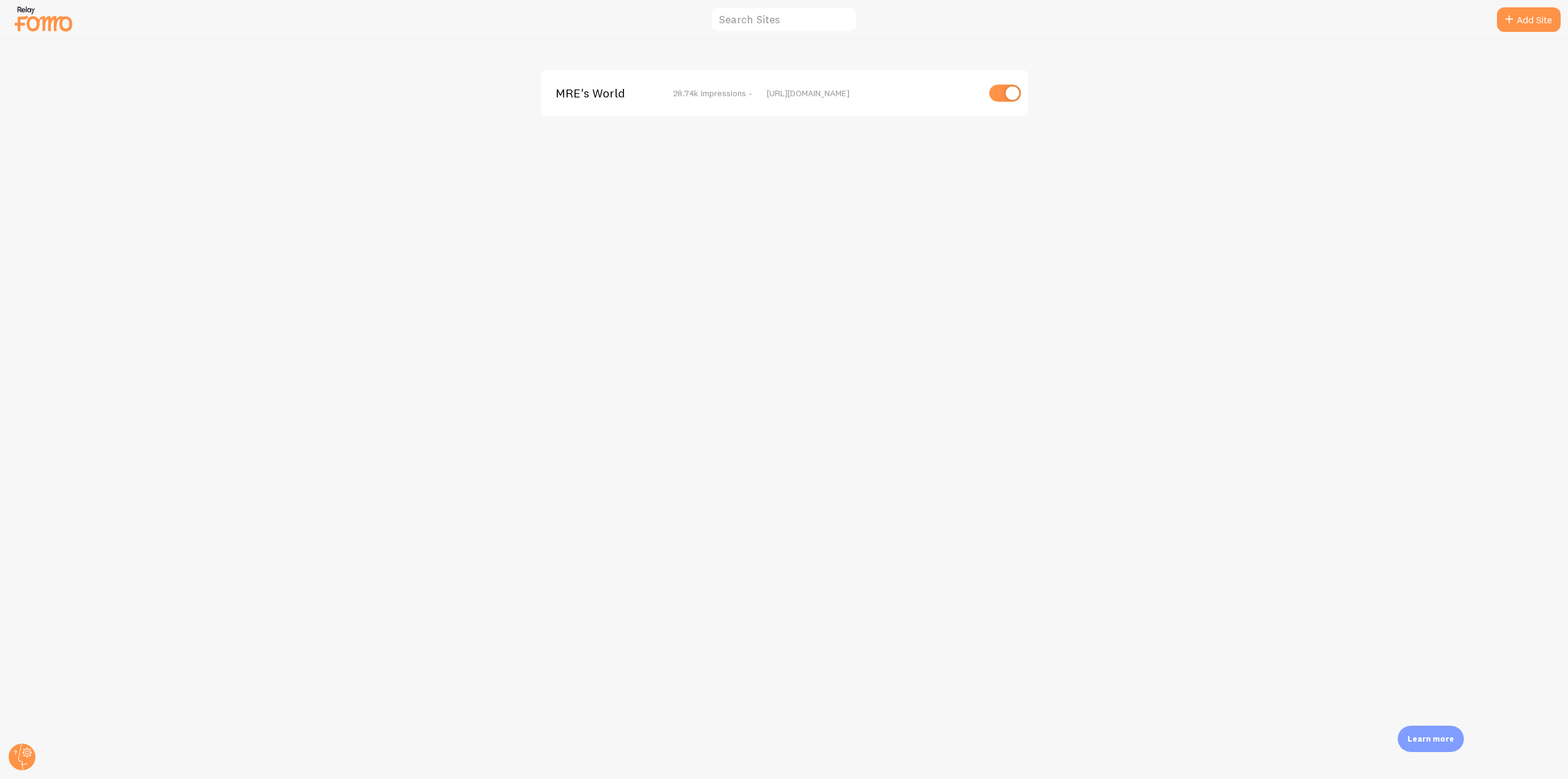
click at [603, 92] on span "MRE's World" at bounding box center [604, 93] width 98 height 11
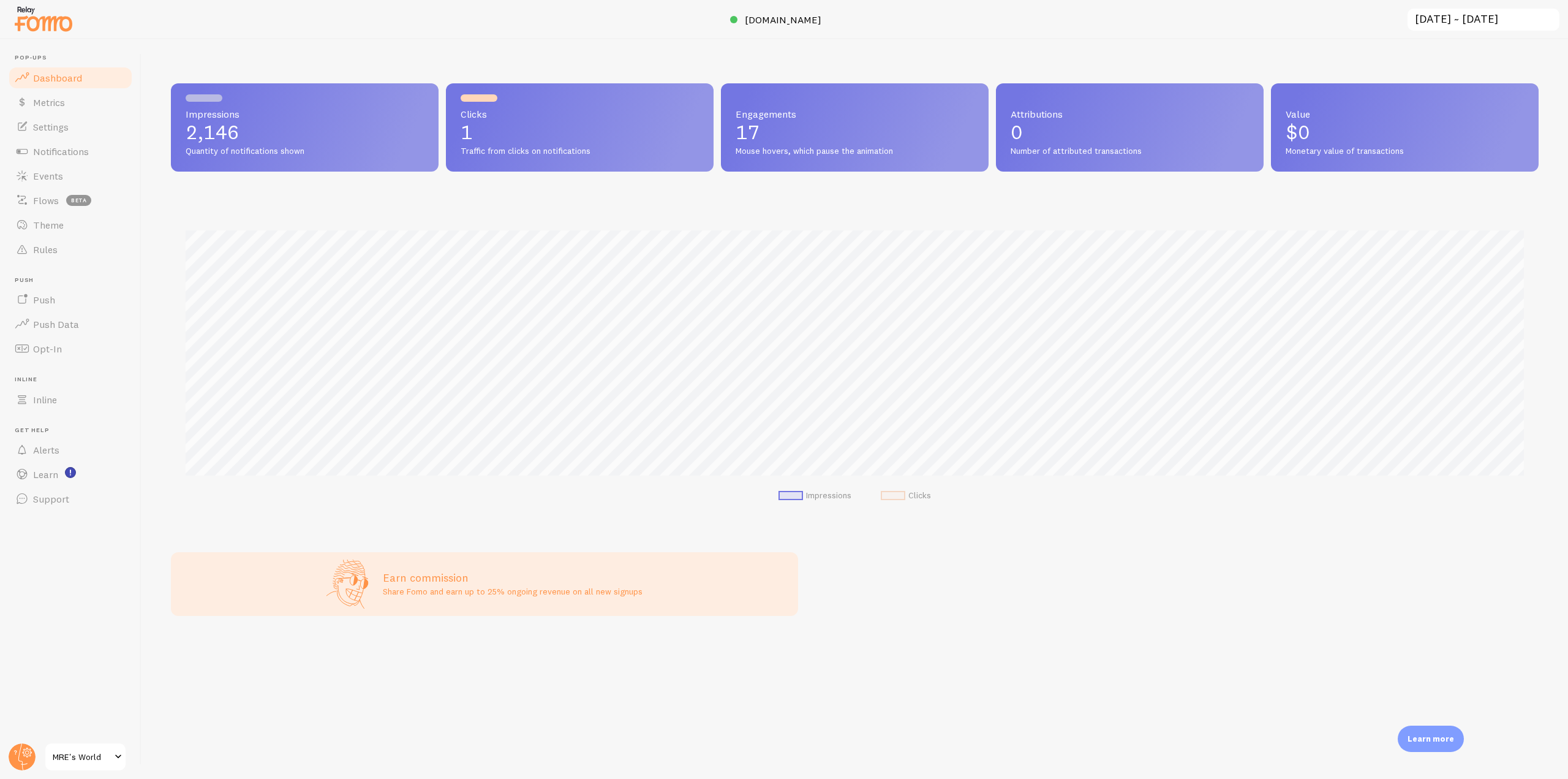
click at [744, 27] on div at bounding box center [784, 19] width 1568 height 39
click at [757, 10] on div at bounding box center [784, 19] width 1568 height 39
click at [761, 17] on span "[DOMAIN_NAME]" at bounding box center [783, 20] width 76 height 12
click at [83, 146] on span "Notifications" at bounding box center [61, 151] width 56 height 12
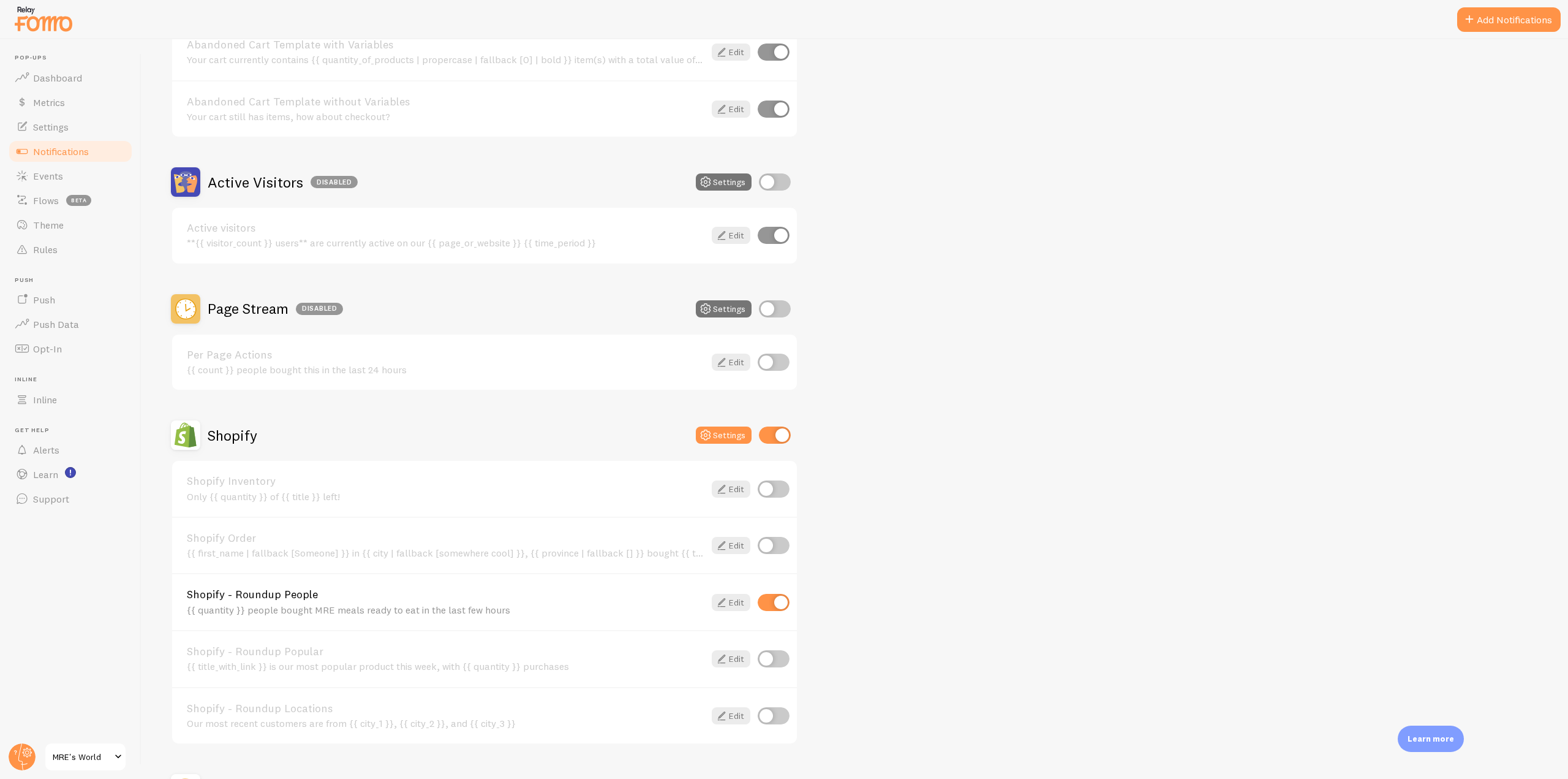
scroll to position [245, 0]
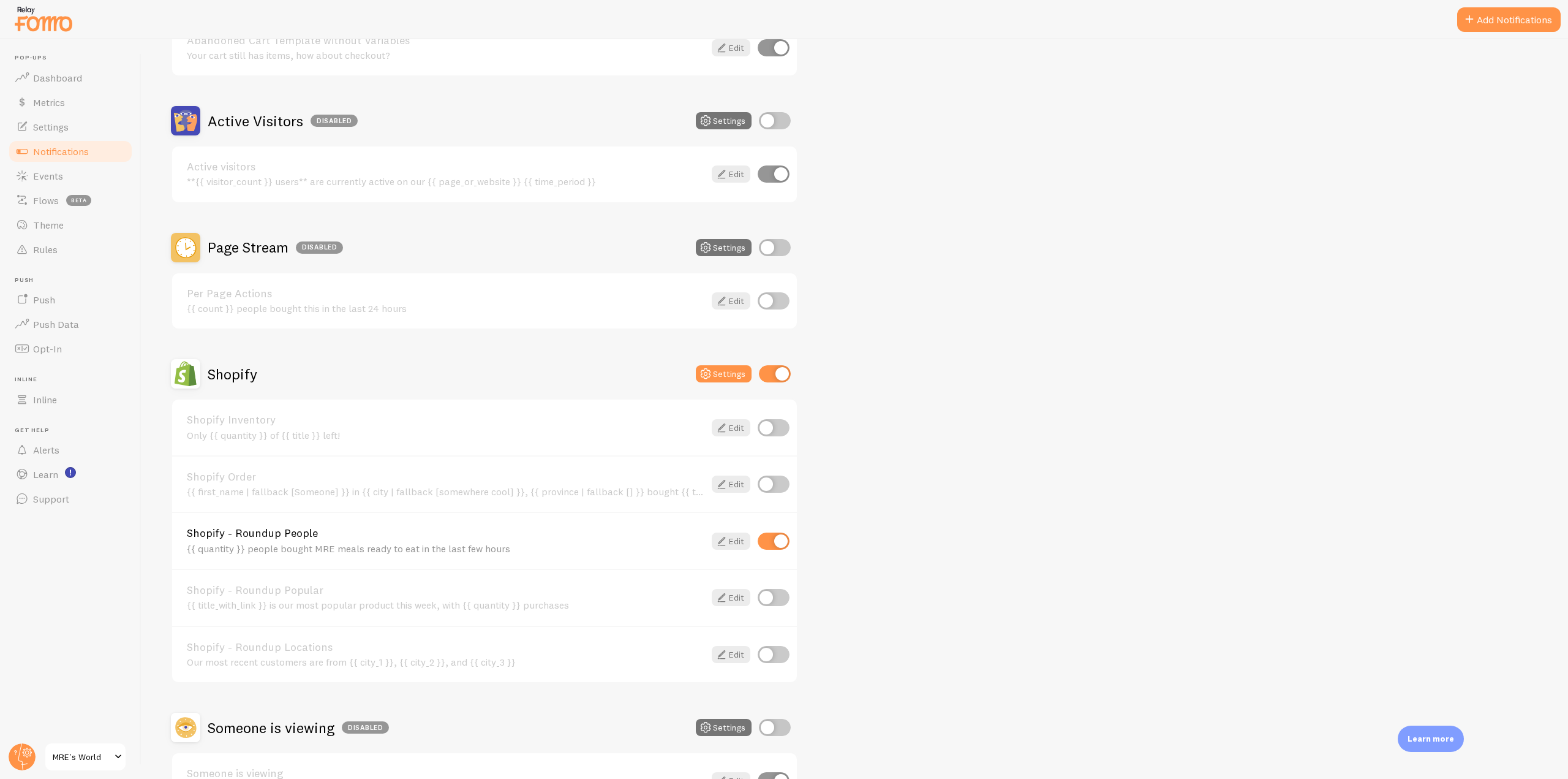
click at [654, 483] on div "Shopify Order {{ first_name | fallback [Someone] }} in {{ city | fallback [some…" at bounding box center [446, 484] width 517 height 26
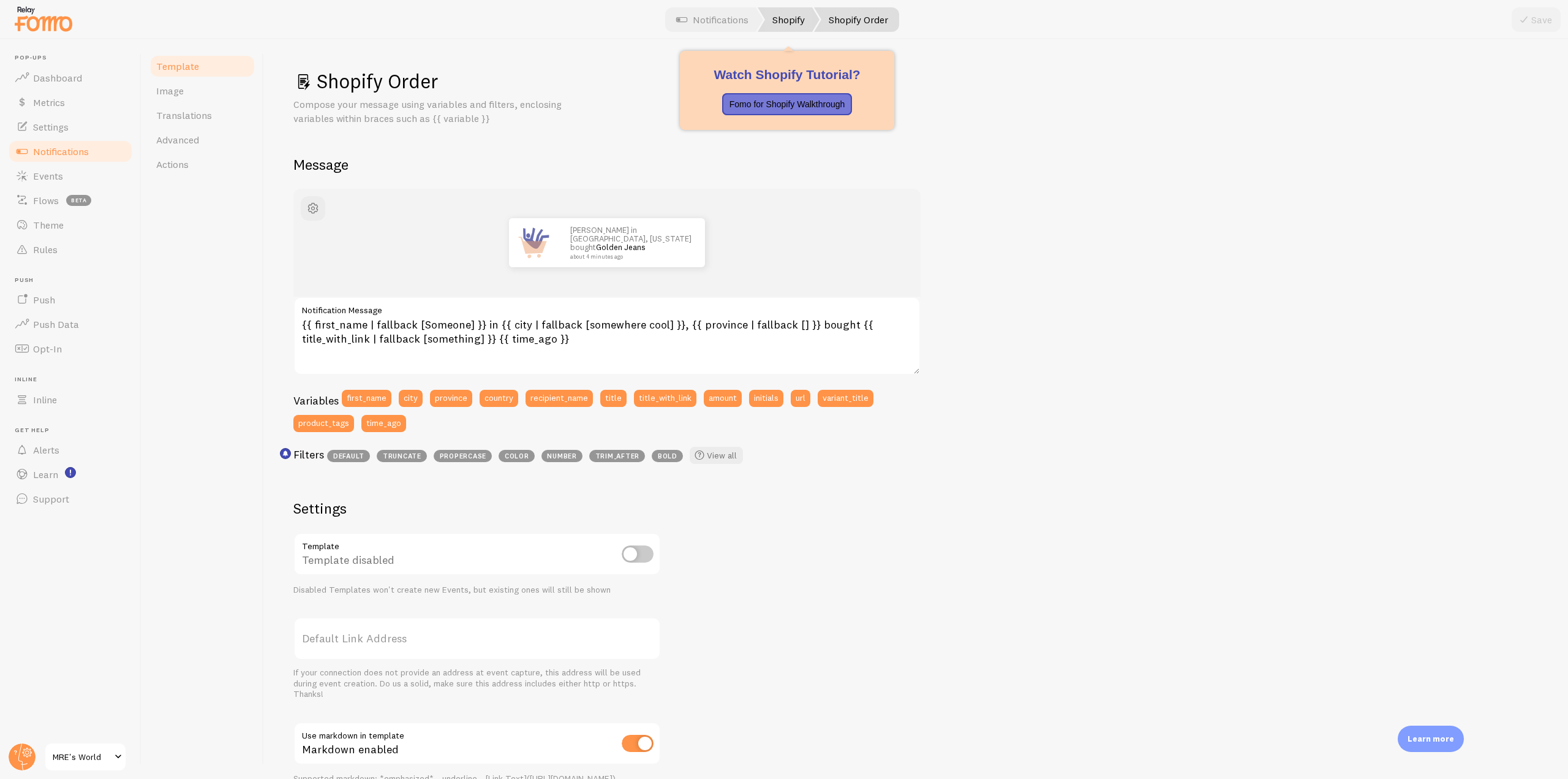
click at [800, 21] on link "Shopify" at bounding box center [788, 20] width 62 height 25
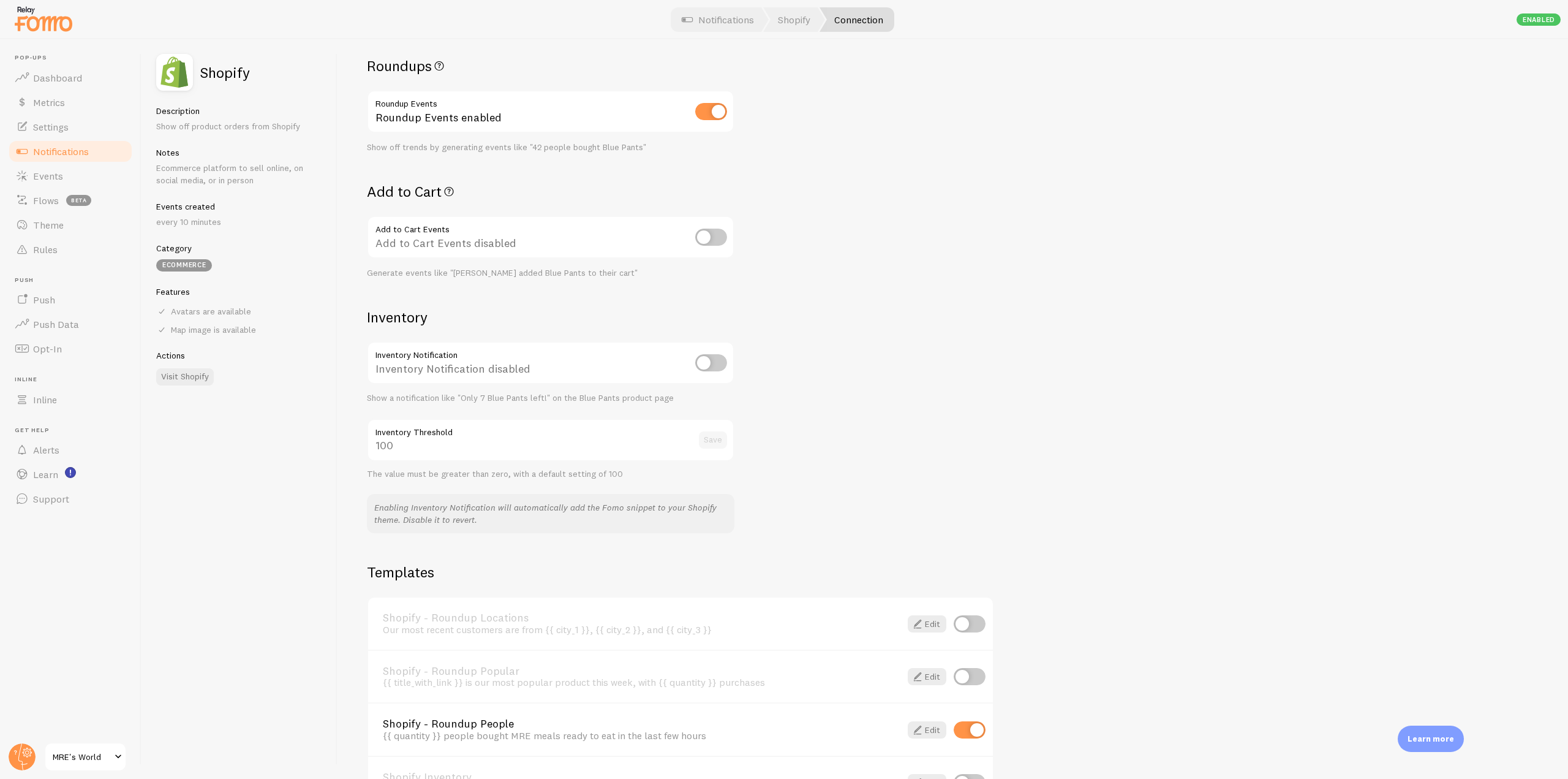
scroll to position [511, 0]
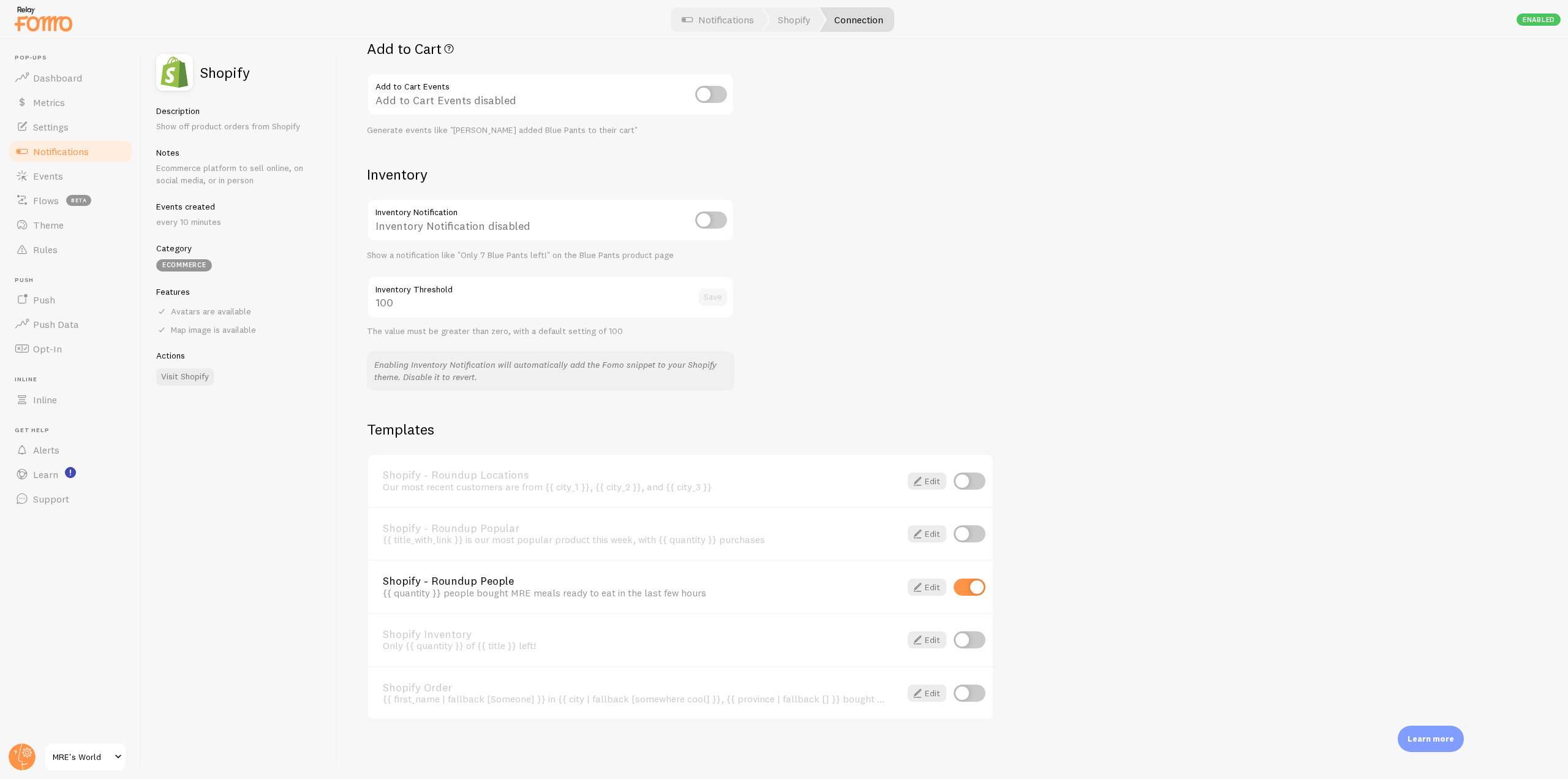
click at [958, 694] on input "checkbox" at bounding box center [969, 692] width 32 height 17
checkbox input "true"
click at [56, 173] on span "Events" at bounding box center [48, 176] width 30 height 12
